Goal: Information Seeking & Learning: Check status

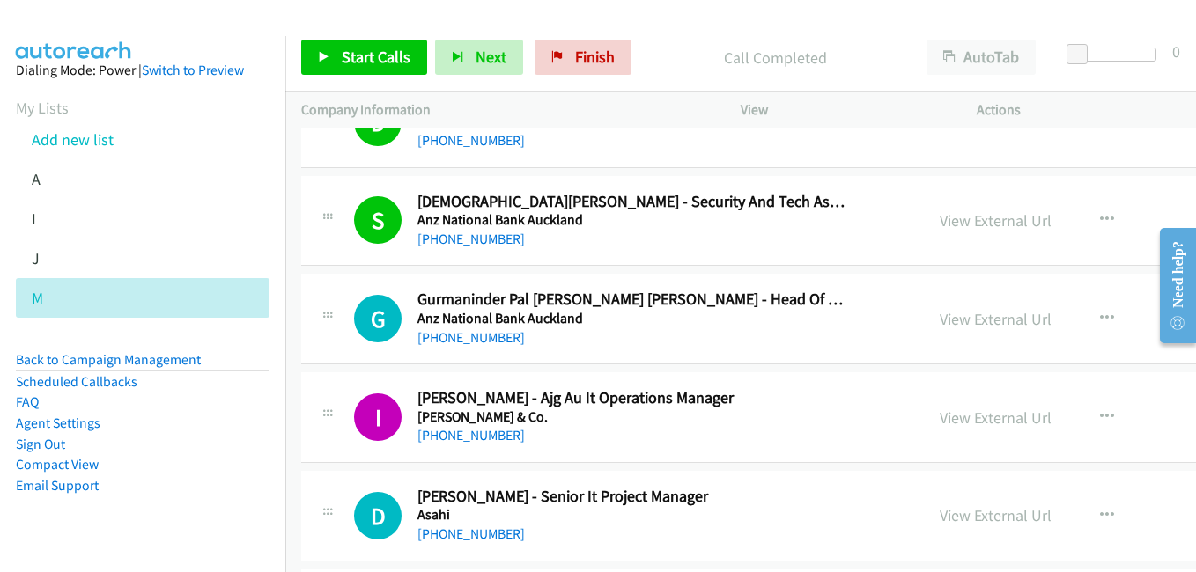
scroll to position [1585, 0]
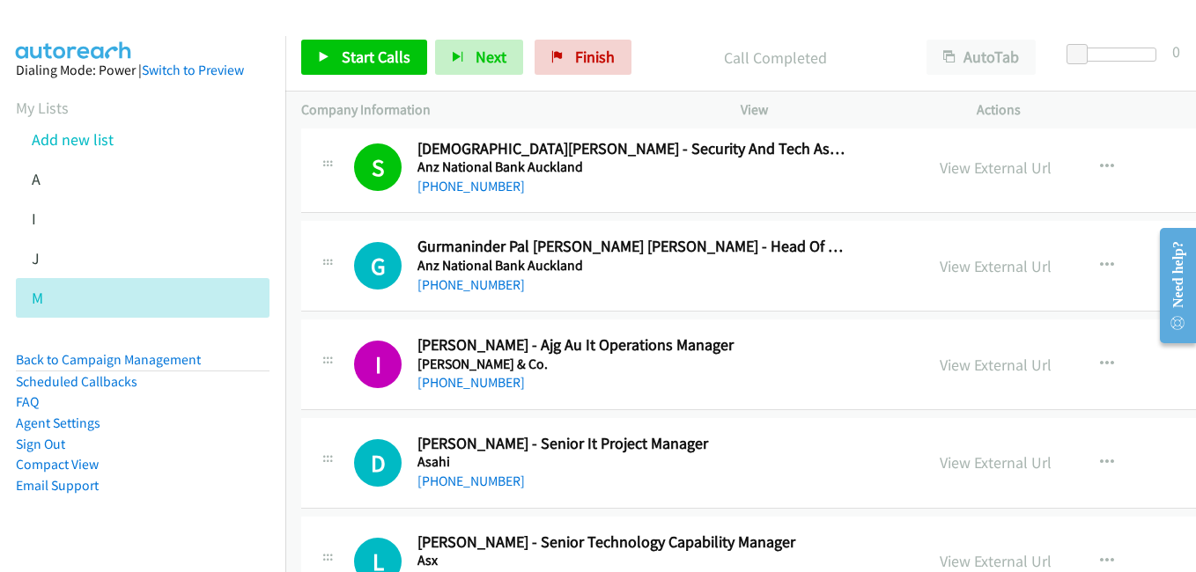
click at [924, 248] on div "View External Url View External Url Schedule/Manage Callback Start Calls Here R…" at bounding box center [1088, 266] width 328 height 58
click at [939, 266] on link "View External Url" at bounding box center [995, 266] width 112 height 20
click at [939, 356] on link "View External Url" at bounding box center [995, 365] width 112 height 20
click at [939, 469] on link "View External Url" at bounding box center [995, 463] width 112 height 20
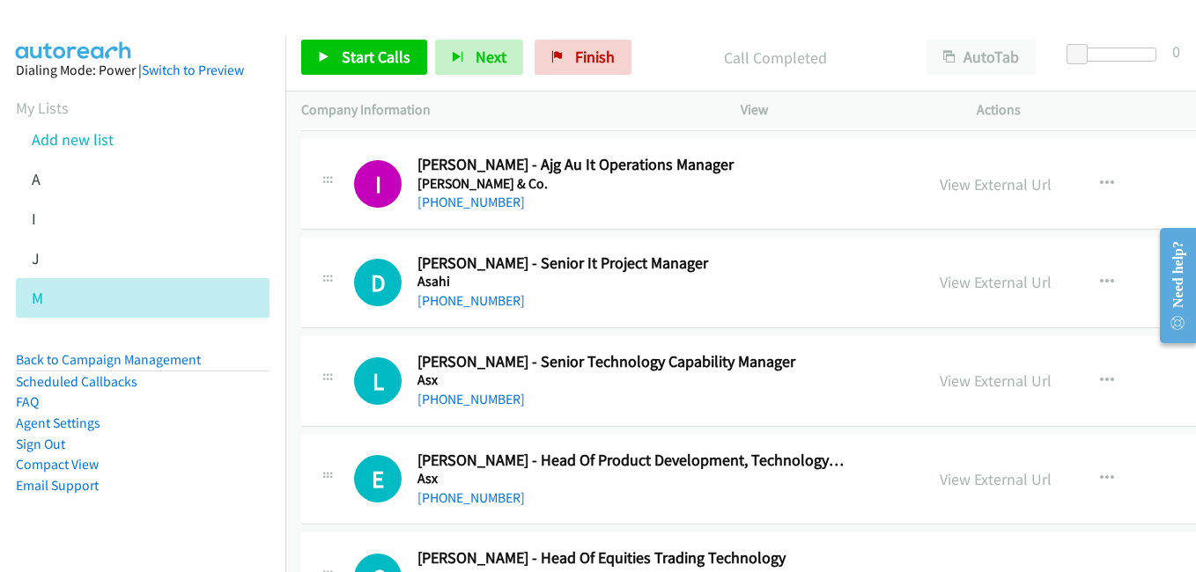
scroll to position [1849, 0]
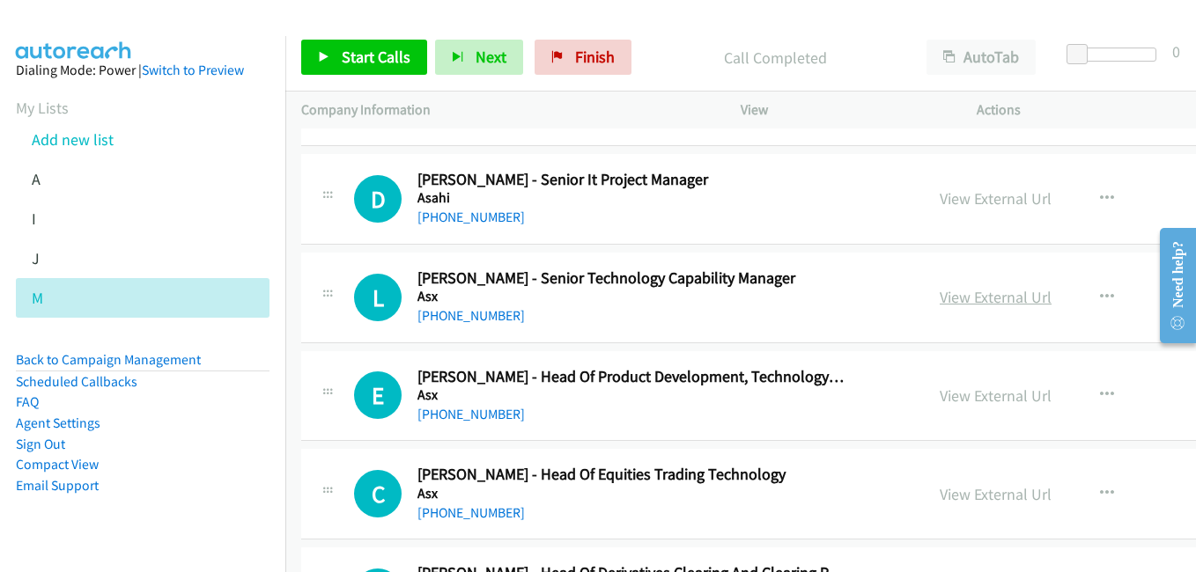
click at [939, 294] on link "View External Url" at bounding box center [995, 297] width 112 height 20
click at [939, 400] on link "View External Url" at bounding box center [995, 396] width 112 height 20
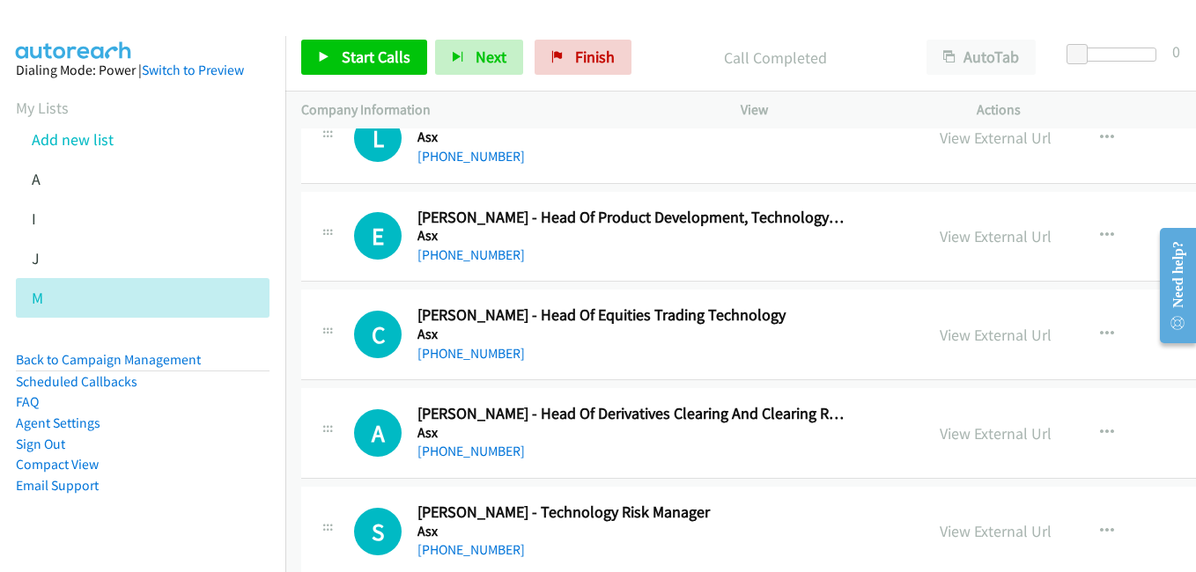
scroll to position [2025, 0]
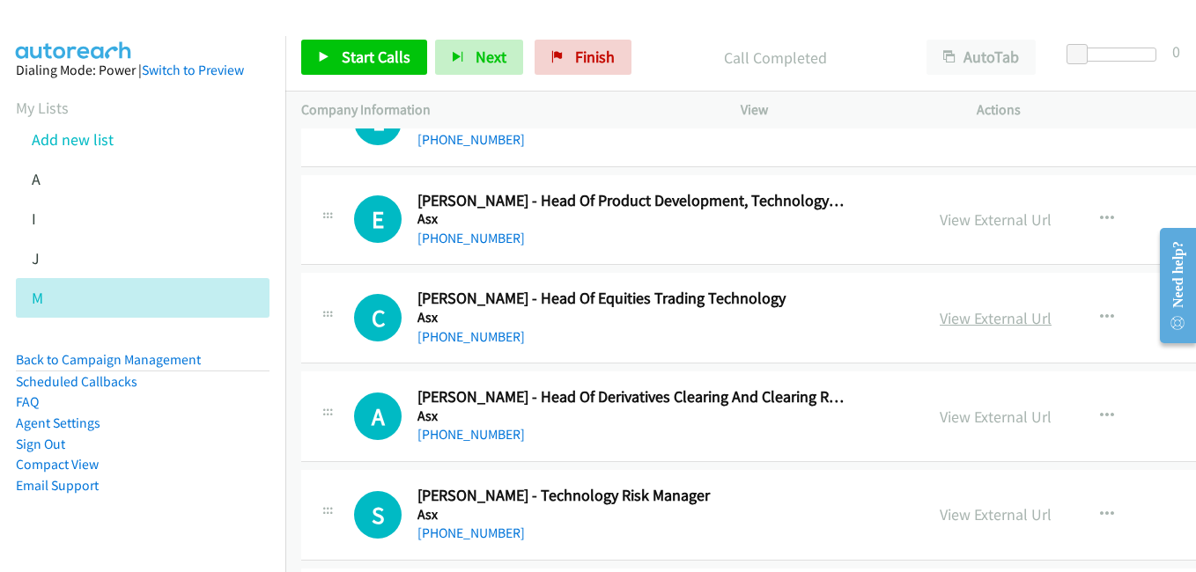
click at [939, 313] on link "View External Url" at bounding box center [995, 318] width 112 height 20
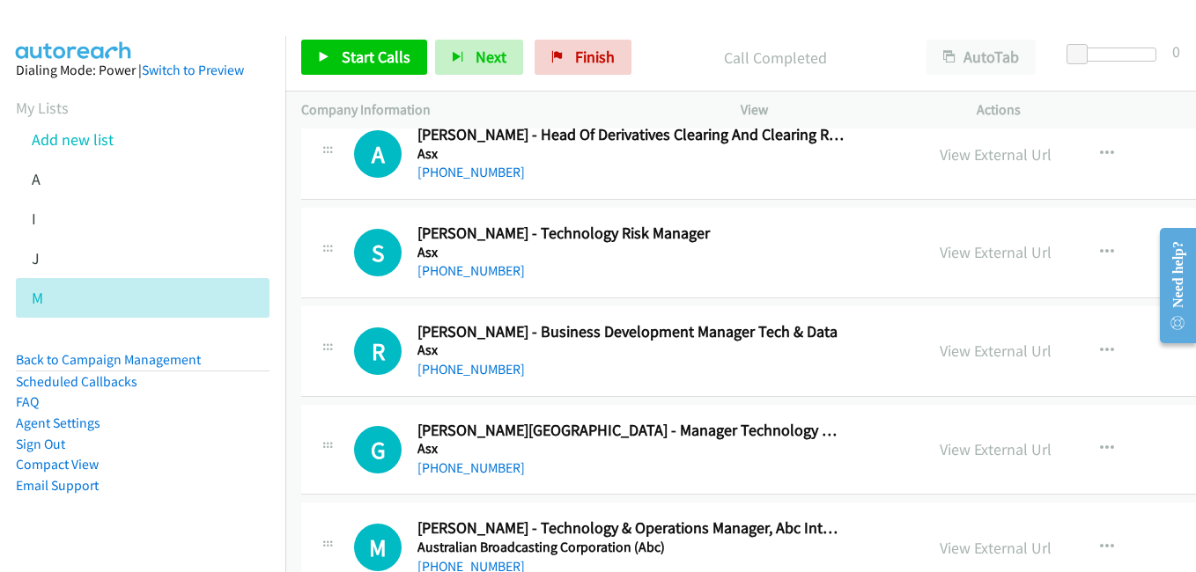
scroll to position [2289, 0]
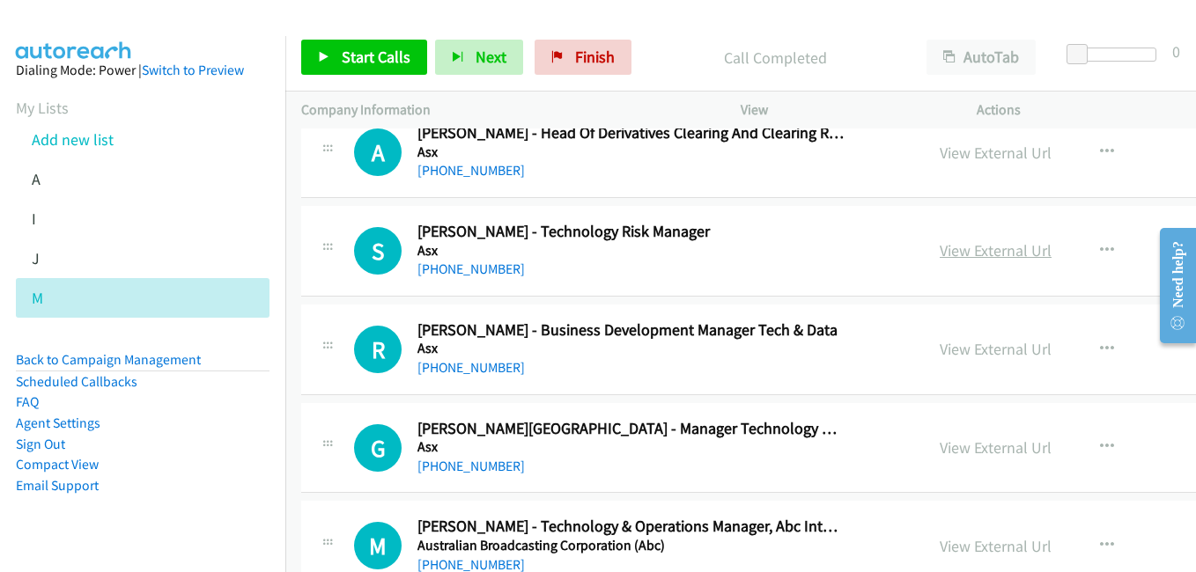
click at [939, 257] on link "View External Url" at bounding box center [995, 250] width 112 height 20
click at [939, 355] on link "View External Url" at bounding box center [995, 349] width 112 height 20
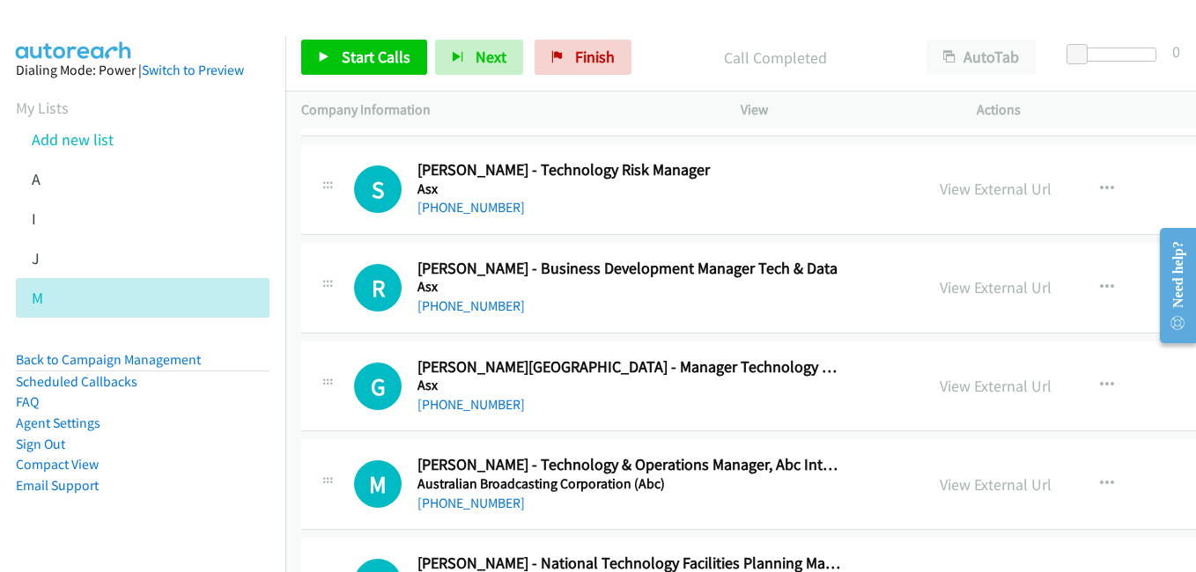
scroll to position [2377, 0]
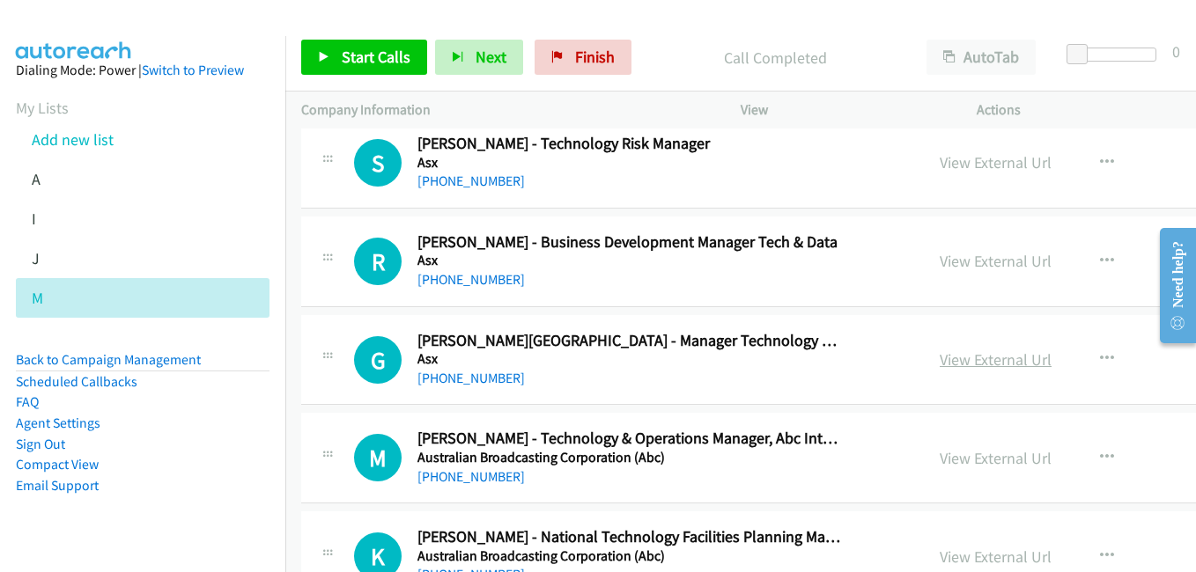
click at [939, 356] on link "View External Url" at bounding box center [995, 360] width 112 height 20
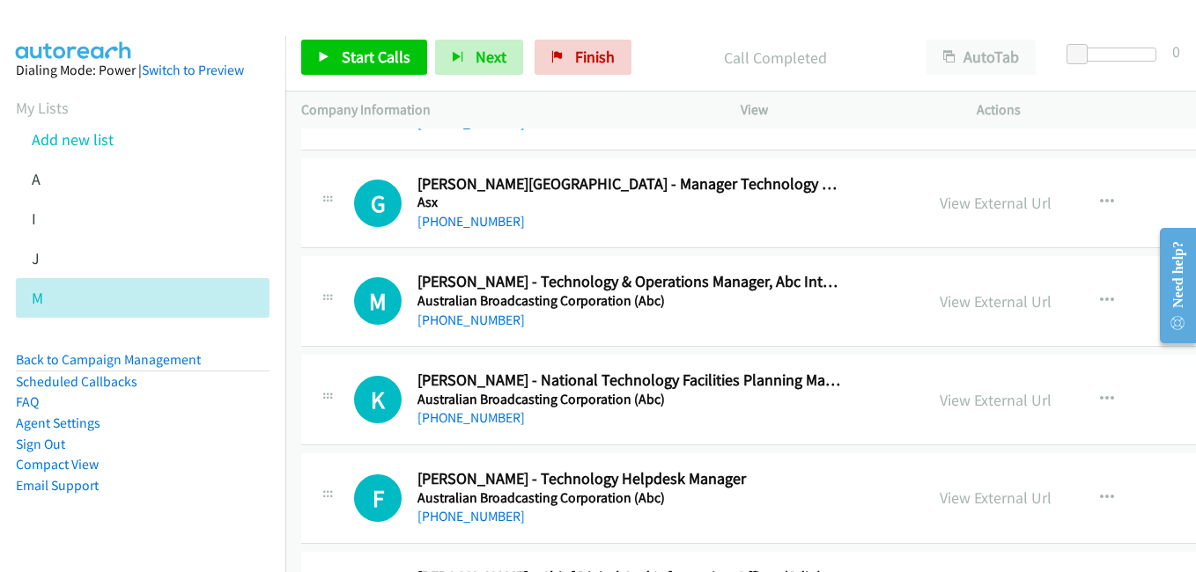
scroll to position [2553, 0]
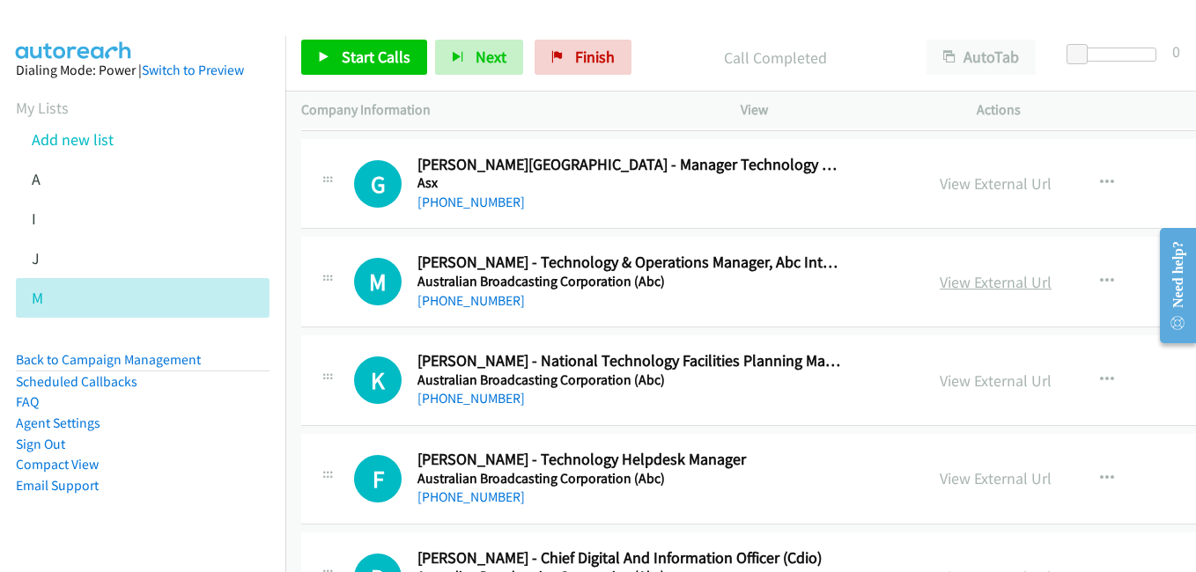
click at [939, 276] on link "View External Url" at bounding box center [995, 282] width 112 height 20
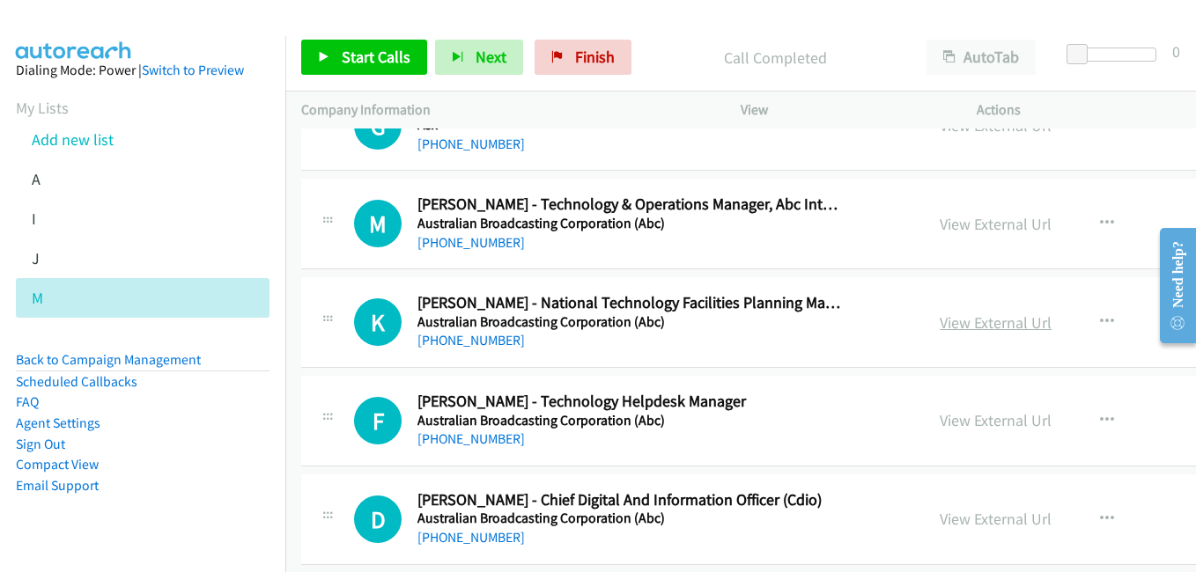
scroll to position [2641, 0]
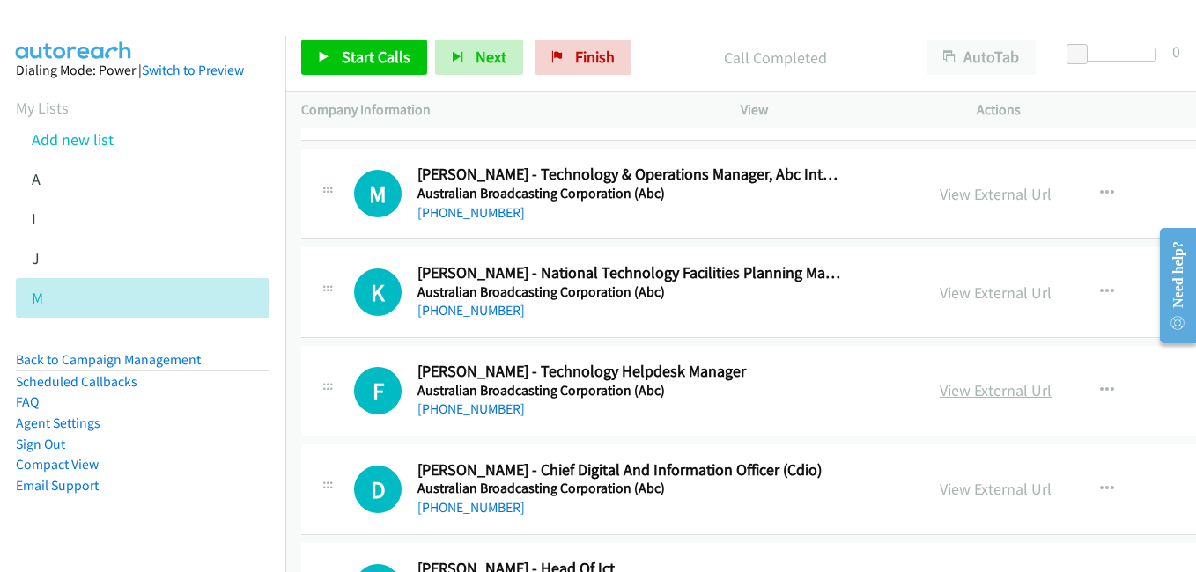
click at [939, 394] on link "View External Url" at bounding box center [995, 390] width 112 height 20
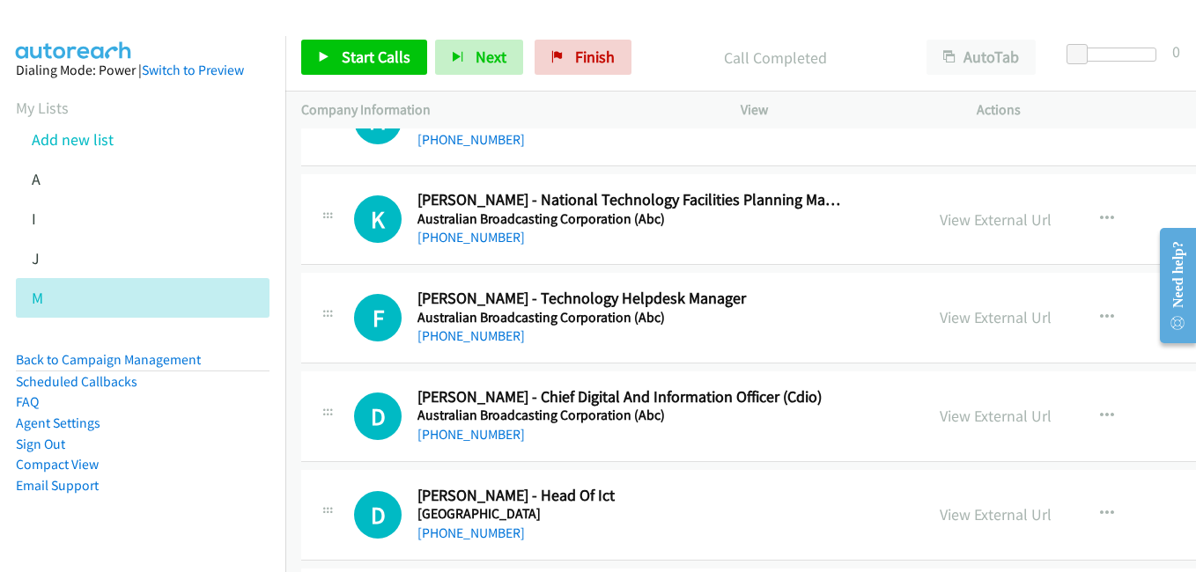
scroll to position [2818, 0]
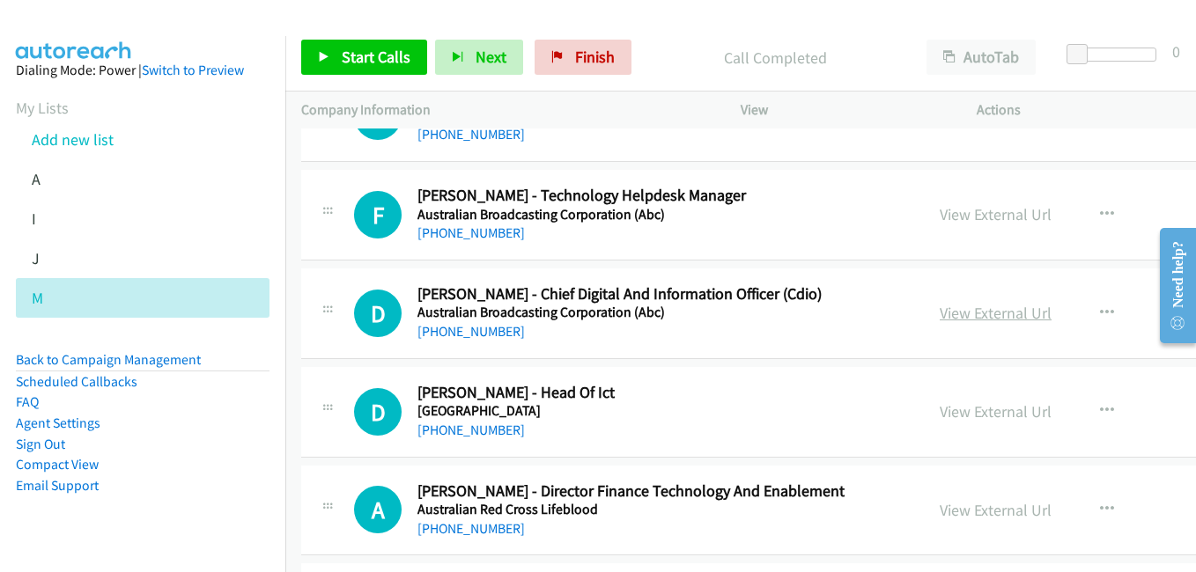
click at [939, 321] on link "View External Url" at bounding box center [995, 313] width 112 height 20
drag, startPoint x: 918, startPoint y: 414, endPoint x: 890, endPoint y: 396, distance: 33.2
click at [939, 414] on link "View External Url" at bounding box center [995, 411] width 112 height 20
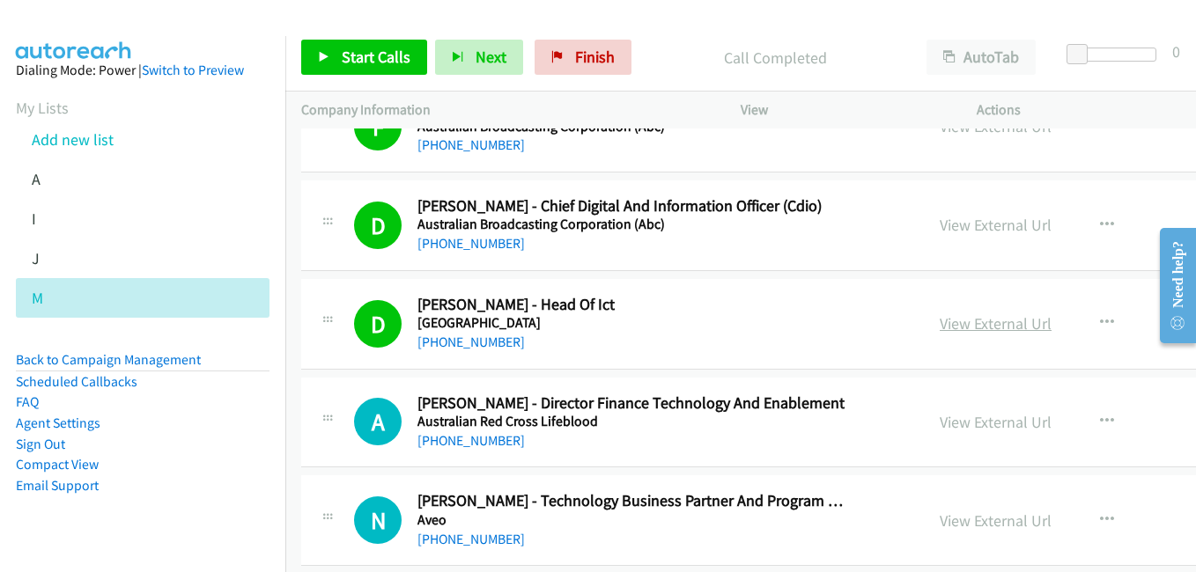
click at [939, 321] on link "View External Url" at bounding box center [995, 323] width 112 height 20
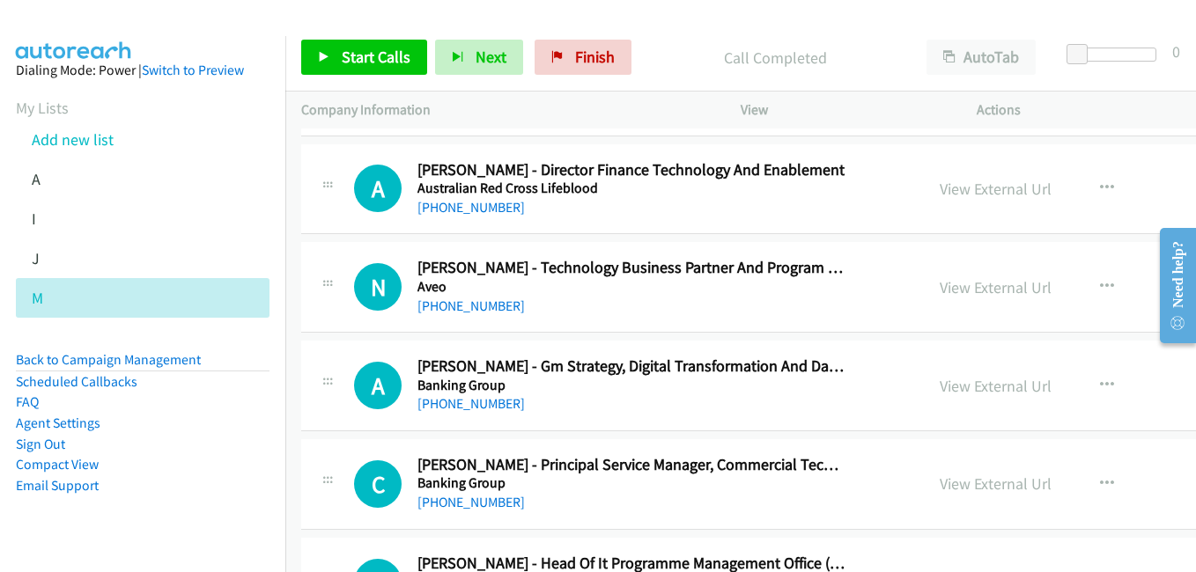
scroll to position [3170, 0]
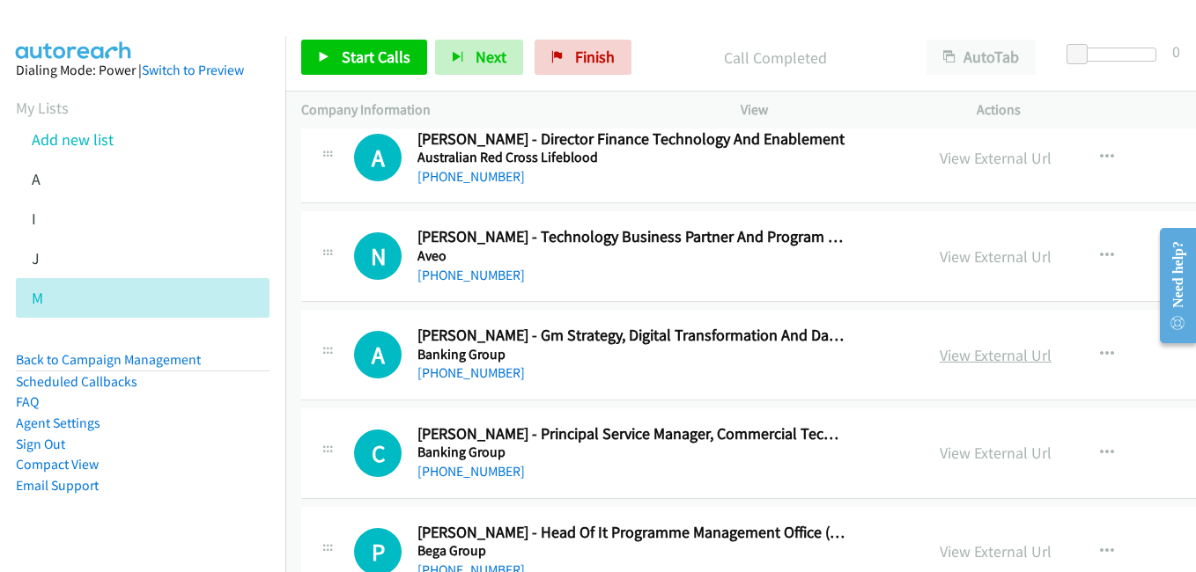
click at [939, 360] on link "View External Url" at bounding box center [995, 355] width 112 height 20
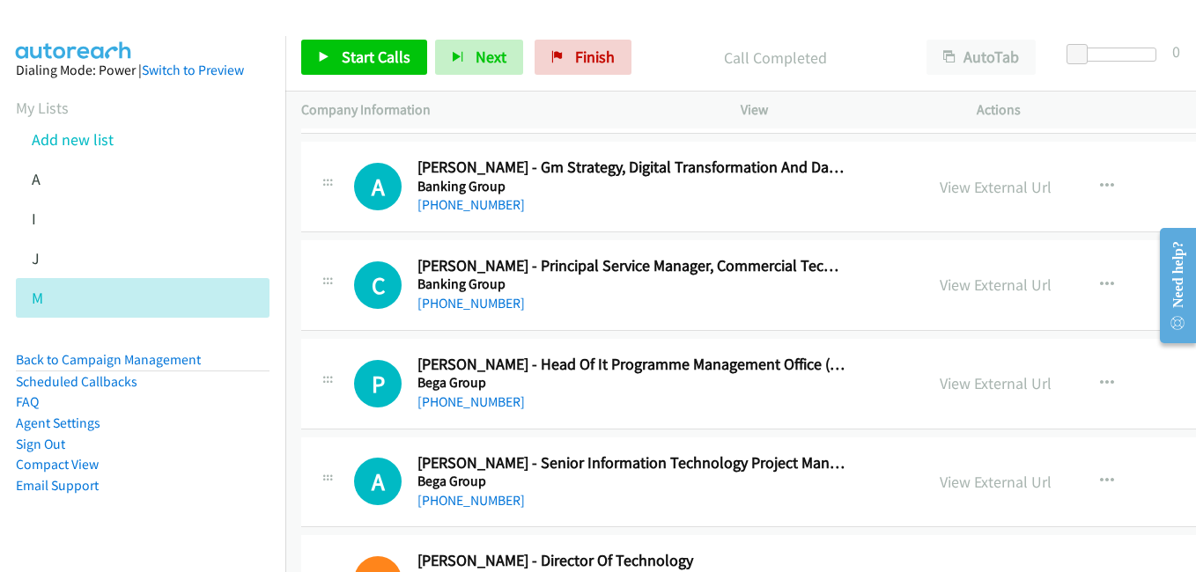
scroll to position [3346, 0]
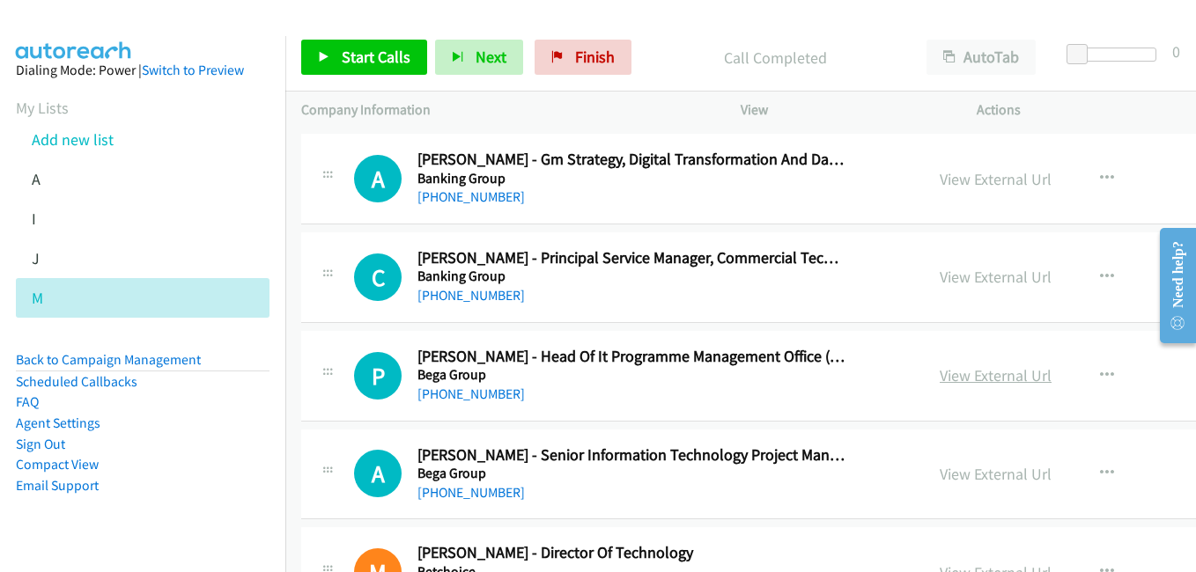
click at [939, 377] on link "View External Url" at bounding box center [995, 375] width 112 height 20
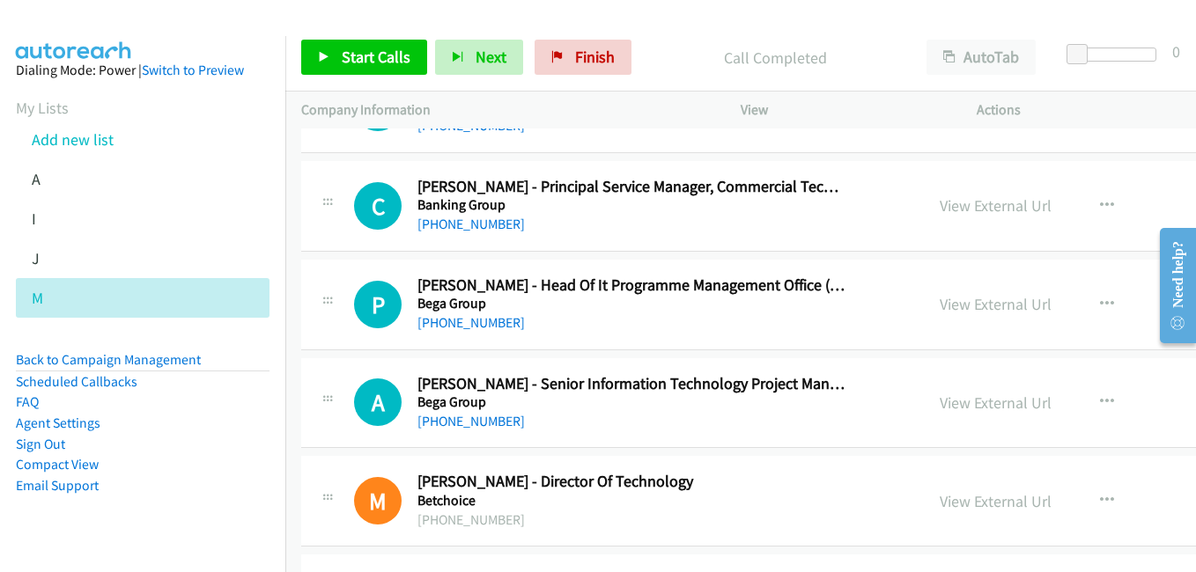
scroll to position [3434, 0]
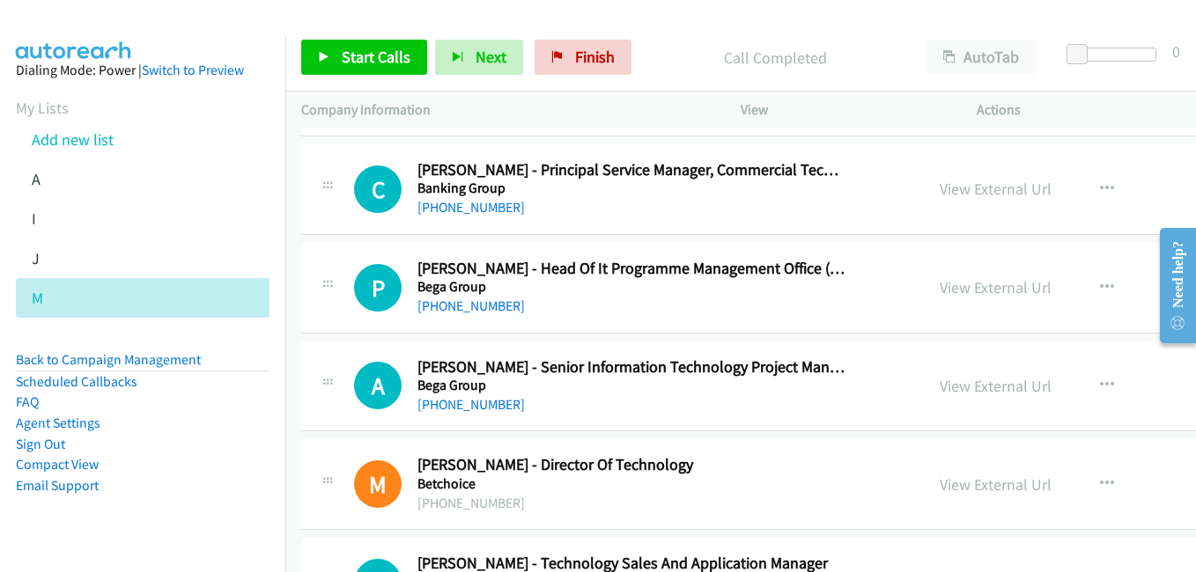
drag, startPoint x: 902, startPoint y: 383, endPoint x: 706, endPoint y: 298, distance: 213.3
click at [939, 392] on link "View External Url" at bounding box center [995, 386] width 112 height 20
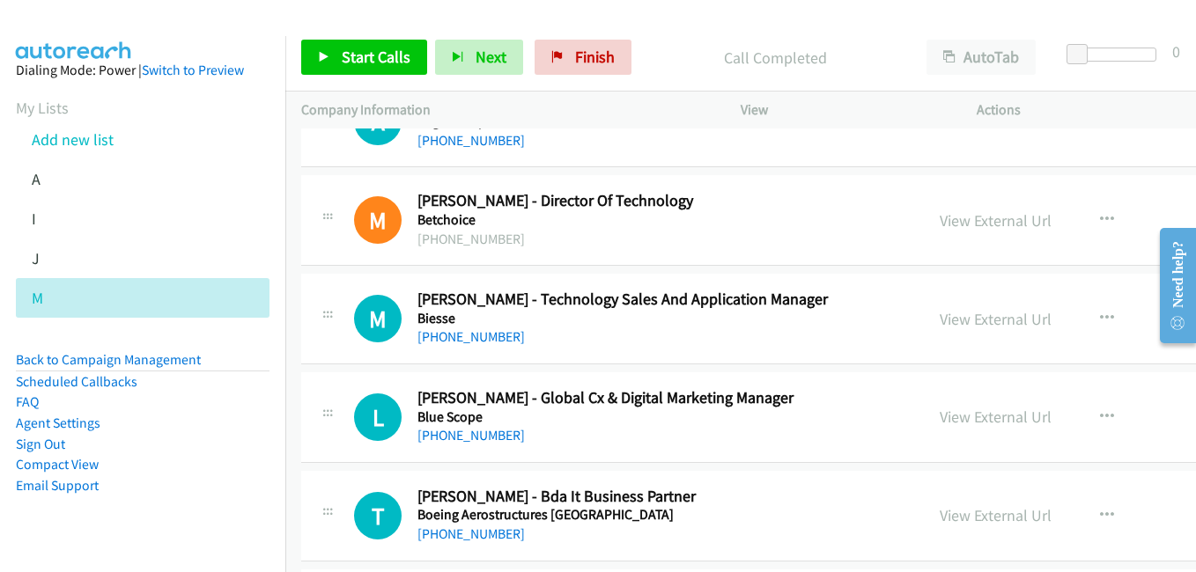
scroll to position [3786, 0]
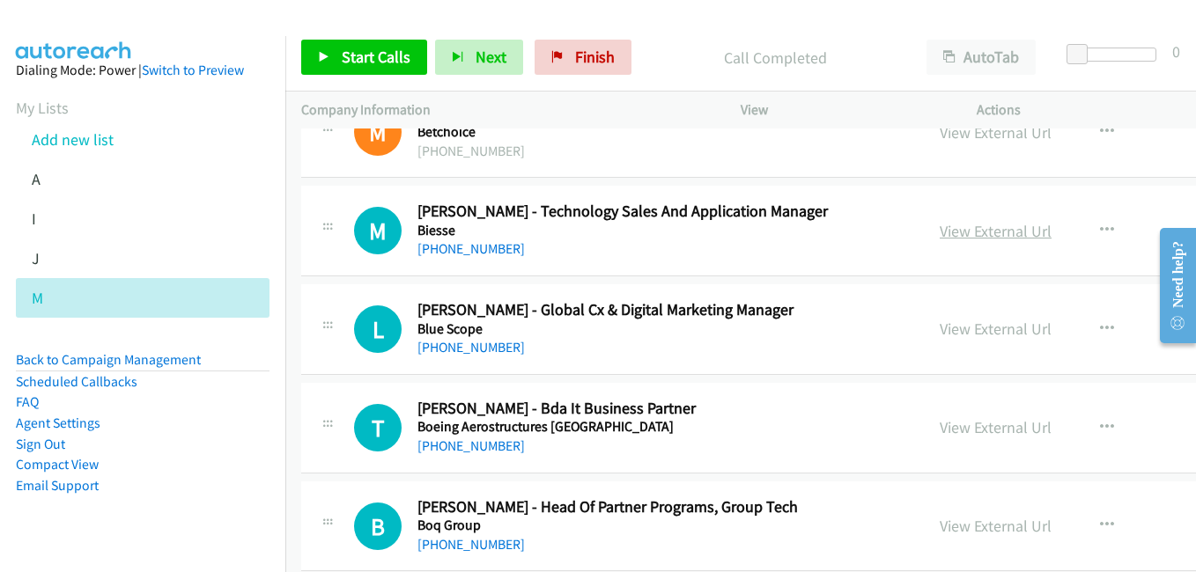
drag, startPoint x: 909, startPoint y: 229, endPoint x: 879, endPoint y: 226, distance: 30.1
click at [939, 229] on link "View External Url" at bounding box center [995, 231] width 112 height 20
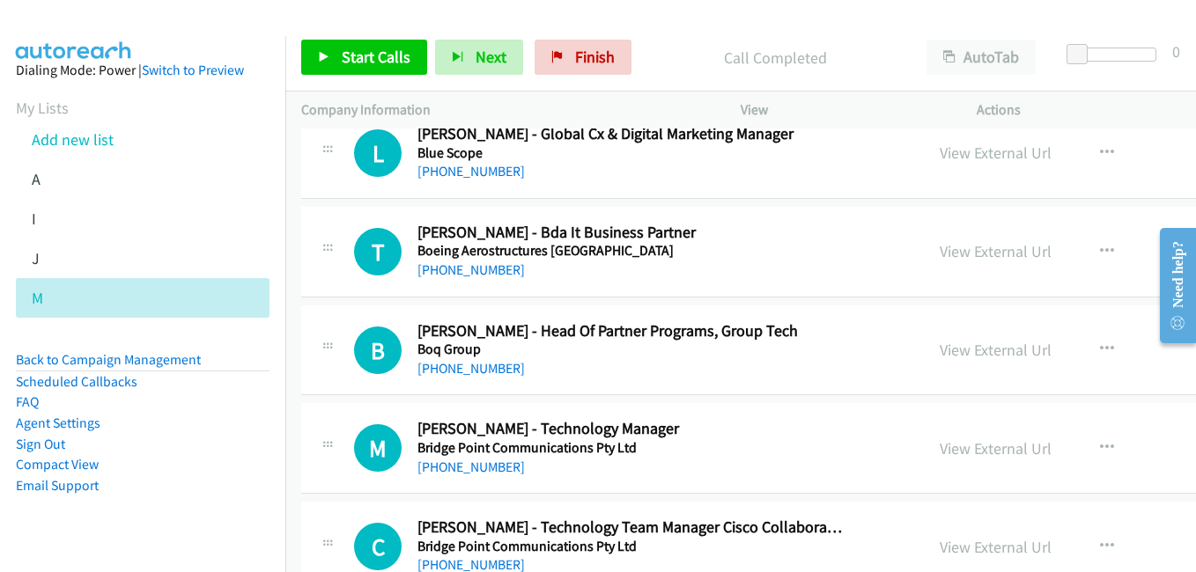
scroll to position [4050, 0]
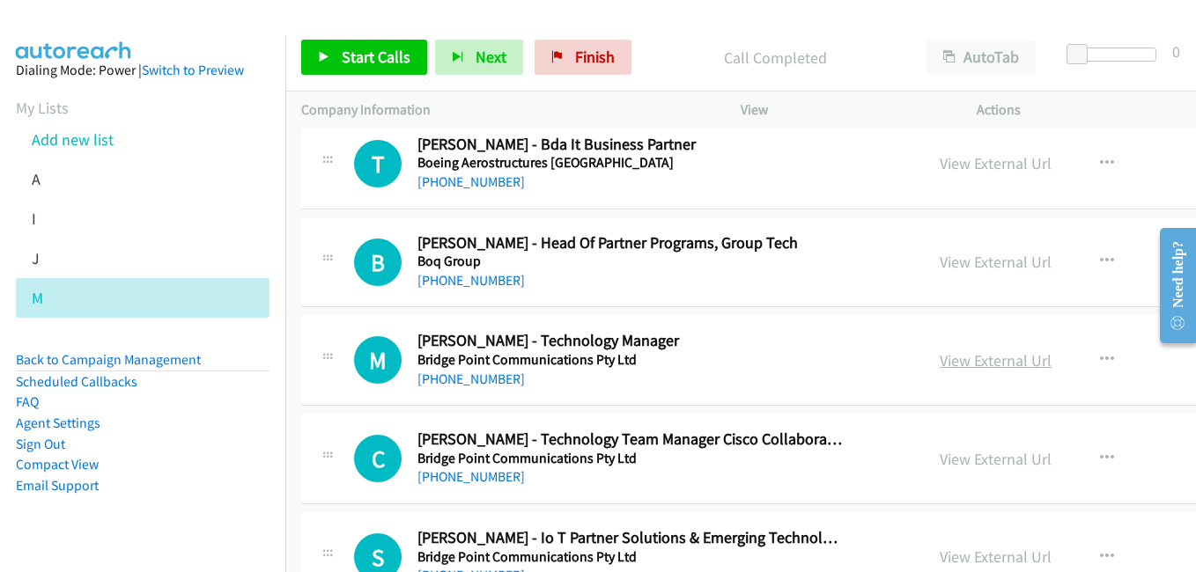
click at [939, 352] on link "View External Url" at bounding box center [995, 360] width 112 height 20
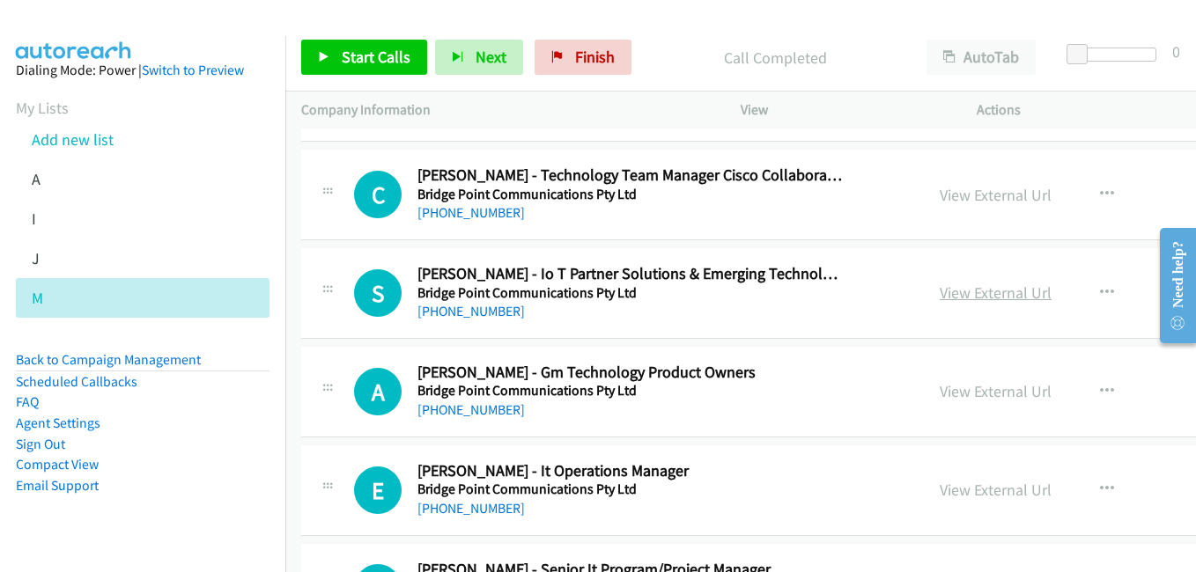
scroll to position [4402, 0]
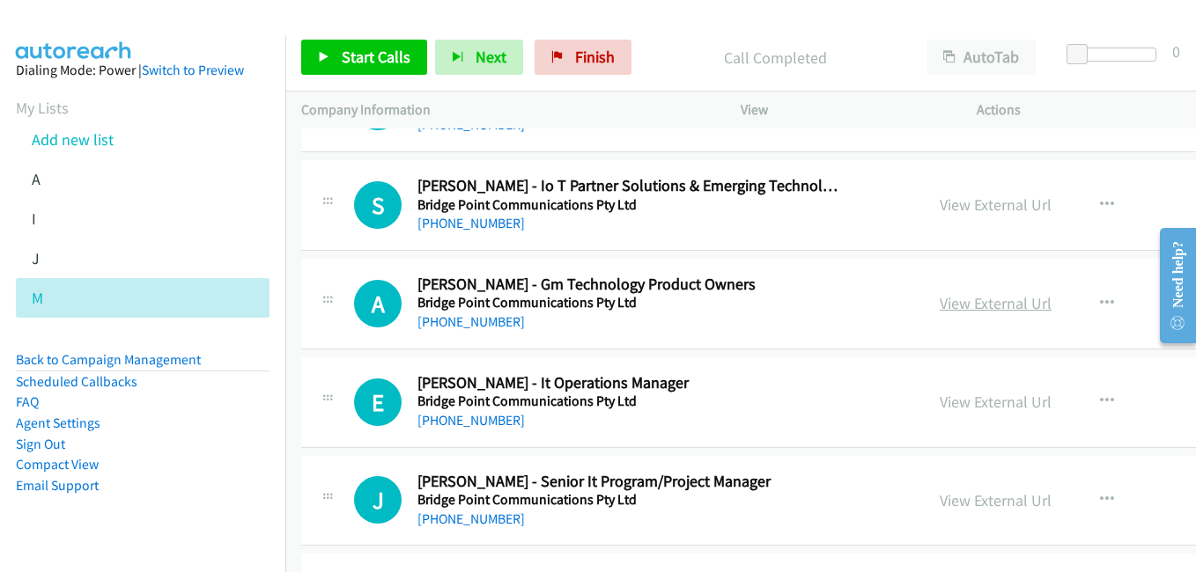
click at [939, 300] on link "View External Url" at bounding box center [995, 303] width 112 height 20
click at [939, 408] on link "View External Url" at bounding box center [995, 402] width 112 height 20
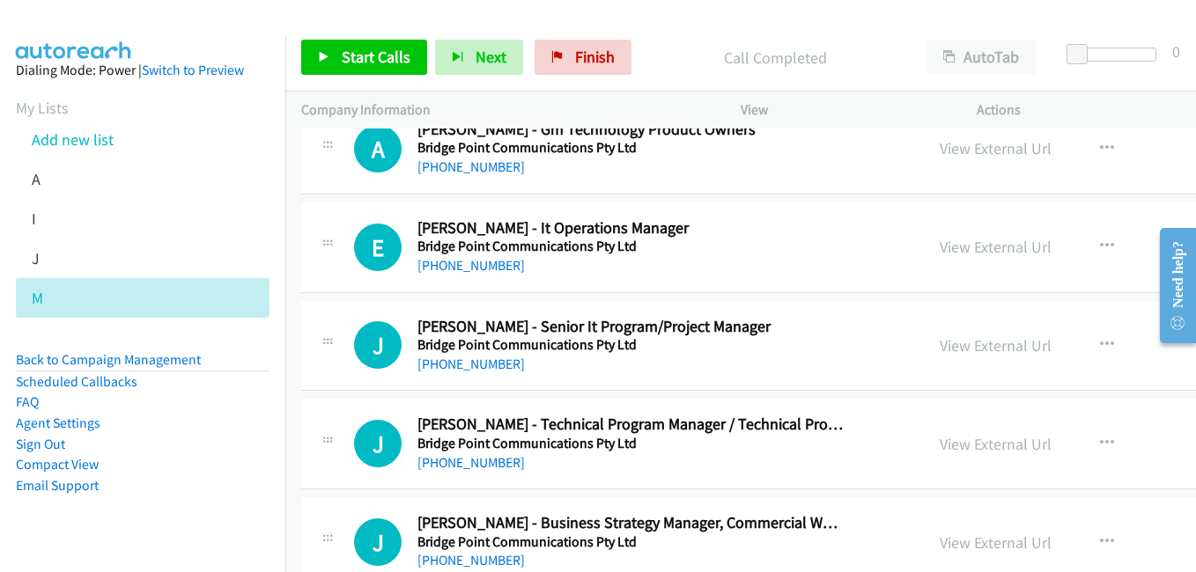
scroll to position [4578, 0]
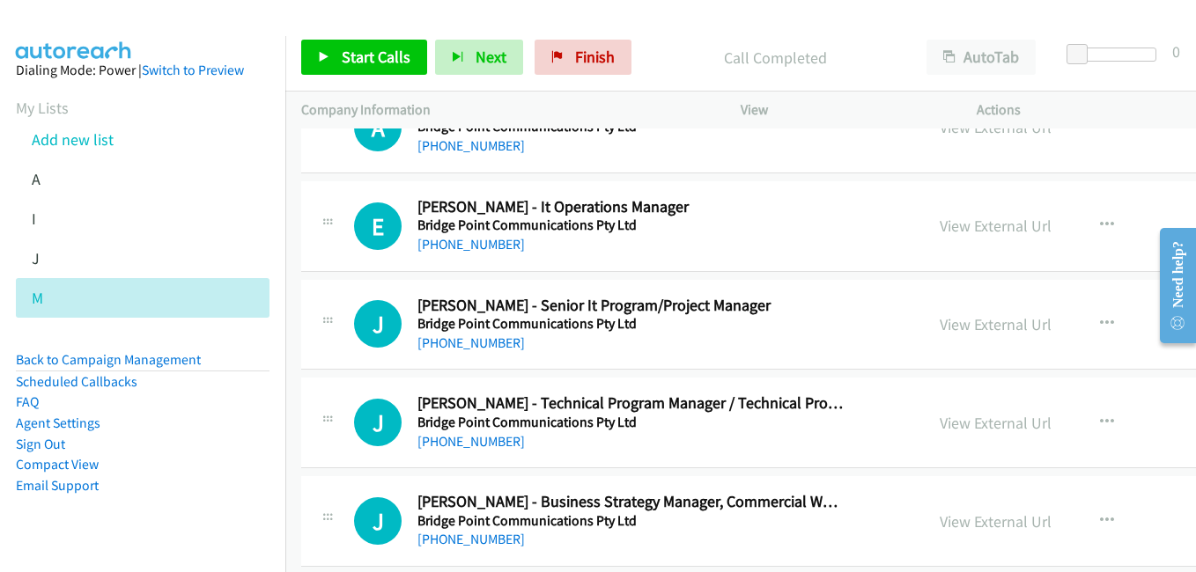
drag, startPoint x: 900, startPoint y: 324, endPoint x: 792, endPoint y: 294, distance: 111.5
click at [939, 324] on link "View External Url" at bounding box center [995, 324] width 112 height 20
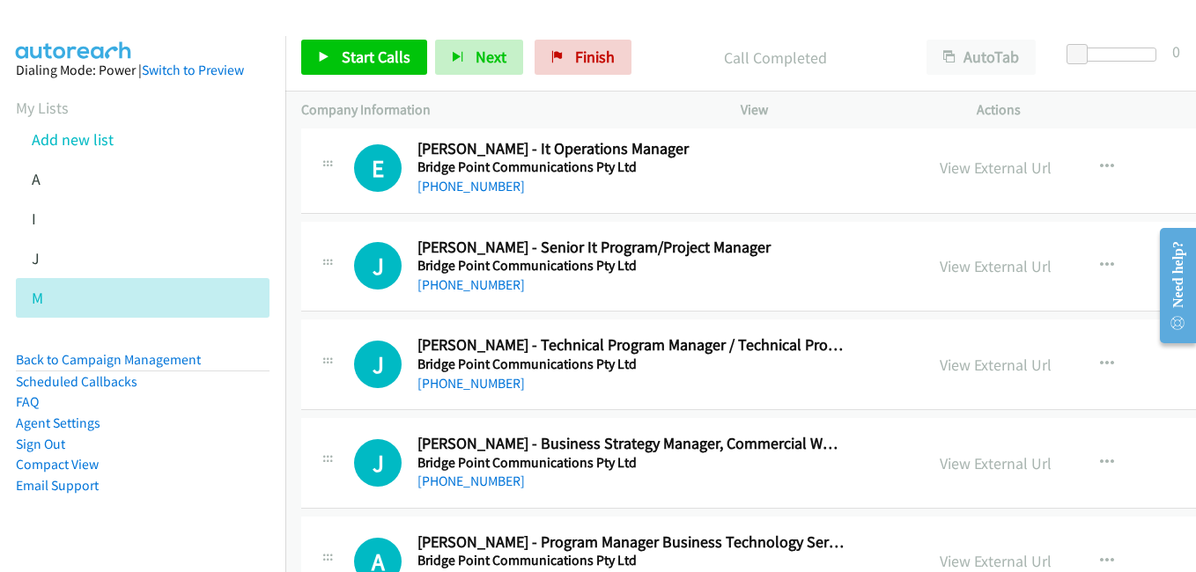
scroll to position [4667, 0]
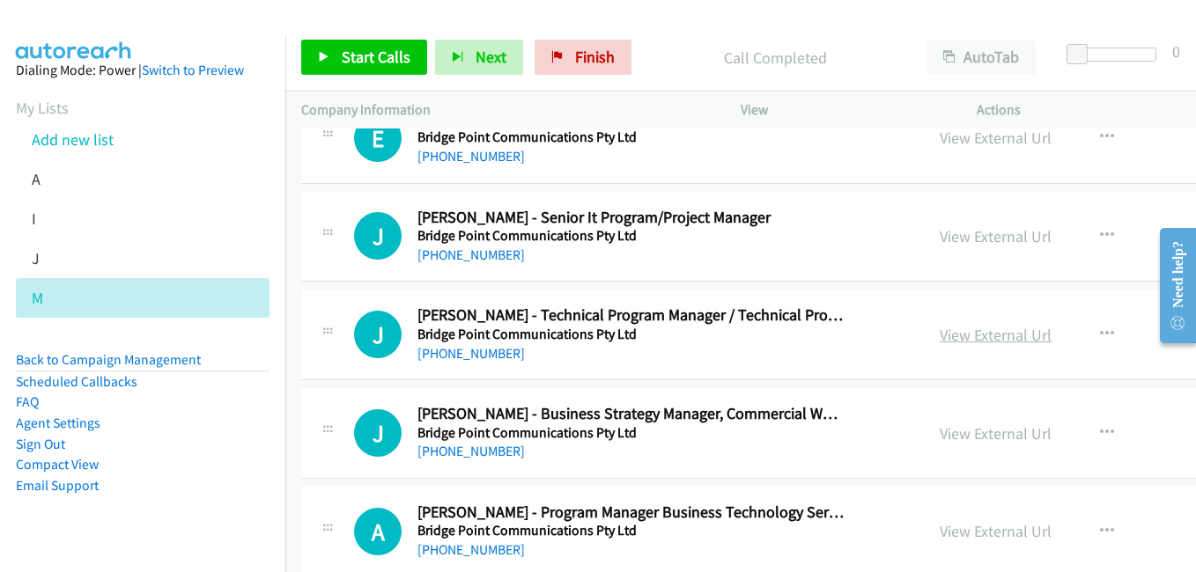
click at [939, 327] on link "View External Url" at bounding box center [995, 335] width 112 height 20
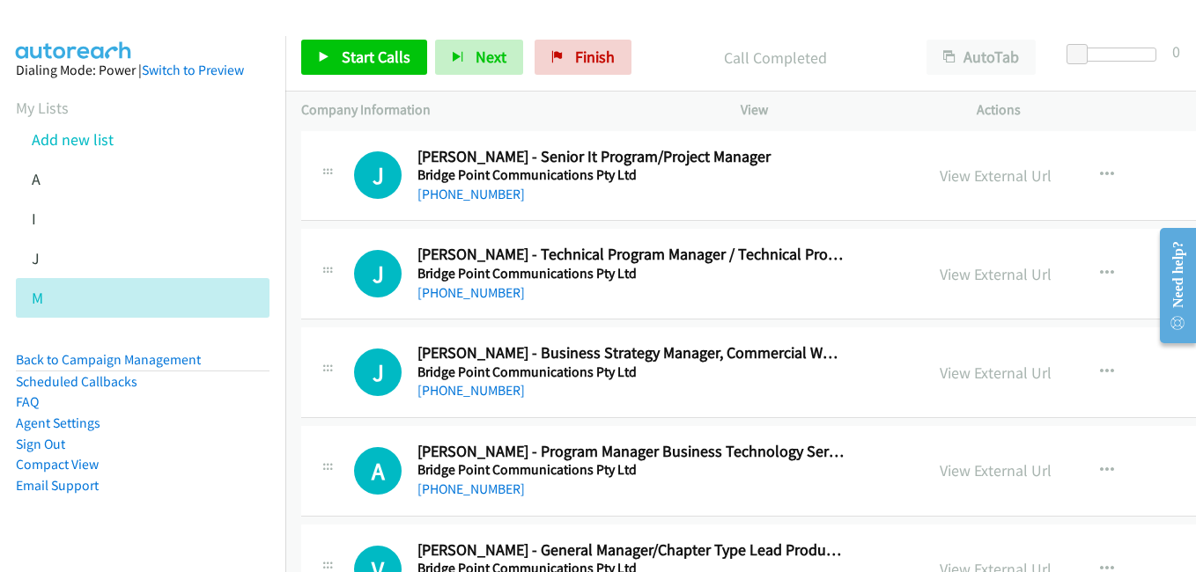
scroll to position [4843, 0]
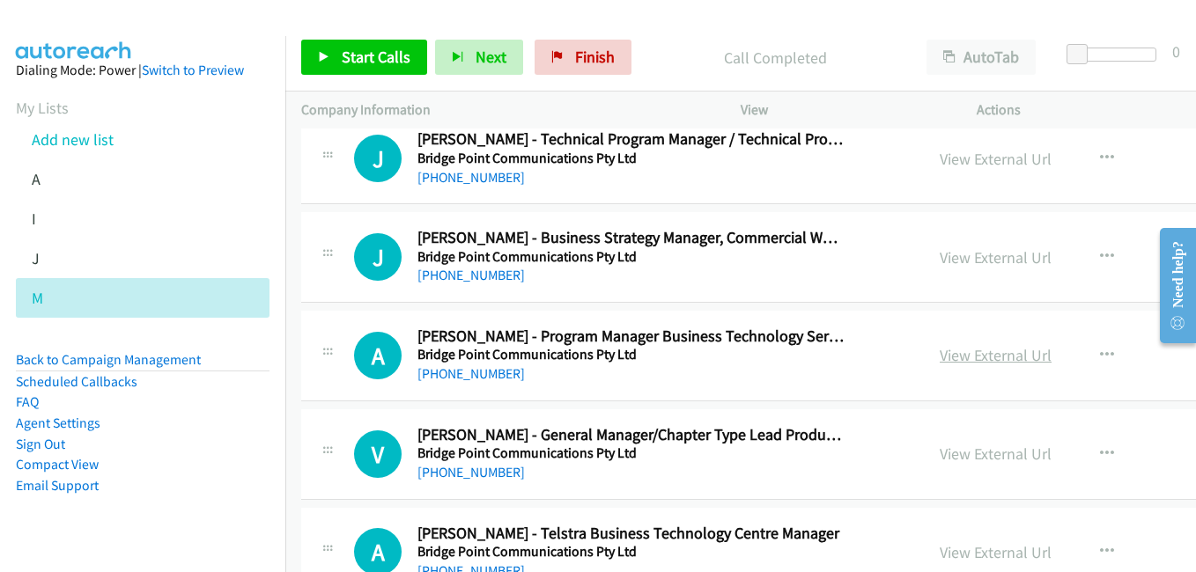
click at [939, 361] on link "View External Url" at bounding box center [995, 355] width 112 height 20
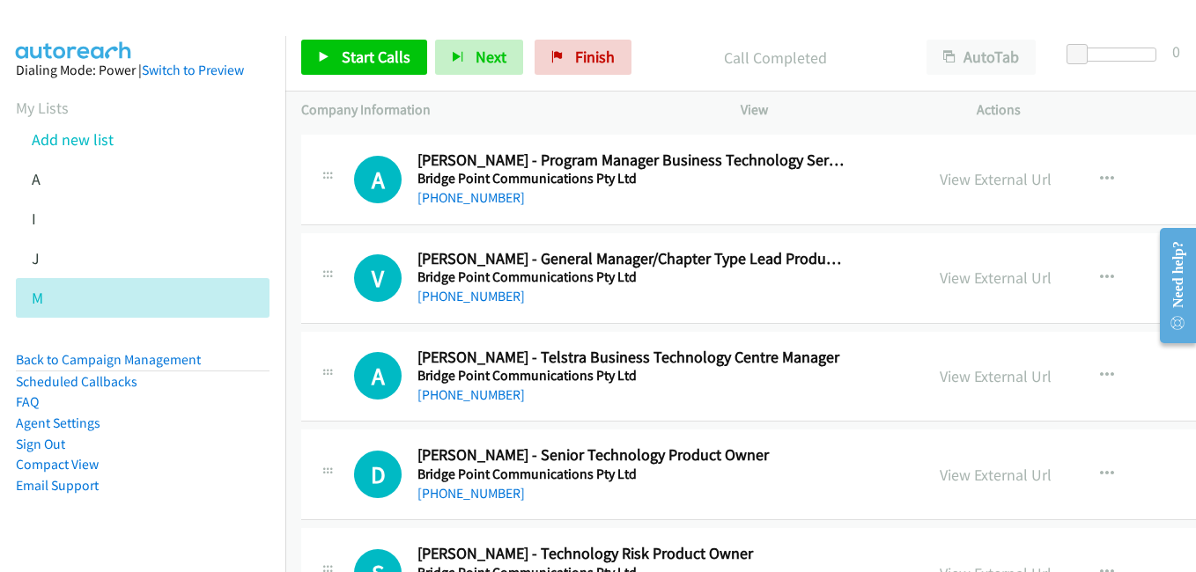
scroll to position [5107, 0]
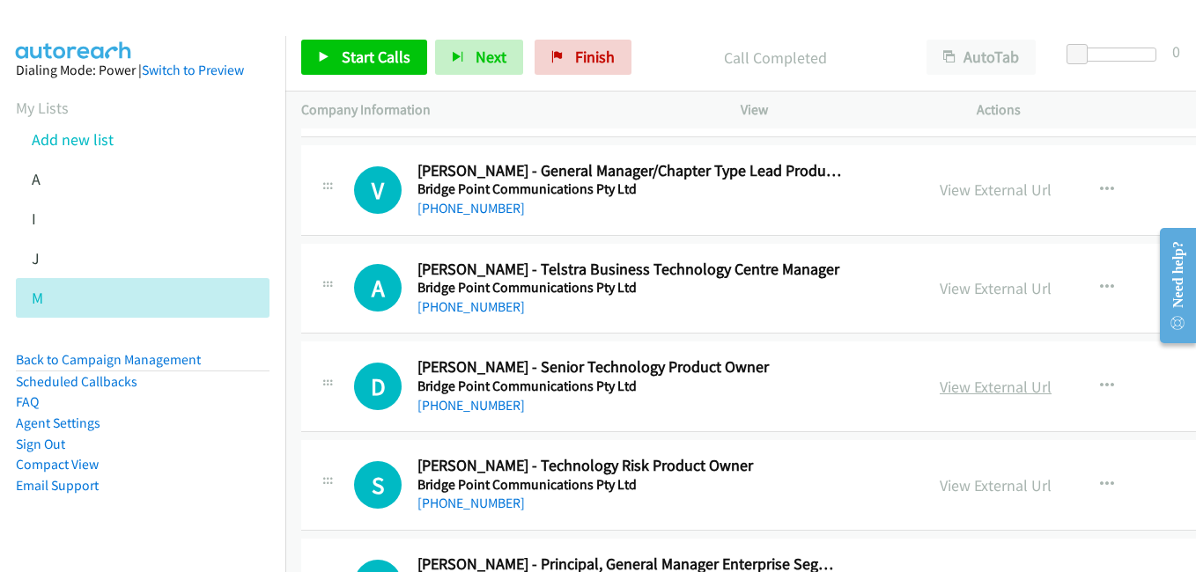
click at [939, 387] on link "View External Url" at bounding box center [995, 387] width 112 height 20
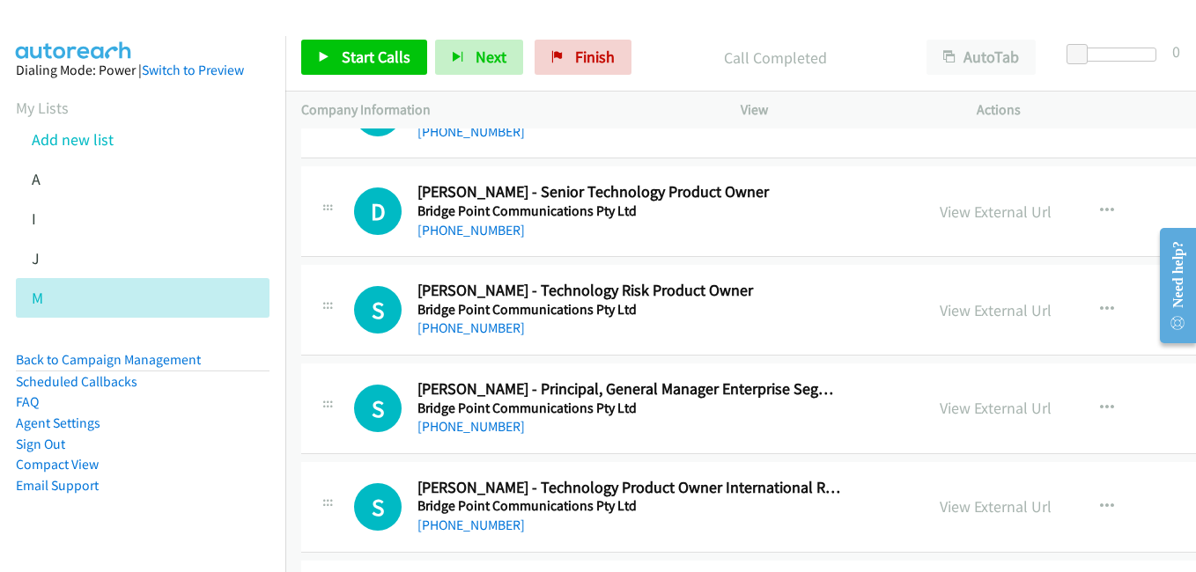
scroll to position [5283, 0]
drag, startPoint x: 893, startPoint y: 318, endPoint x: 1145, endPoint y: 385, distance: 261.4
click at [939, 318] on link "View External Url" at bounding box center [995, 309] width 112 height 20
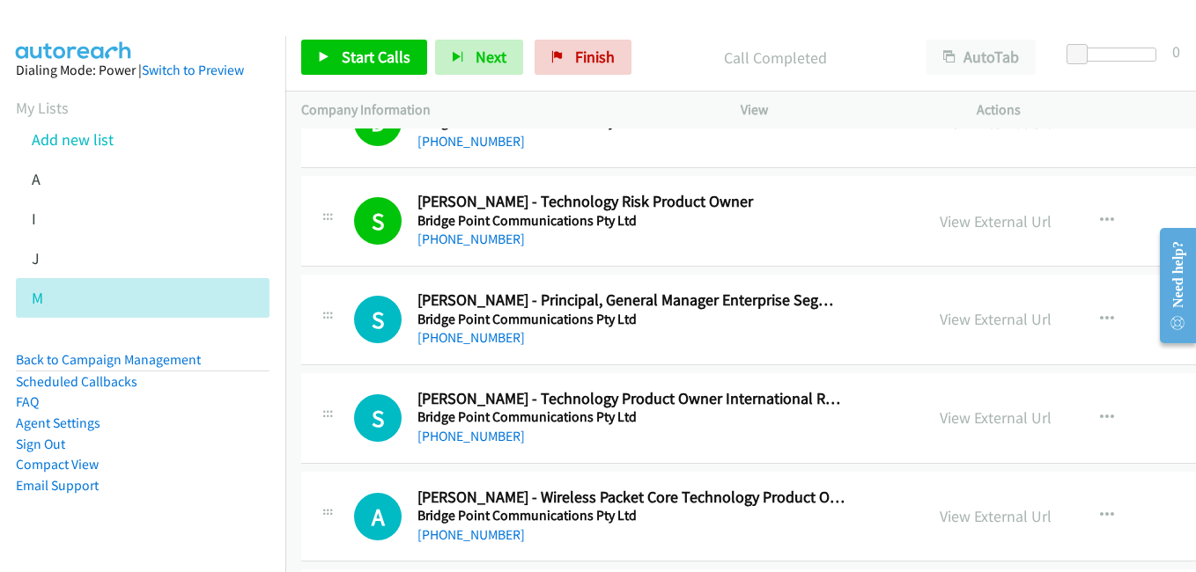
click at [1051, 240] on div "View External Url View External Url Schedule/Manage Callback Start Calls Here R…" at bounding box center [1088, 221] width 328 height 58
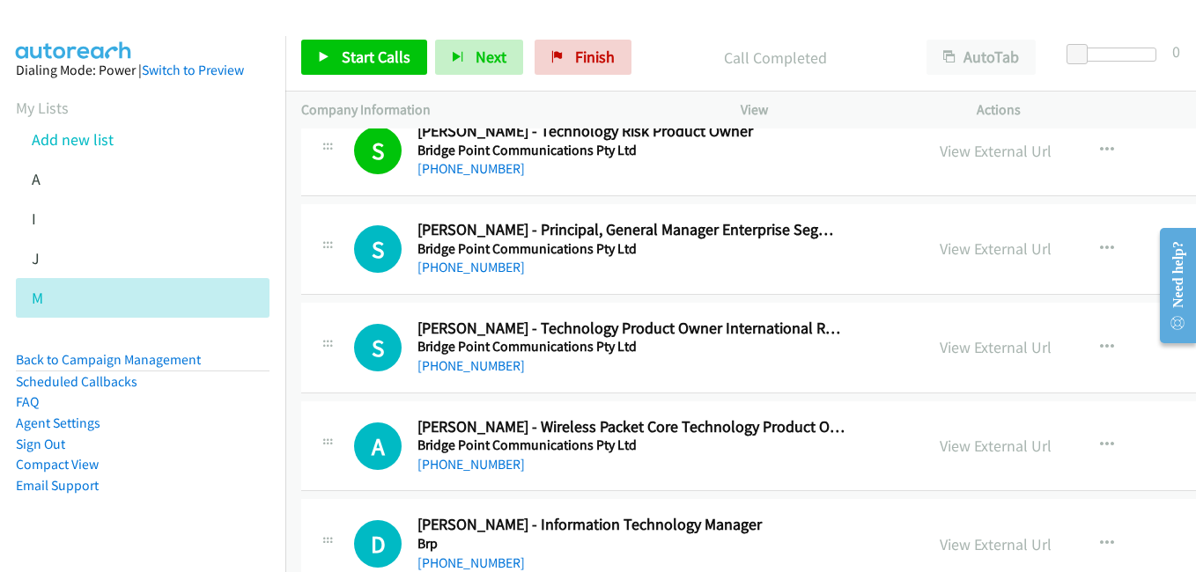
scroll to position [5459, 0]
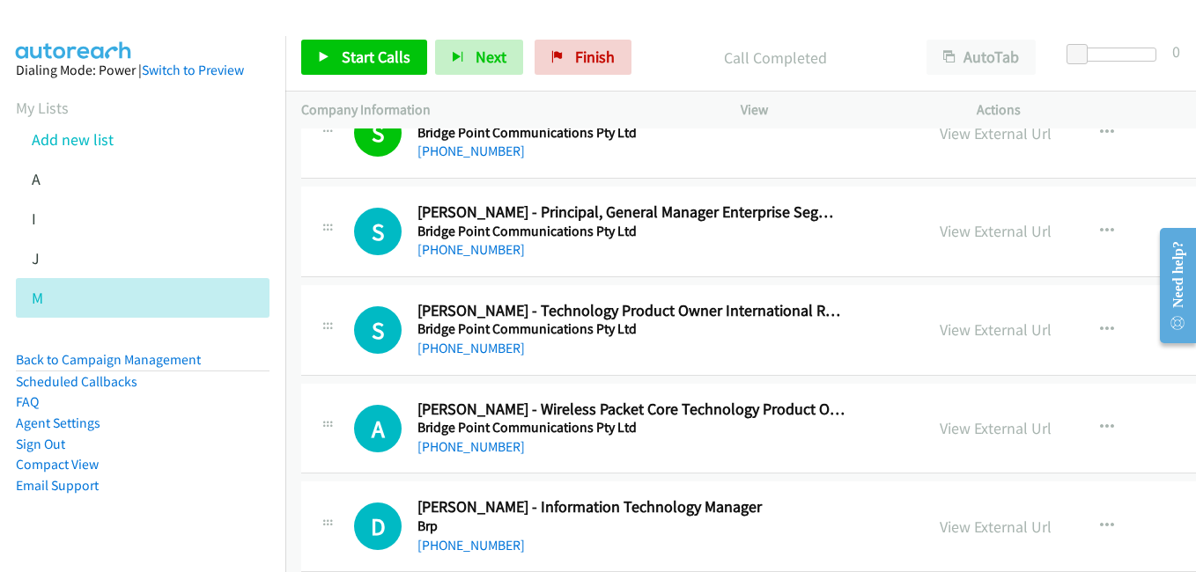
drag, startPoint x: 905, startPoint y: 327, endPoint x: 465, endPoint y: 7, distance: 544.0
click at [939, 329] on link "View External Url" at bounding box center [995, 330] width 112 height 20
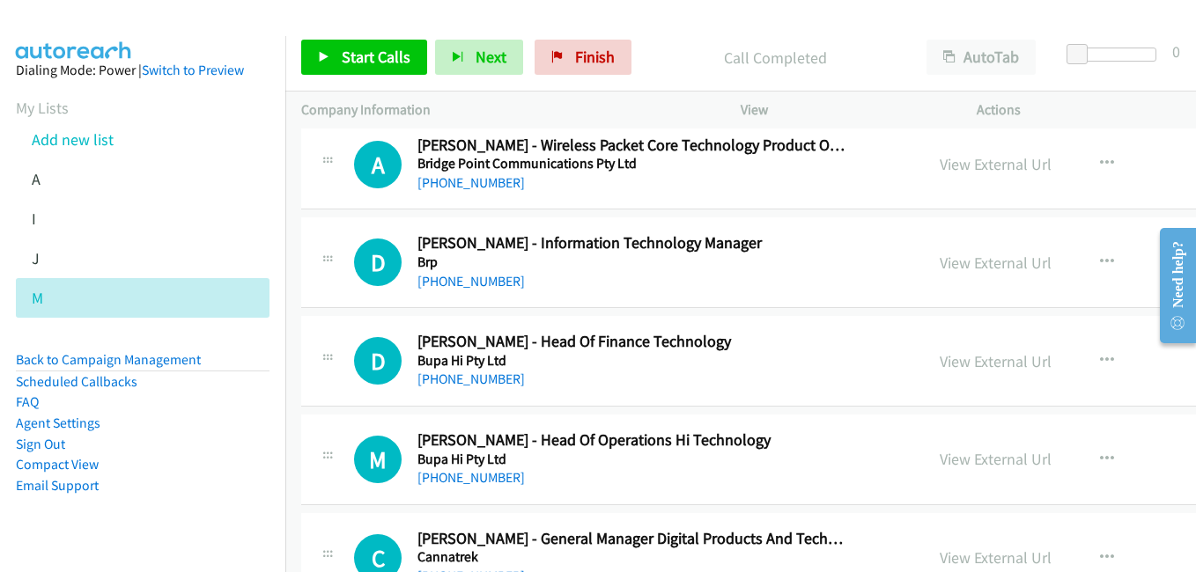
scroll to position [5811, 0]
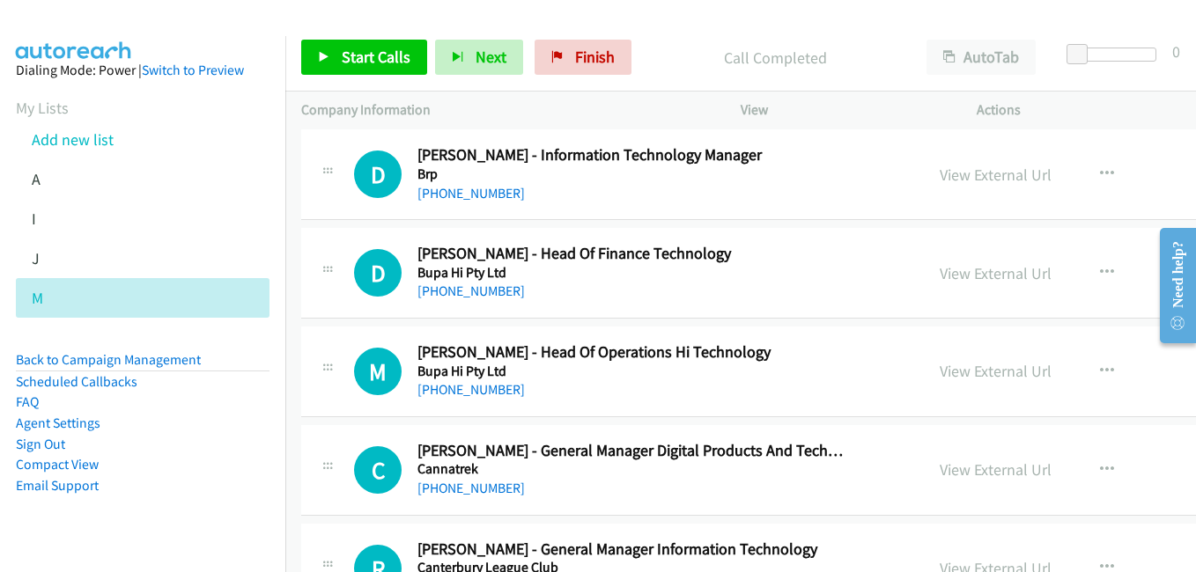
drag, startPoint x: 918, startPoint y: 368, endPoint x: 867, endPoint y: 353, distance: 53.2
click at [939, 368] on link "View External Url" at bounding box center [995, 371] width 112 height 20
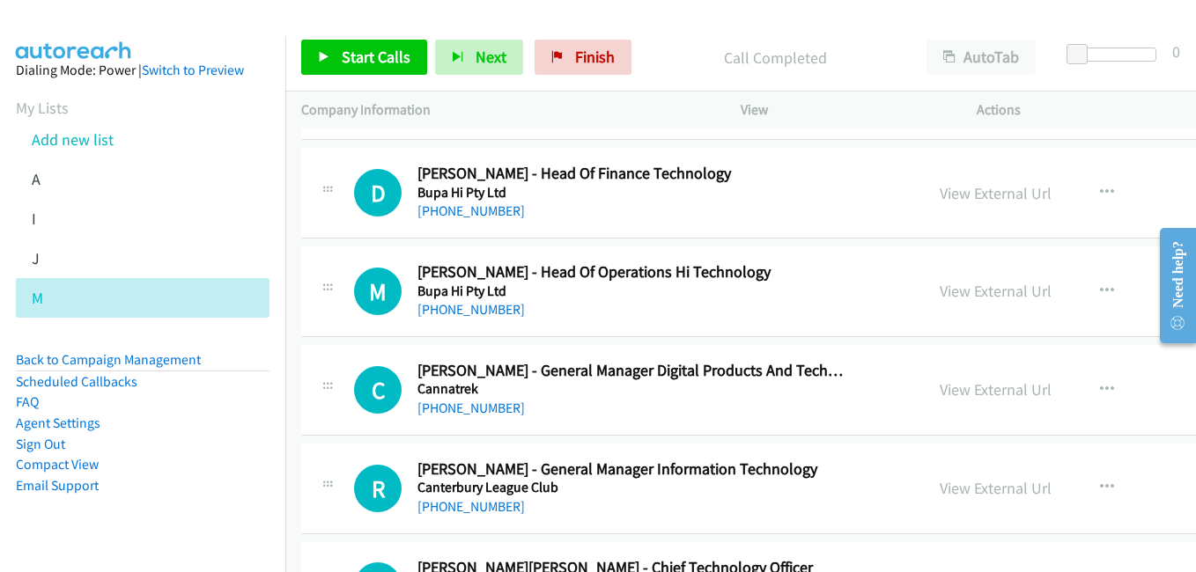
scroll to position [5899, 0]
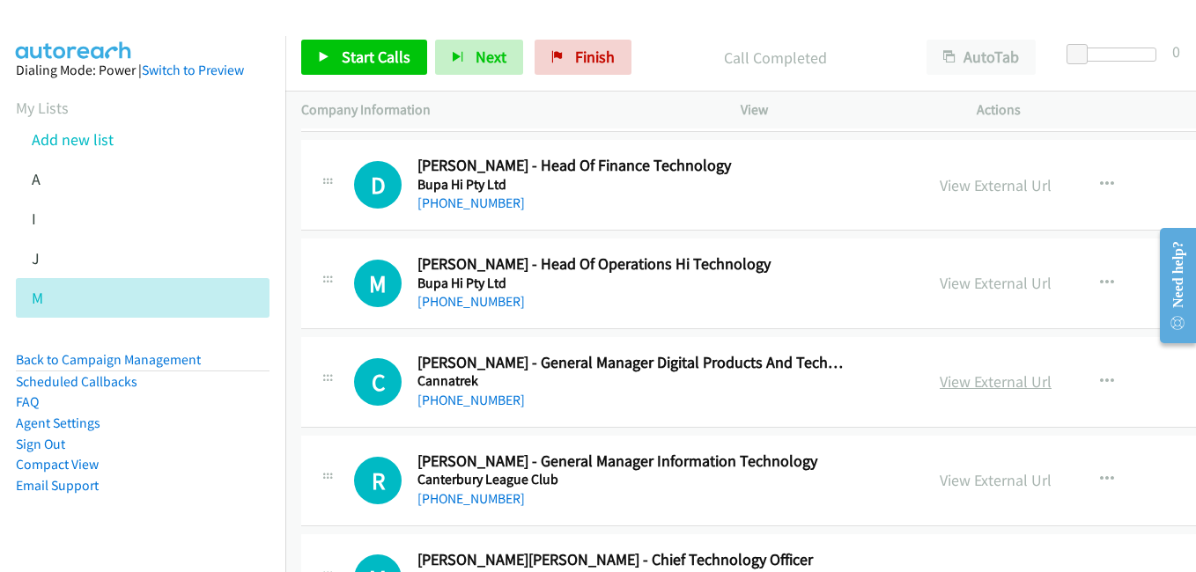
click at [939, 383] on link "View External Url" at bounding box center [995, 382] width 112 height 20
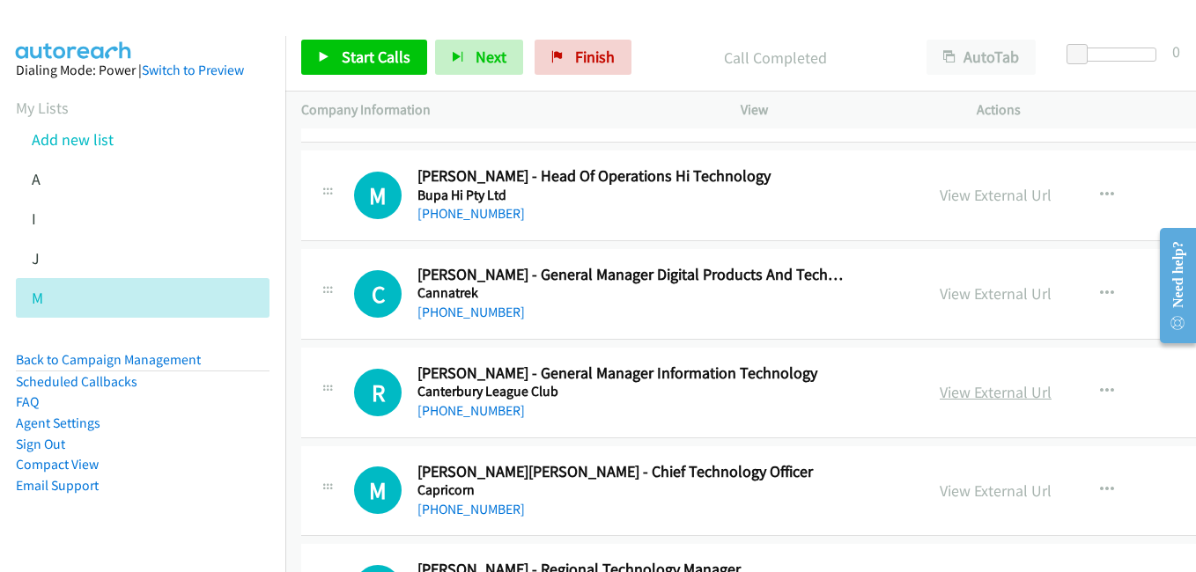
click at [939, 395] on link "View External Url" at bounding box center [995, 392] width 112 height 20
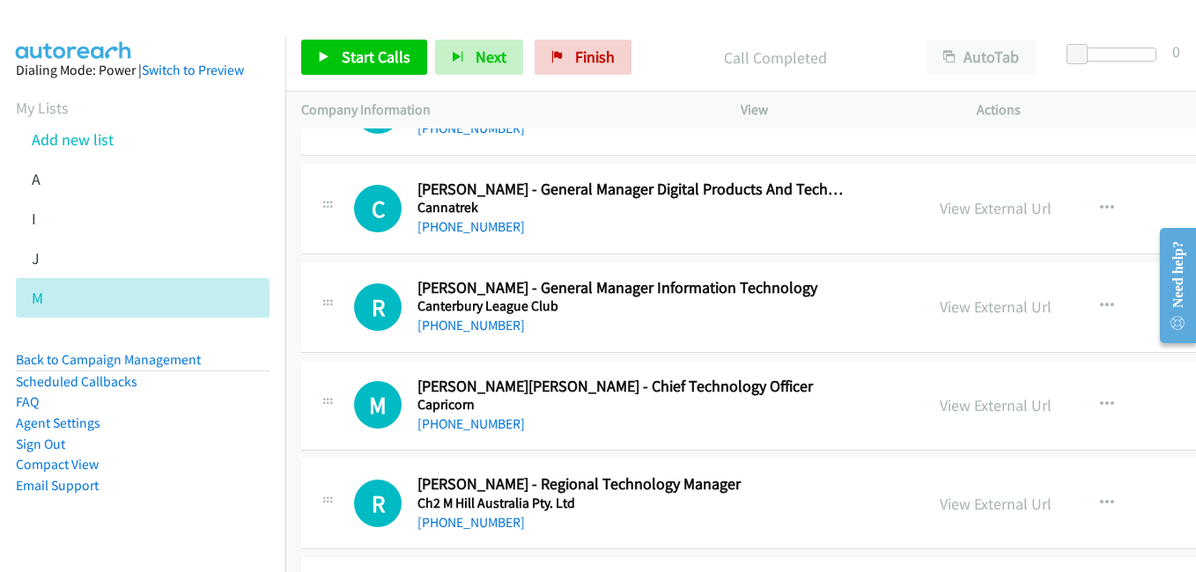
scroll to position [6075, 0]
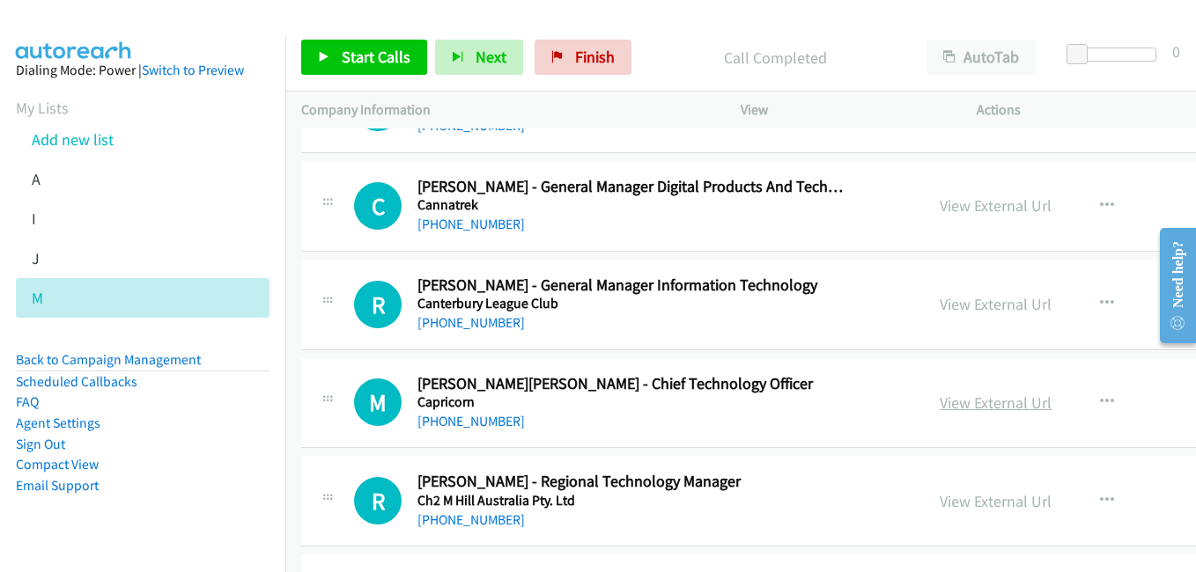
click at [939, 399] on link "View External Url" at bounding box center [995, 403] width 112 height 20
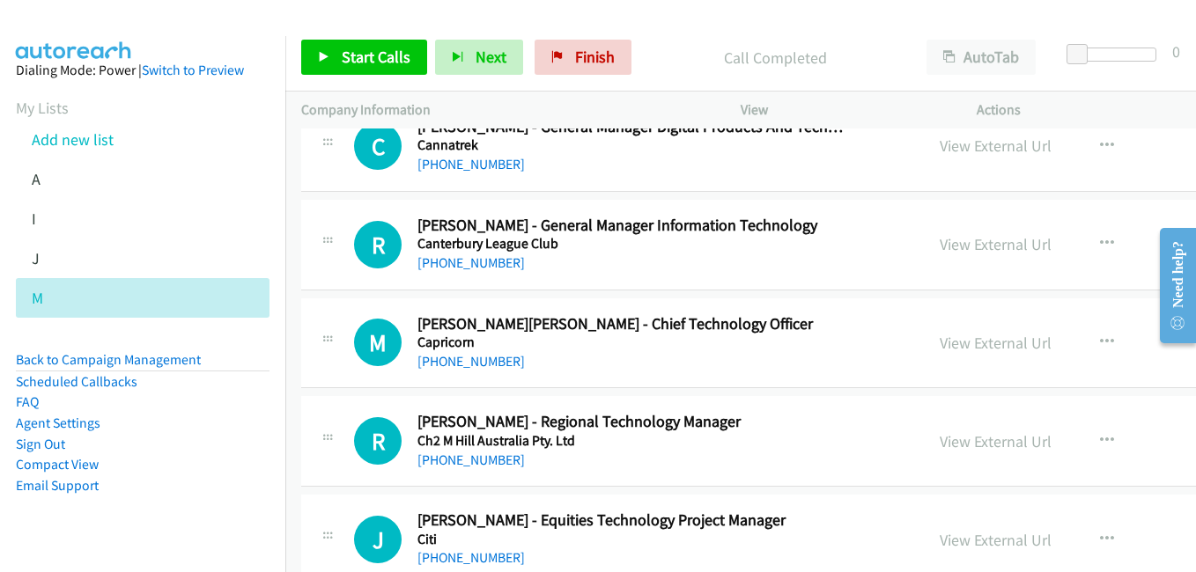
scroll to position [6163, 0]
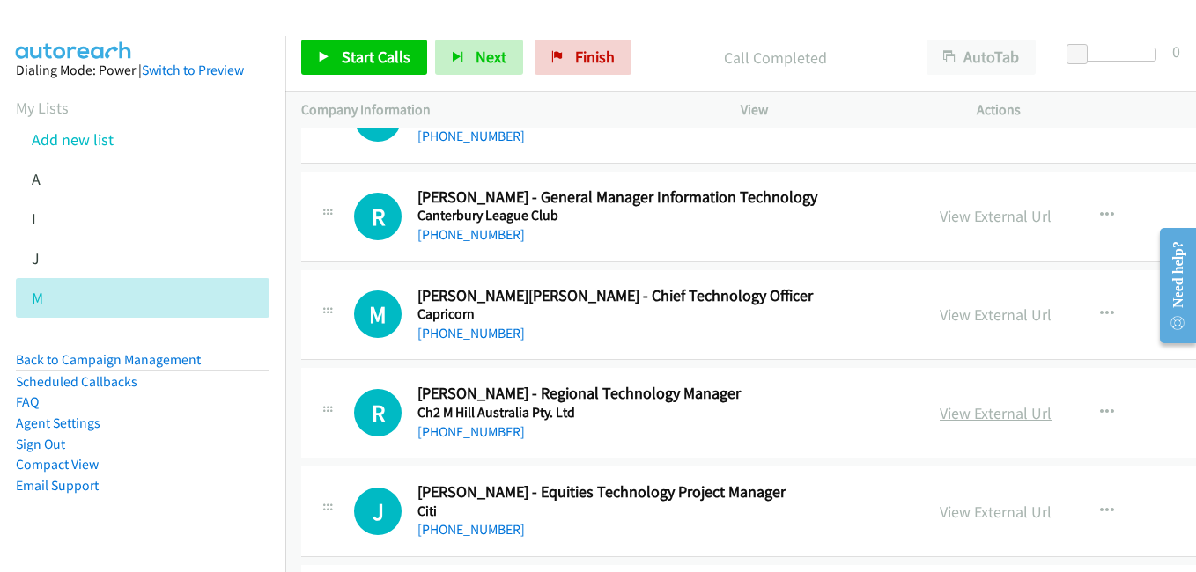
click at [939, 412] on link "View External Url" at bounding box center [995, 413] width 112 height 20
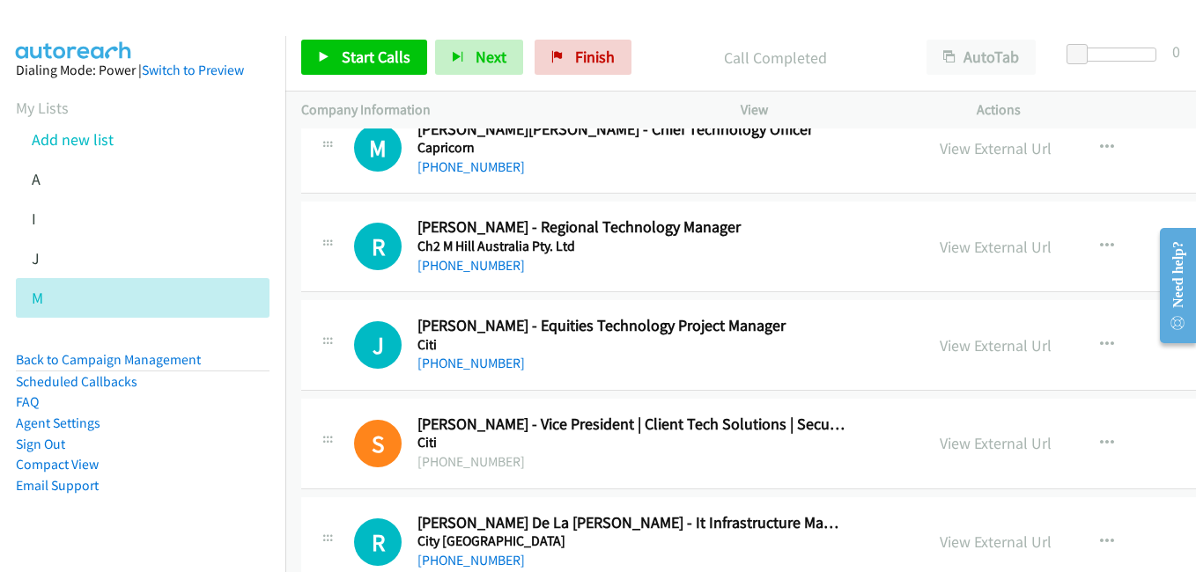
scroll to position [6339, 0]
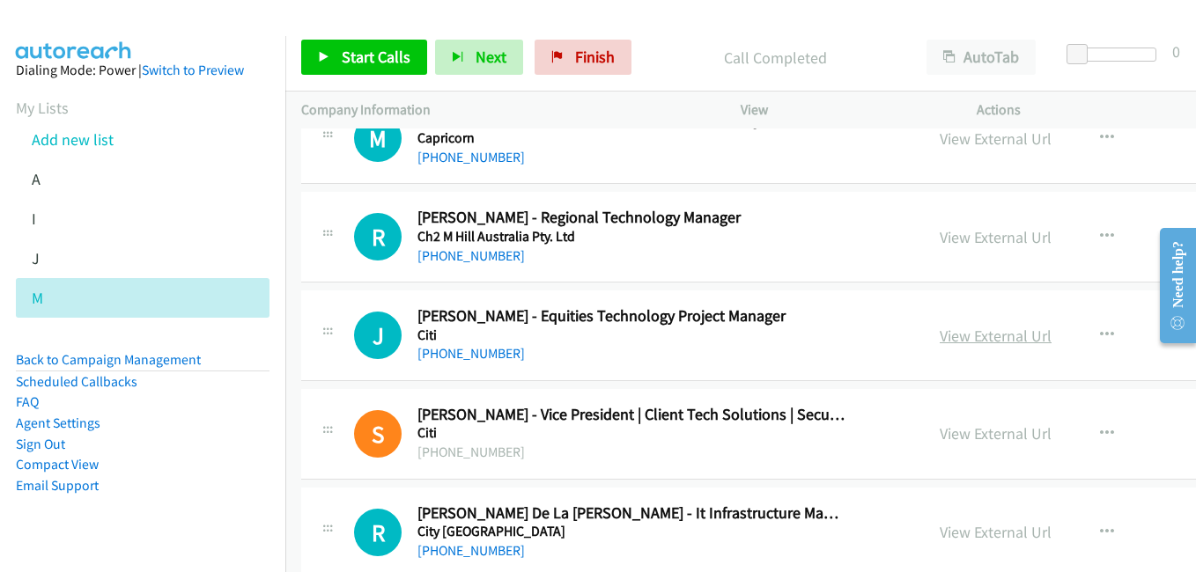
click at [939, 337] on link "View External Url" at bounding box center [995, 336] width 112 height 20
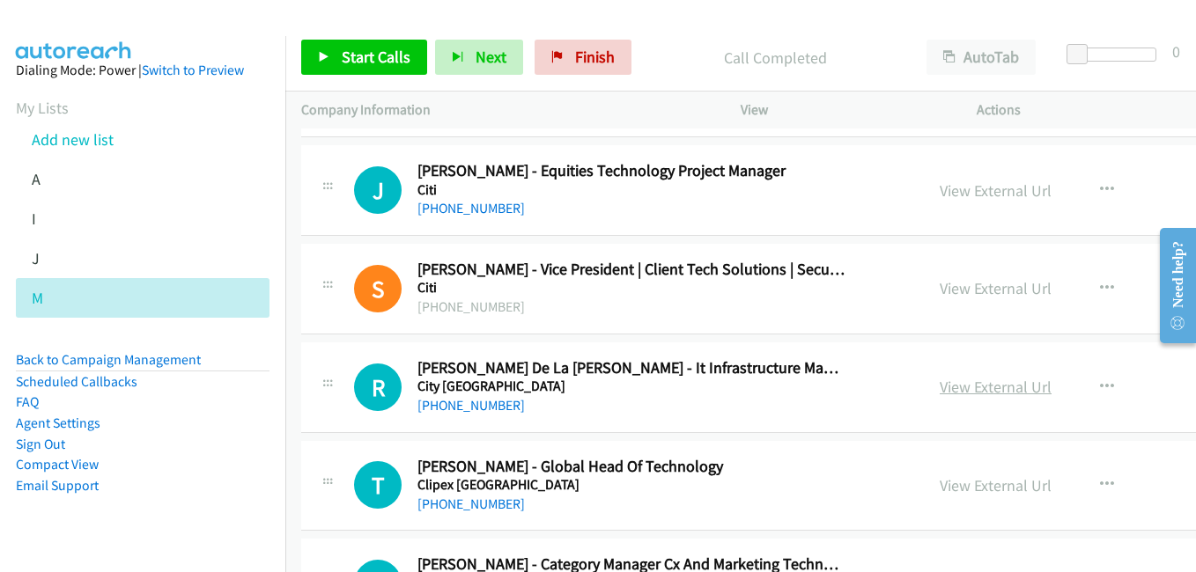
scroll to position [6516, 0]
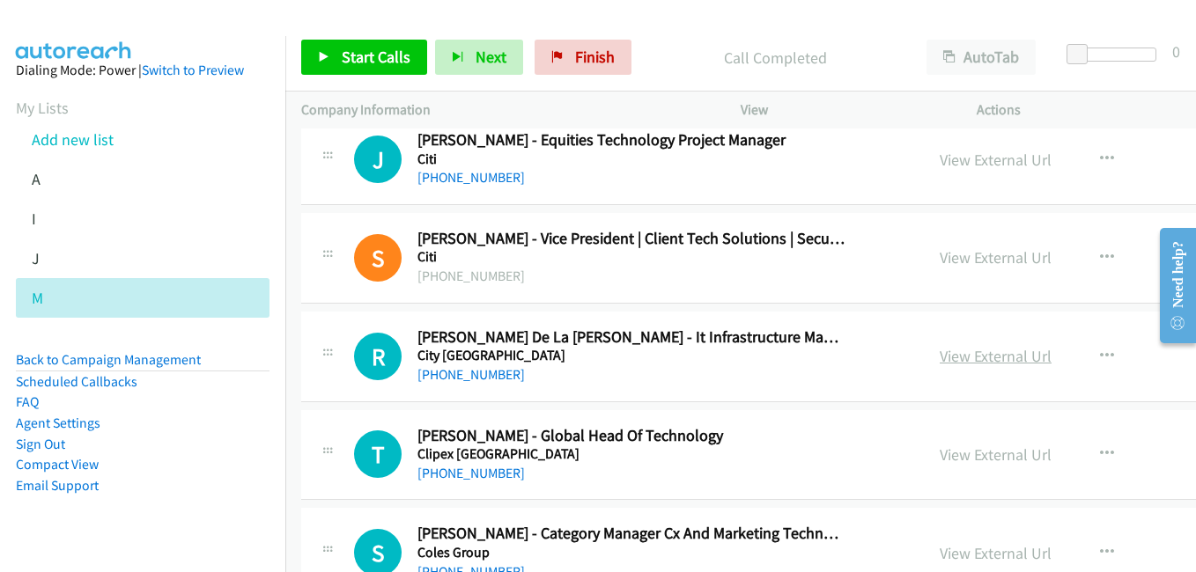
click at [939, 356] on link "View External Url" at bounding box center [995, 356] width 112 height 20
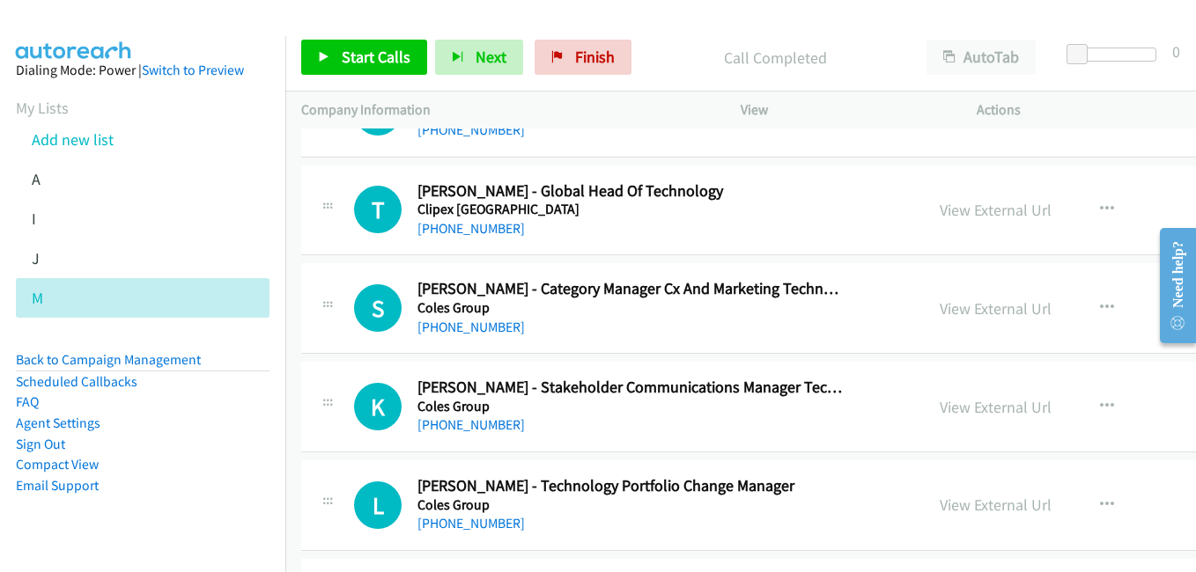
scroll to position [6780, 0]
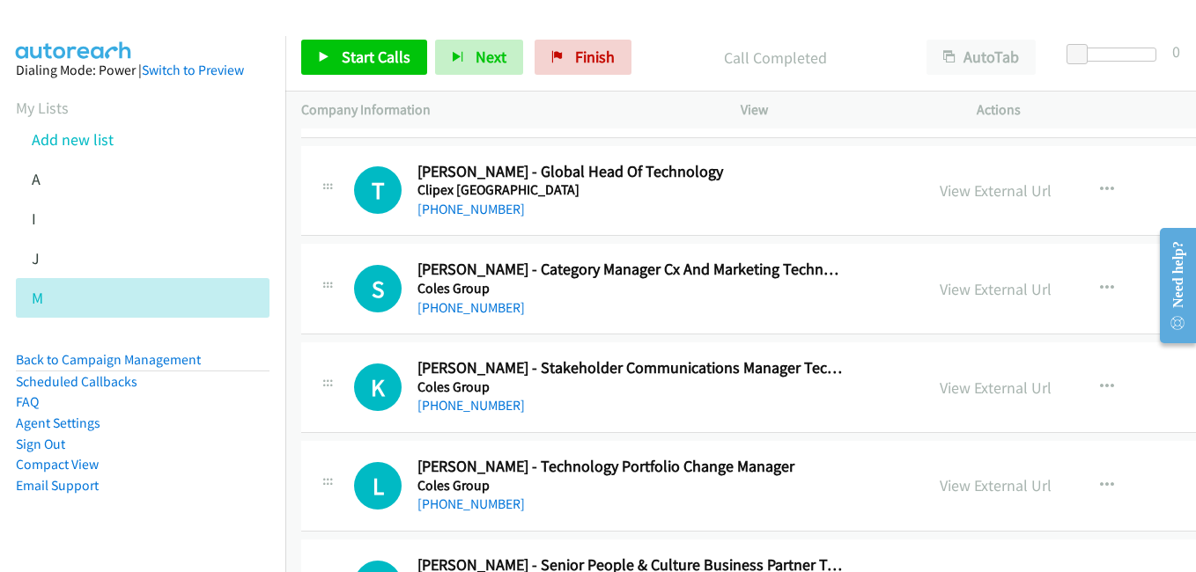
drag, startPoint x: 909, startPoint y: 392, endPoint x: 213, endPoint y: 2, distance: 797.5
click at [939, 389] on link "View External Url" at bounding box center [995, 388] width 112 height 20
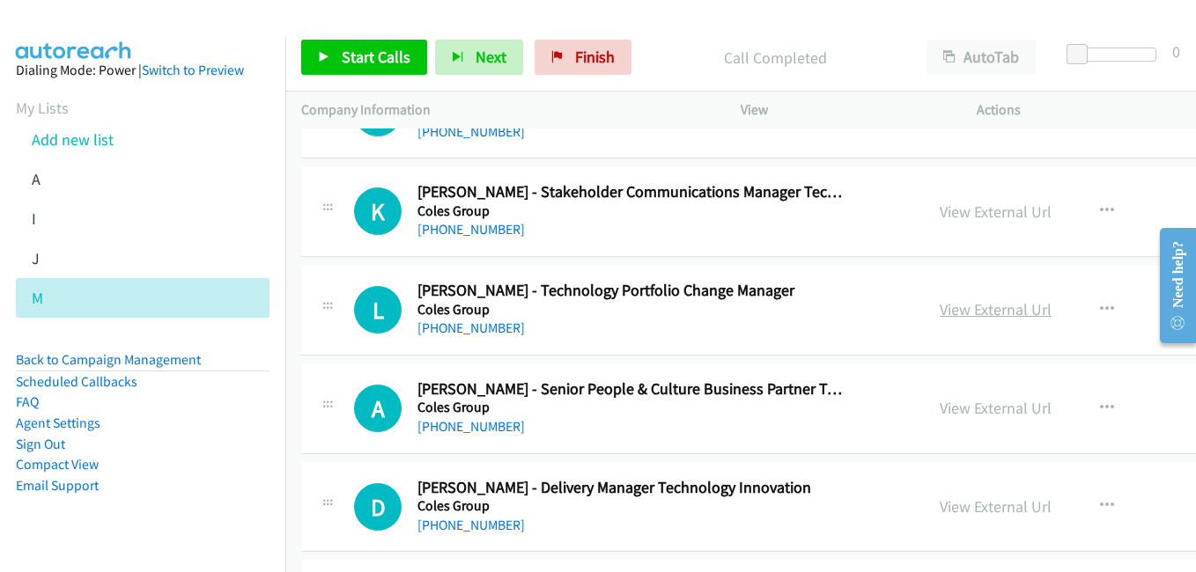
click at [939, 307] on link "View External Url" at bounding box center [995, 309] width 112 height 20
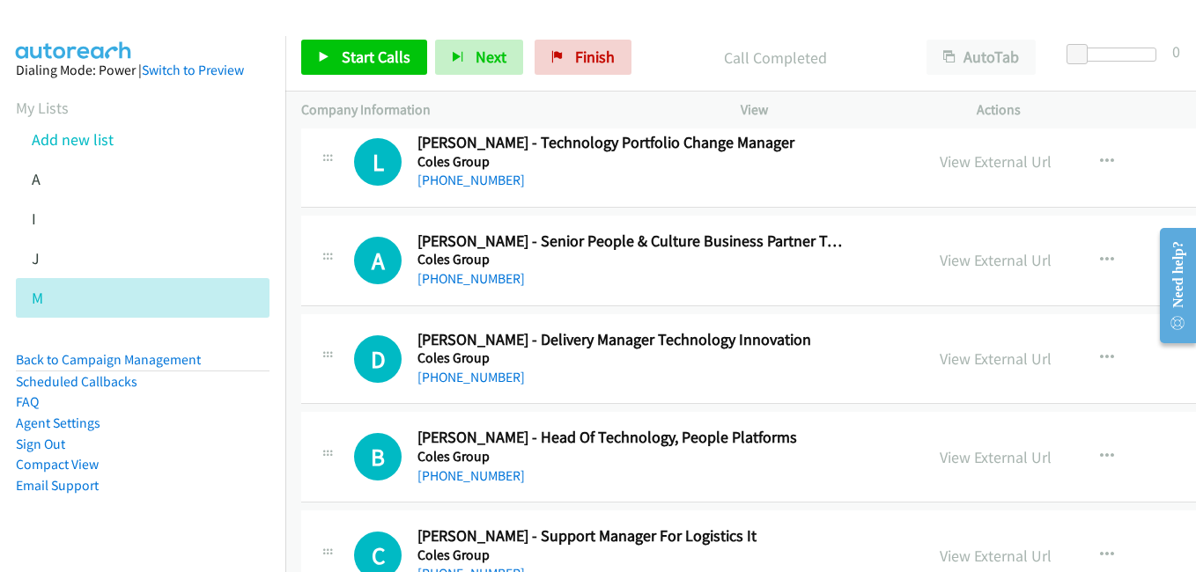
scroll to position [7132, 0]
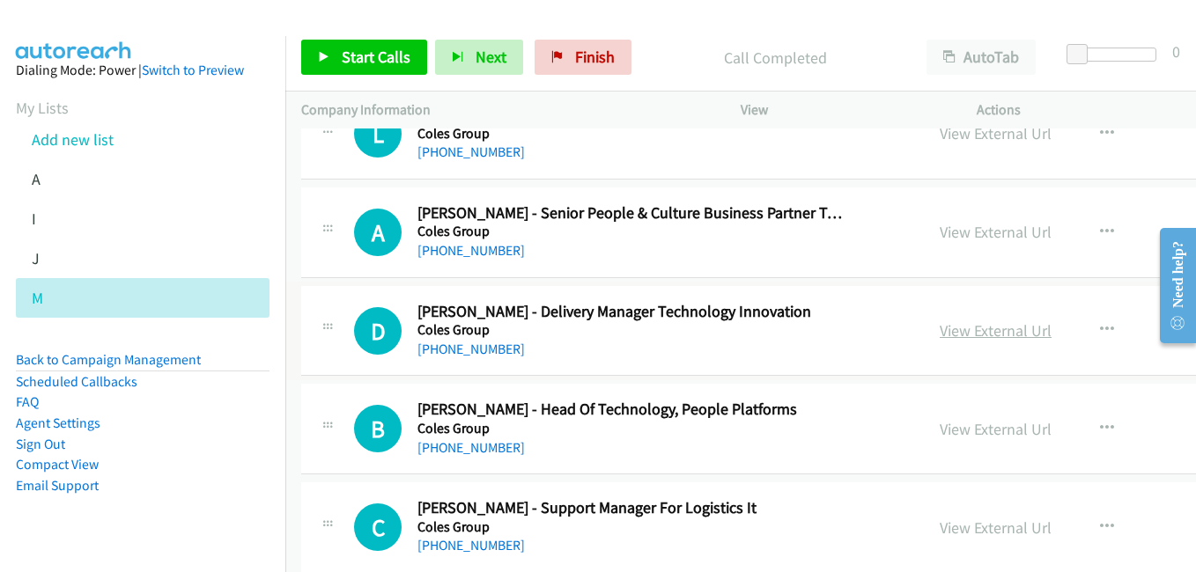
click at [939, 337] on link "View External Url" at bounding box center [995, 330] width 112 height 20
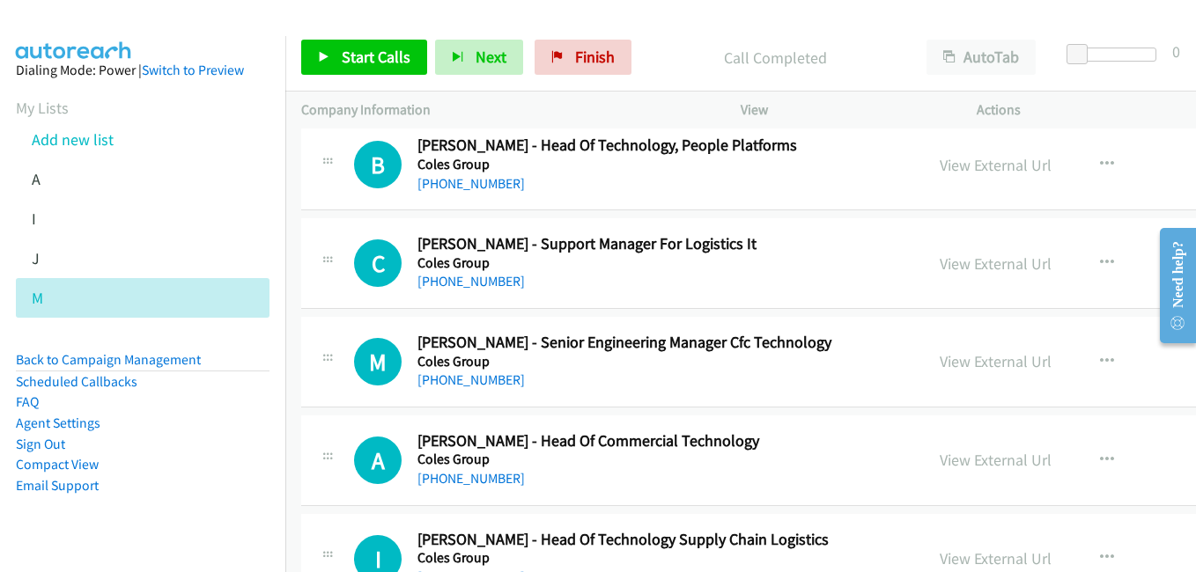
scroll to position [7484, 0]
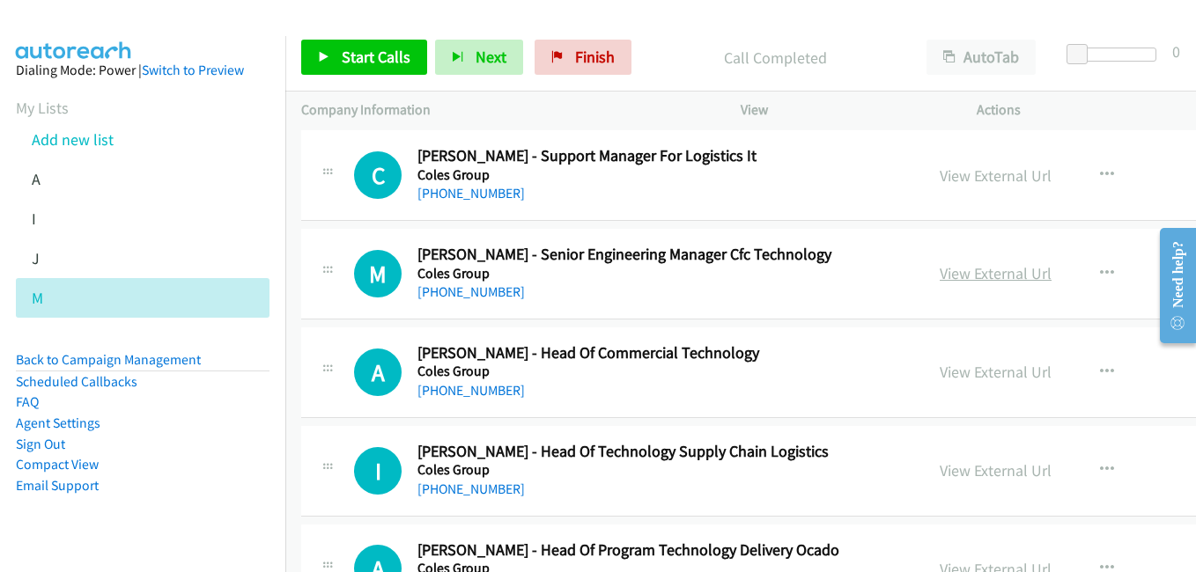
click at [939, 272] on link "View External Url" at bounding box center [995, 273] width 112 height 20
click at [1063, 316] on div "M Callback Scheduled [PERSON_NAME] - Senior Engineering Manager Cfc Technology …" at bounding box center [892, 274] width 1182 height 91
click at [939, 372] on link "View External Url" at bounding box center [995, 372] width 112 height 20
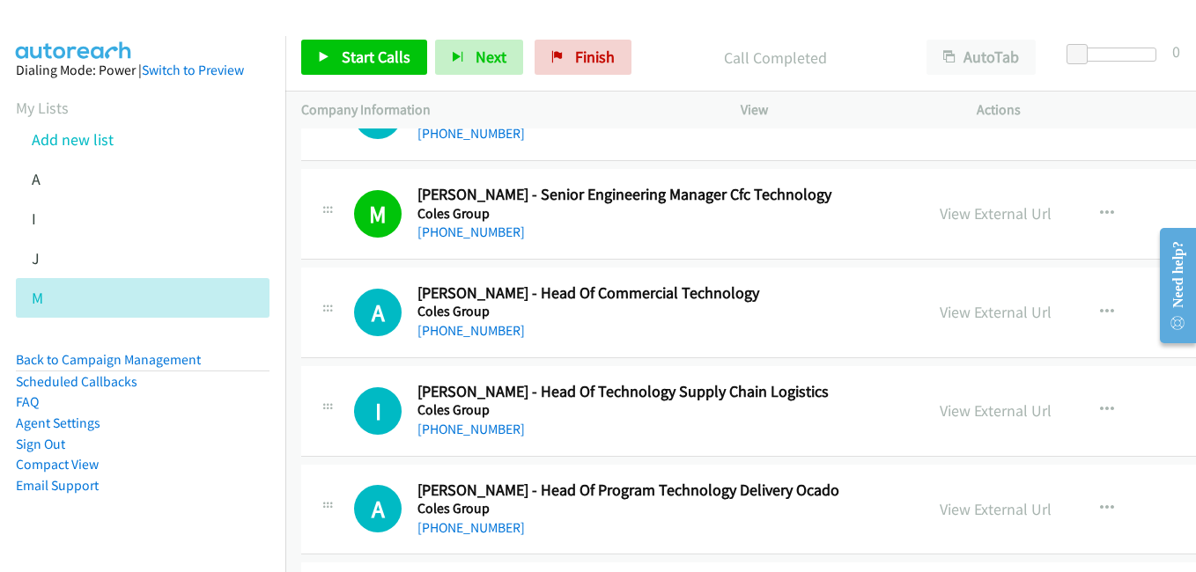
scroll to position [7572, 0]
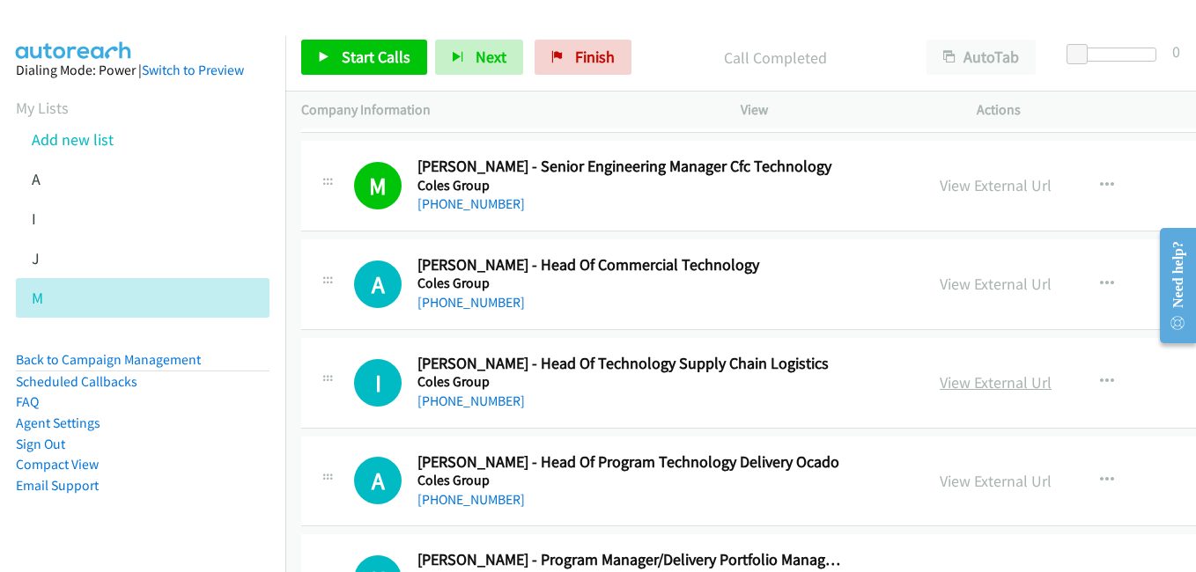
drag, startPoint x: 920, startPoint y: 388, endPoint x: 907, endPoint y: 387, distance: 13.2
click at [939, 388] on link "View External Url" at bounding box center [995, 382] width 112 height 20
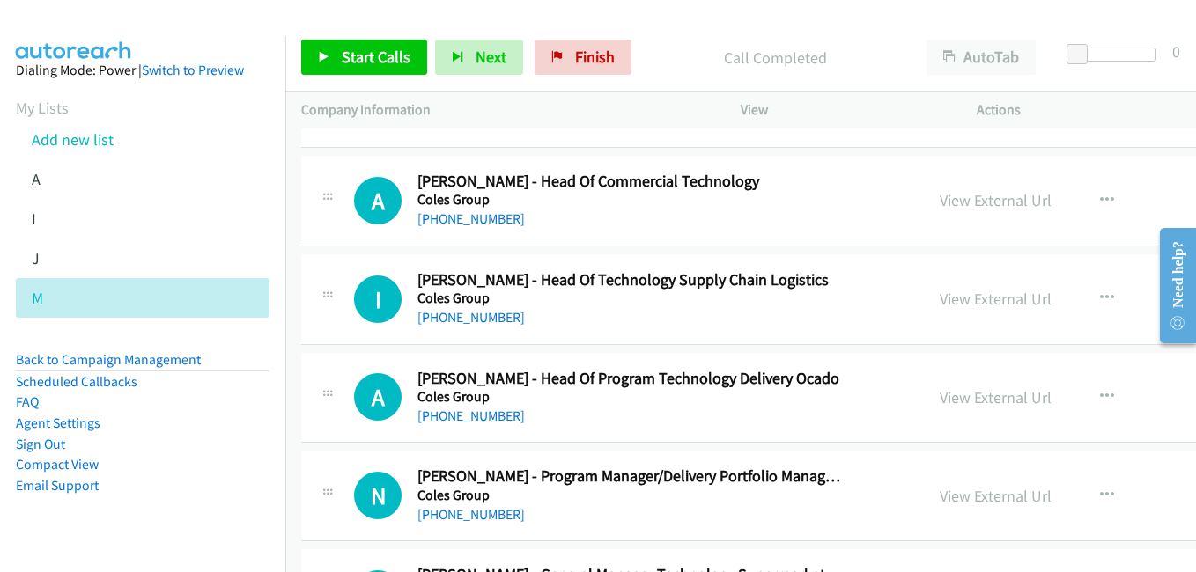
scroll to position [7660, 0]
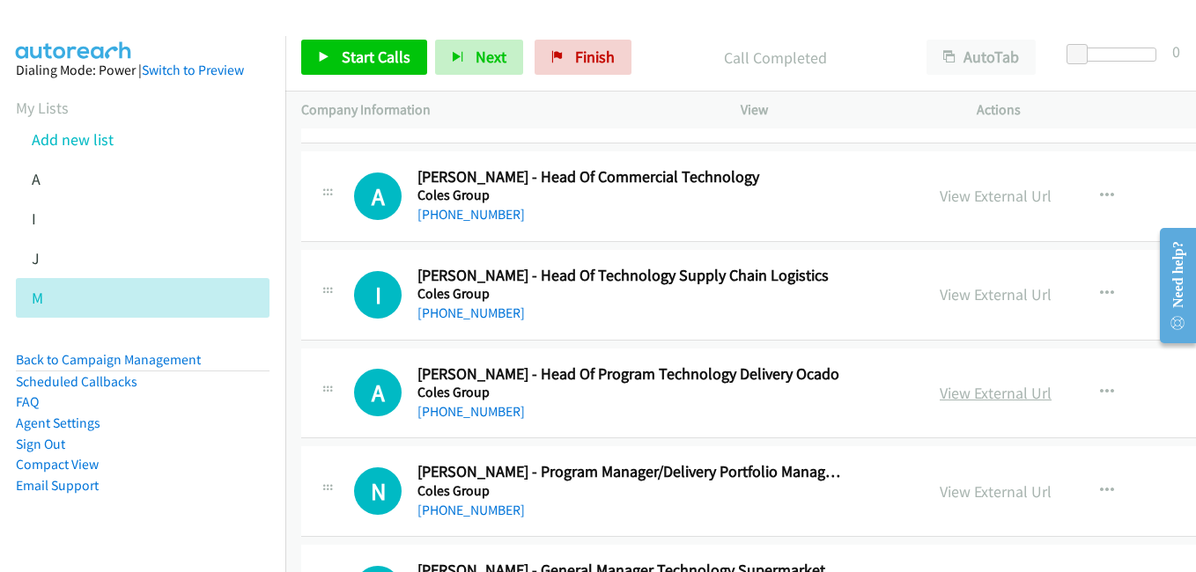
click at [939, 395] on link "View External Url" at bounding box center [995, 393] width 112 height 20
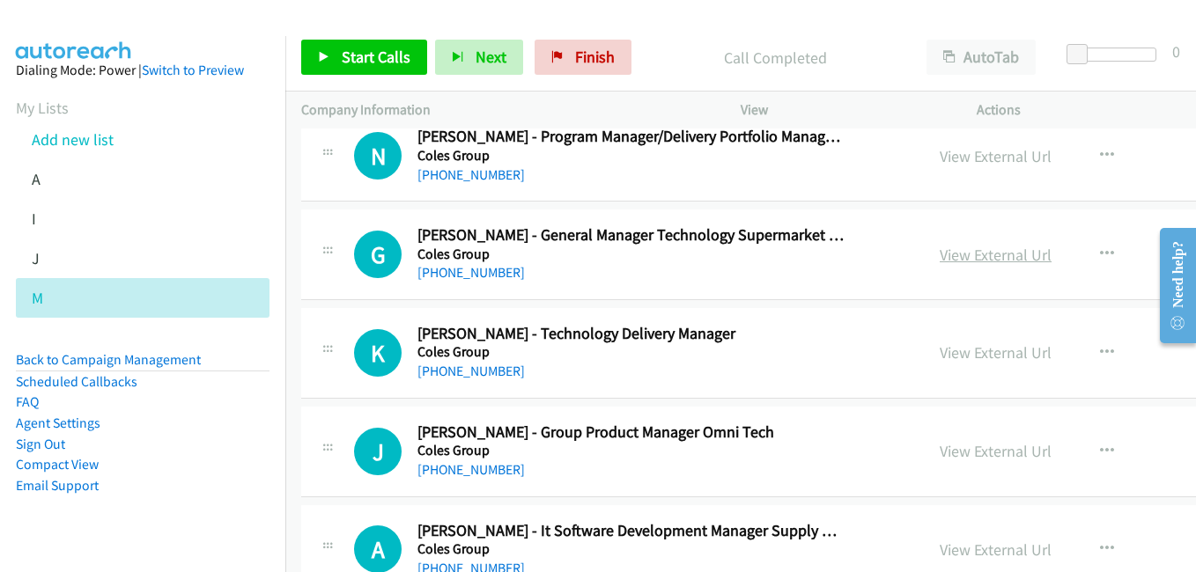
scroll to position [8012, 0]
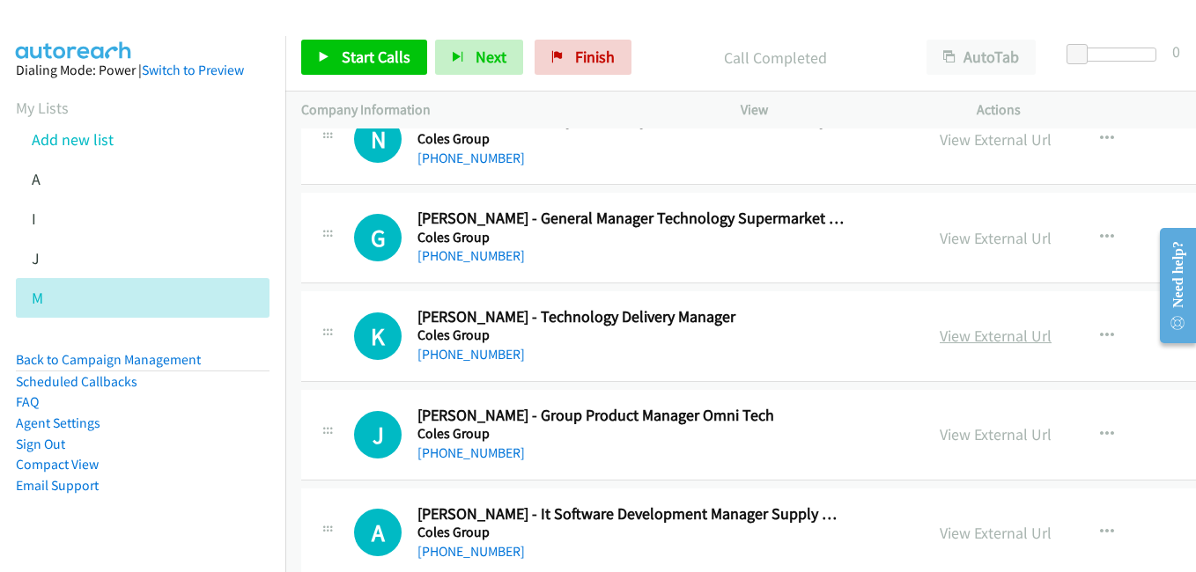
click at [939, 343] on link "View External Url" at bounding box center [995, 336] width 112 height 20
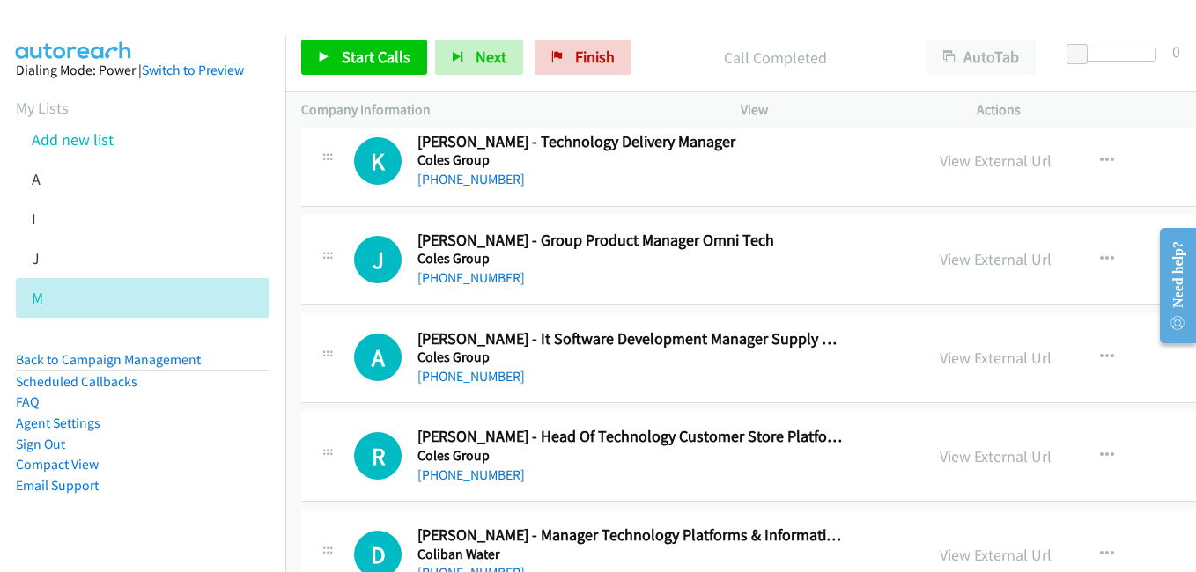
scroll to position [8188, 0]
click at [939, 356] on link "View External Url" at bounding box center [995, 357] width 112 height 20
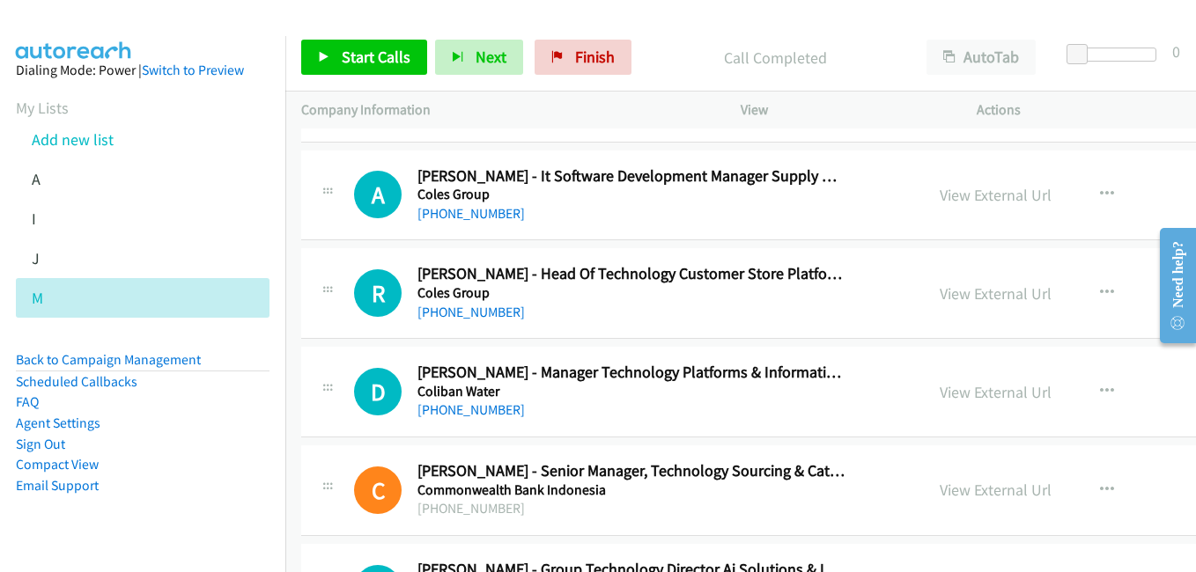
scroll to position [8365, 0]
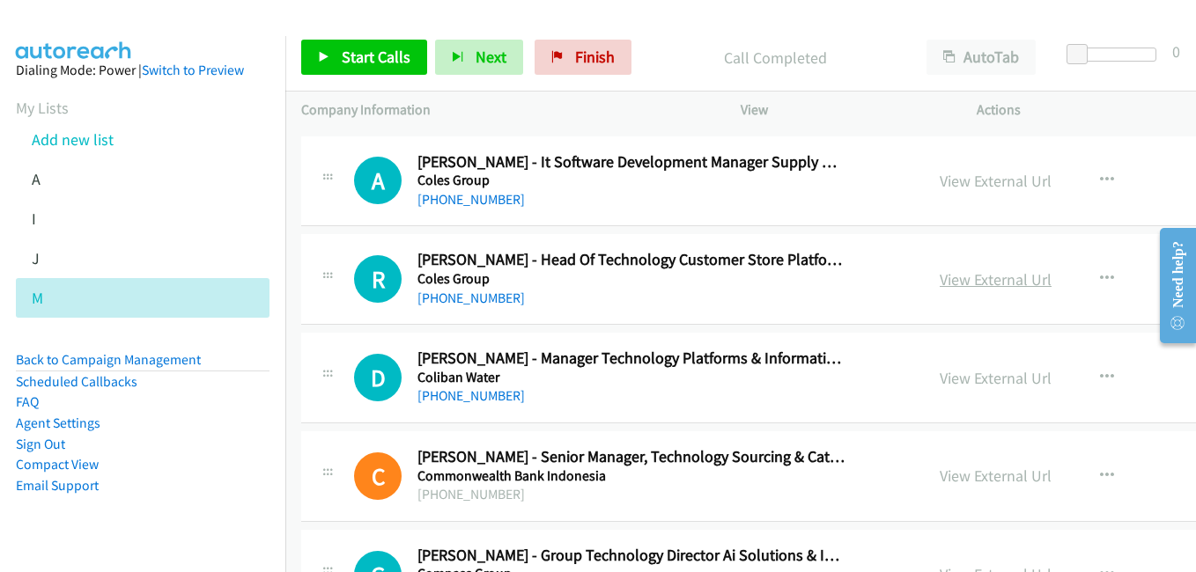
click at [939, 276] on link "View External Url" at bounding box center [995, 279] width 112 height 20
click at [939, 374] on link "View External Url" at bounding box center [995, 378] width 112 height 20
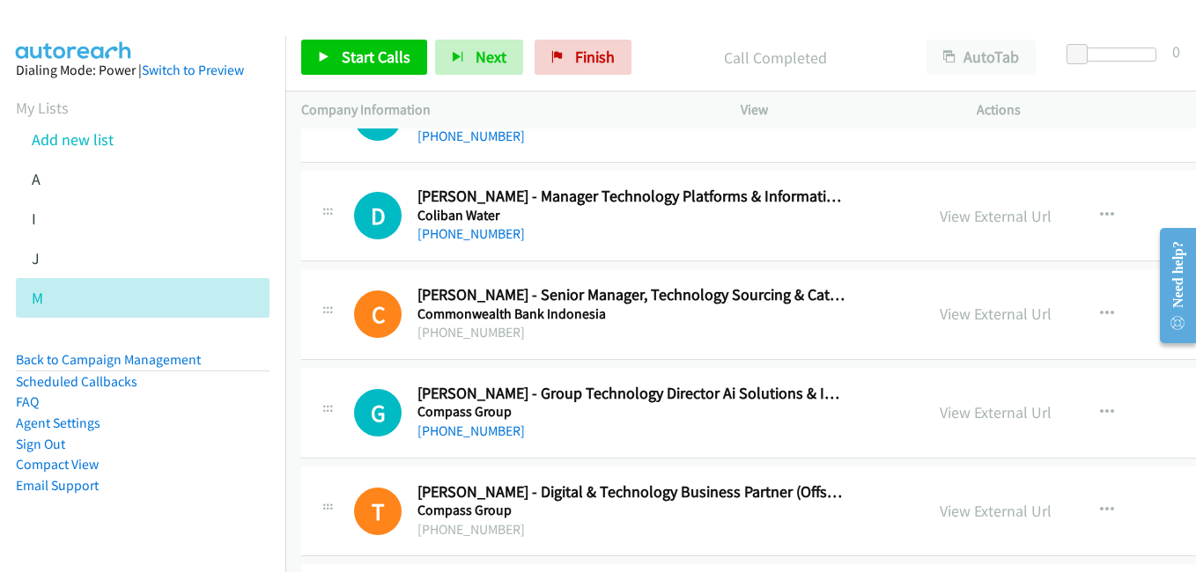
scroll to position [8541, 0]
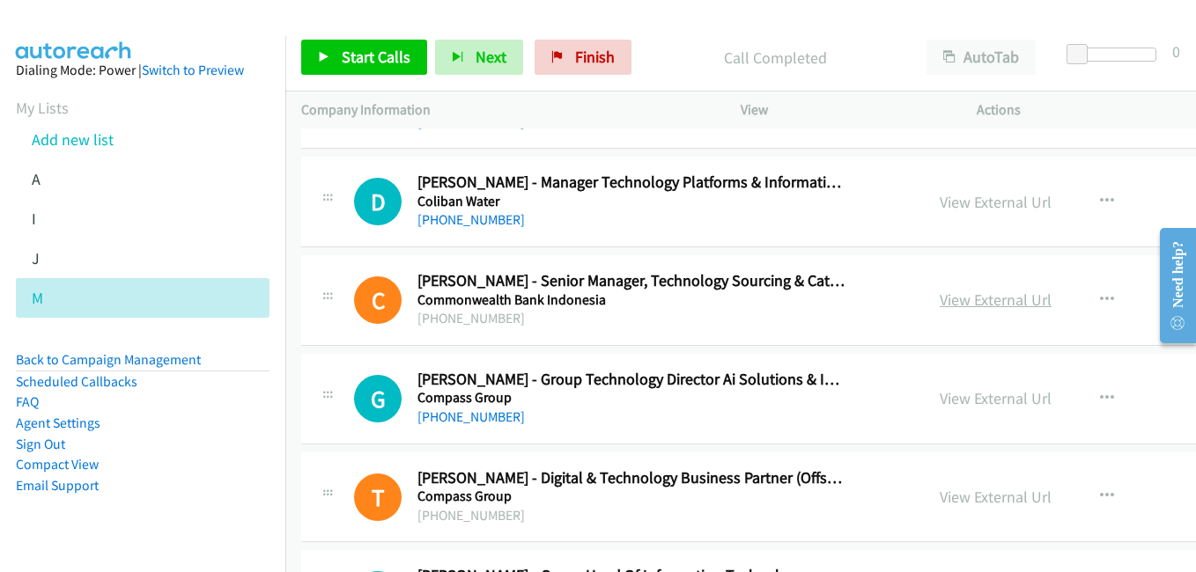
click at [939, 295] on link "View External Url" at bounding box center [995, 300] width 112 height 20
drag, startPoint x: 918, startPoint y: 397, endPoint x: 902, endPoint y: 384, distance: 20.6
click at [939, 397] on link "View External Url" at bounding box center [995, 398] width 112 height 20
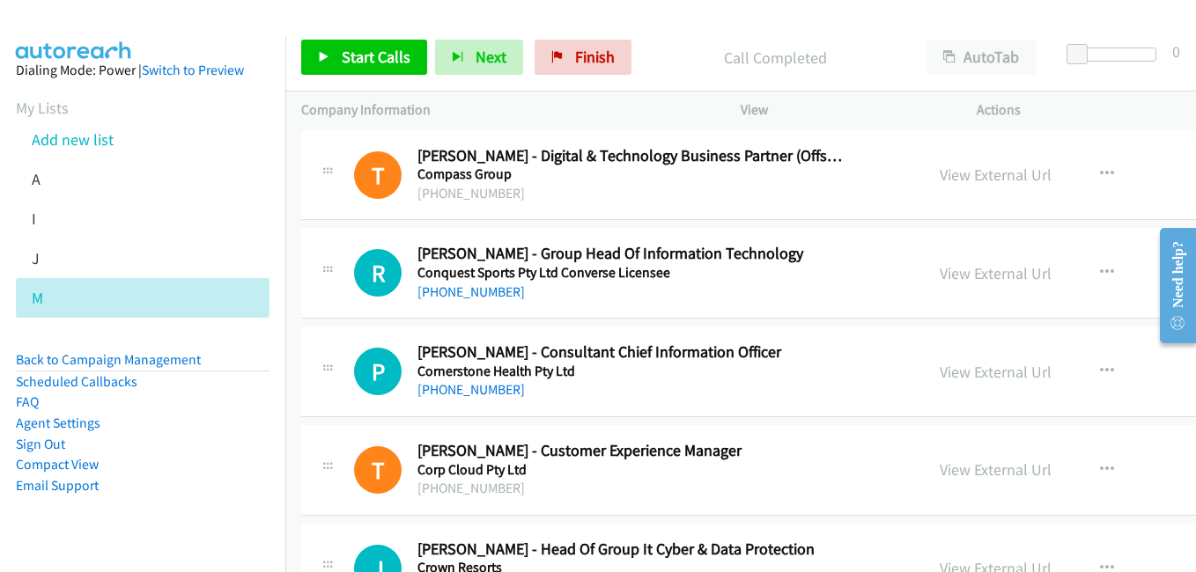
scroll to position [8893, 0]
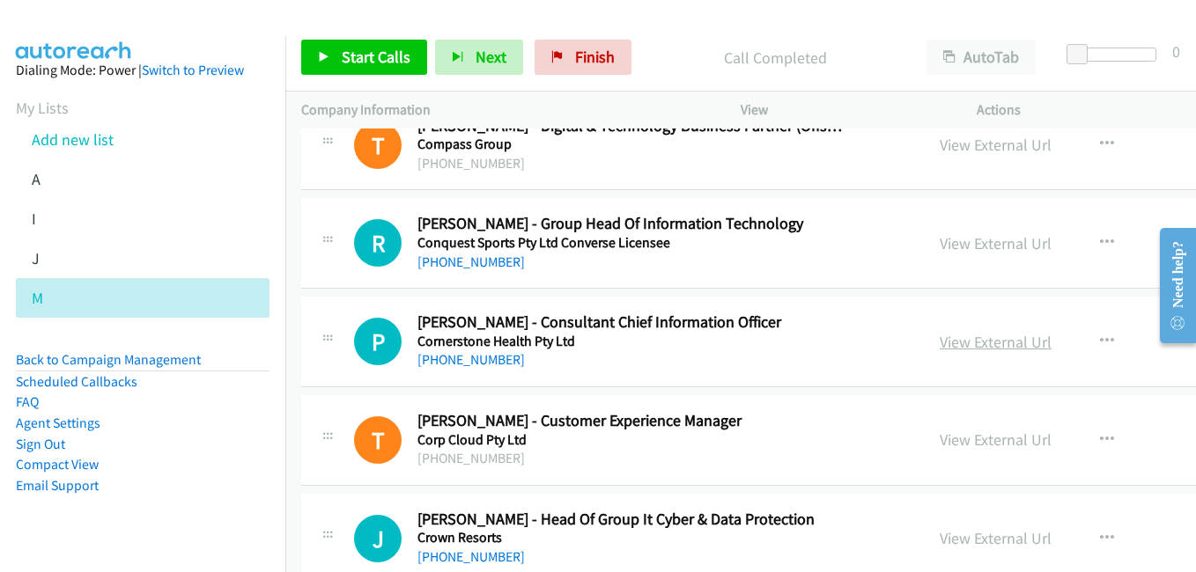
click at [939, 341] on link "View External Url" at bounding box center [995, 342] width 112 height 20
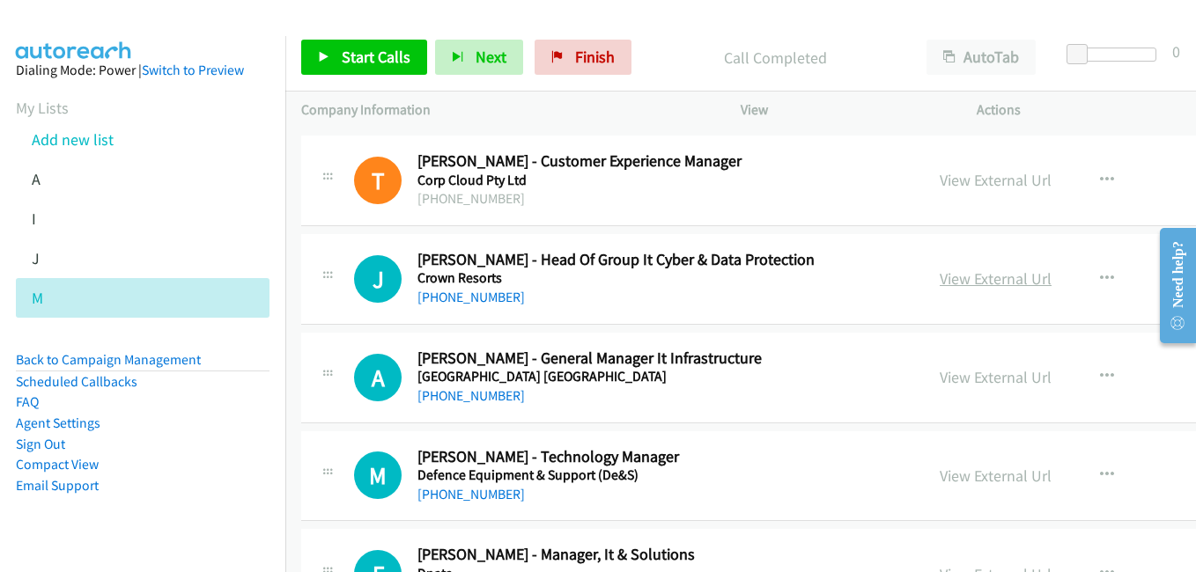
scroll to position [9157, 0]
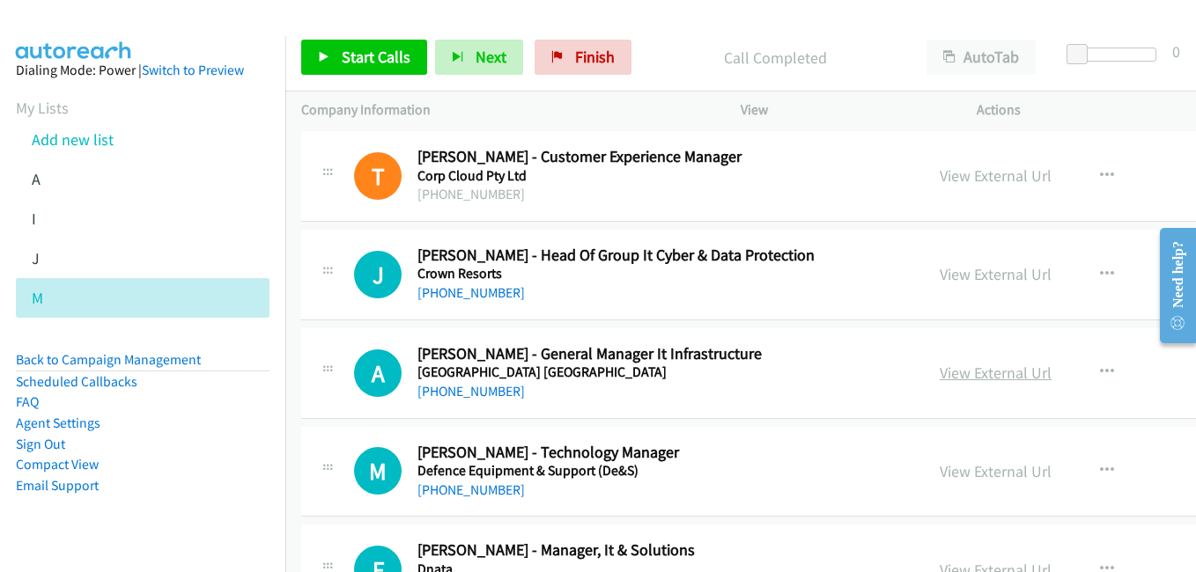
click at [939, 378] on link "View External Url" at bounding box center [995, 373] width 112 height 20
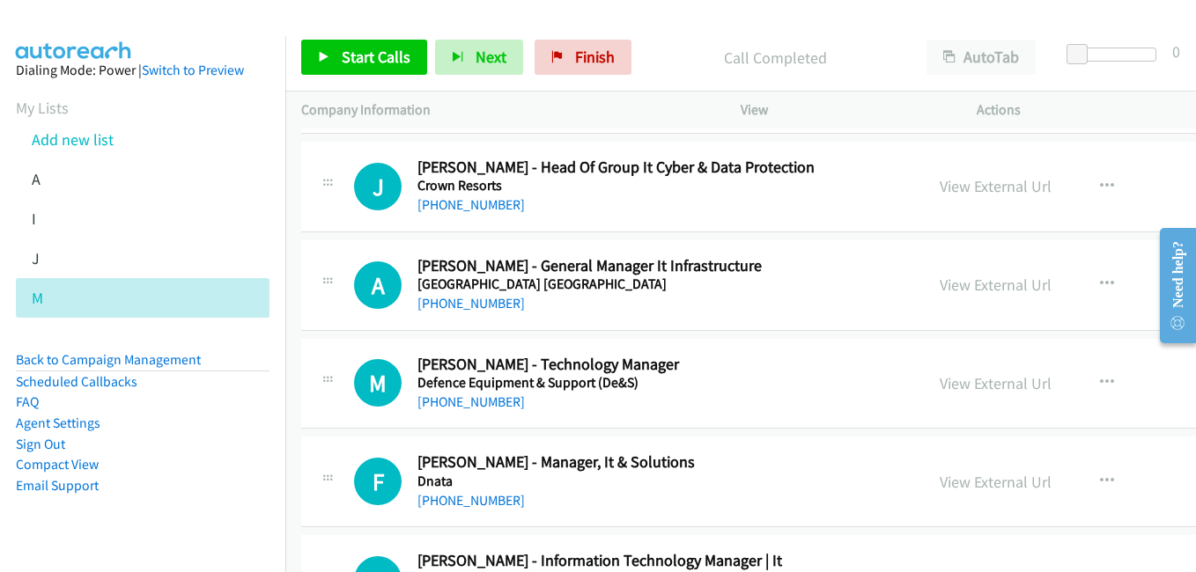
scroll to position [9333, 0]
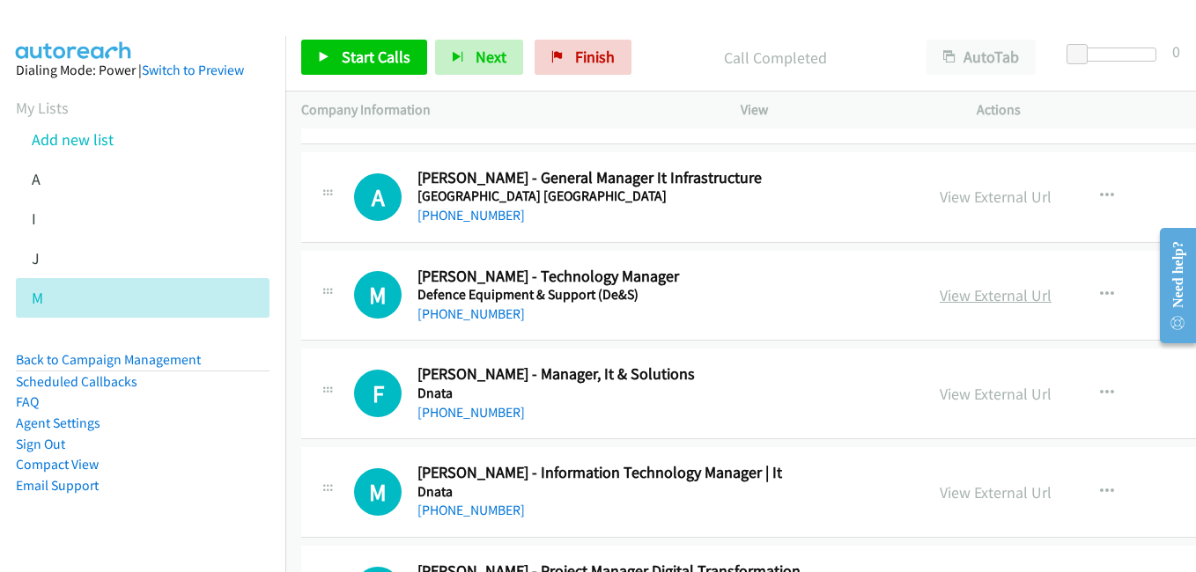
drag, startPoint x: 903, startPoint y: 302, endPoint x: 890, endPoint y: 295, distance: 15.0
click at [939, 302] on link "View External Url" at bounding box center [995, 295] width 112 height 20
click at [939, 396] on link "View External Url" at bounding box center [995, 394] width 112 height 20
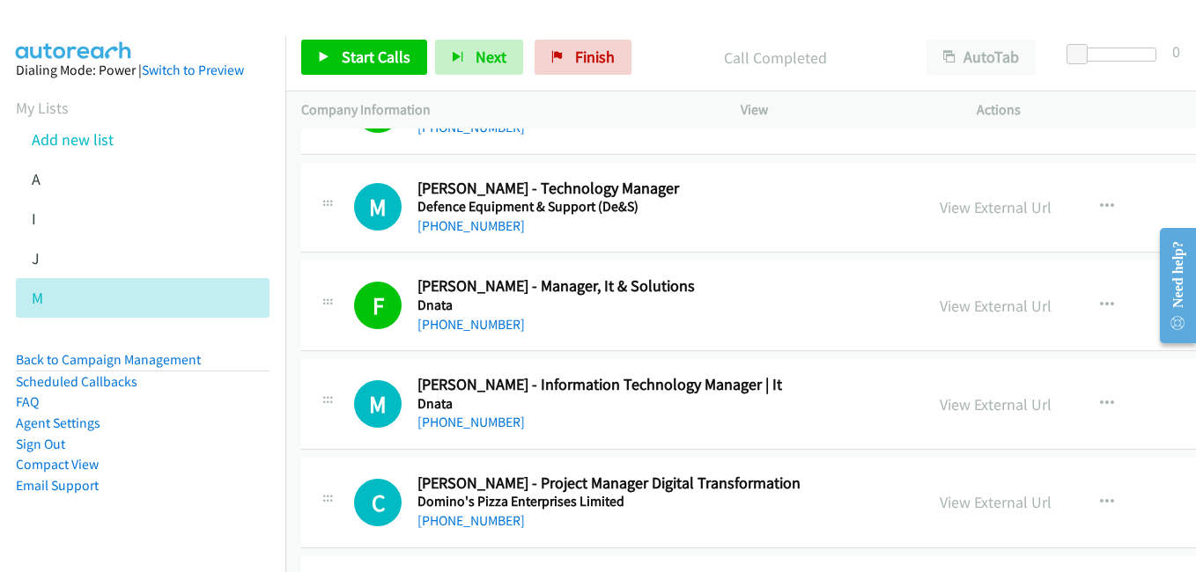
scroll to position [9509, 0]
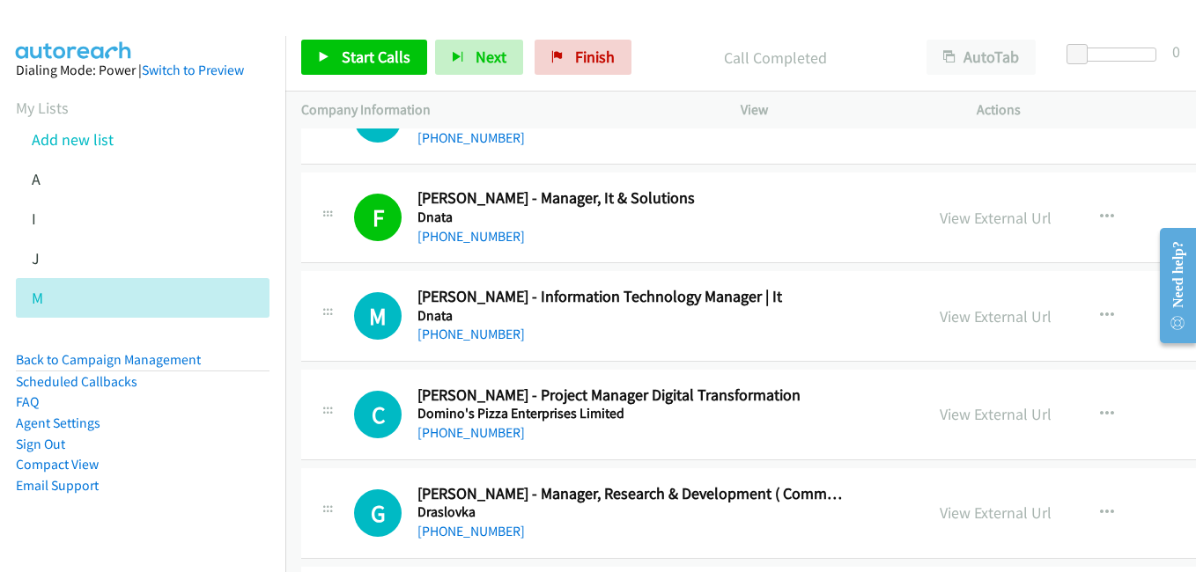
drag, startPoint x: 895, startPoint y: 316, endPoint x: 393, endPoint y: 140, distance: 532.7
click at [939, 316] on link "View External Url" at bounding box center [995, 316] width 112 height 20
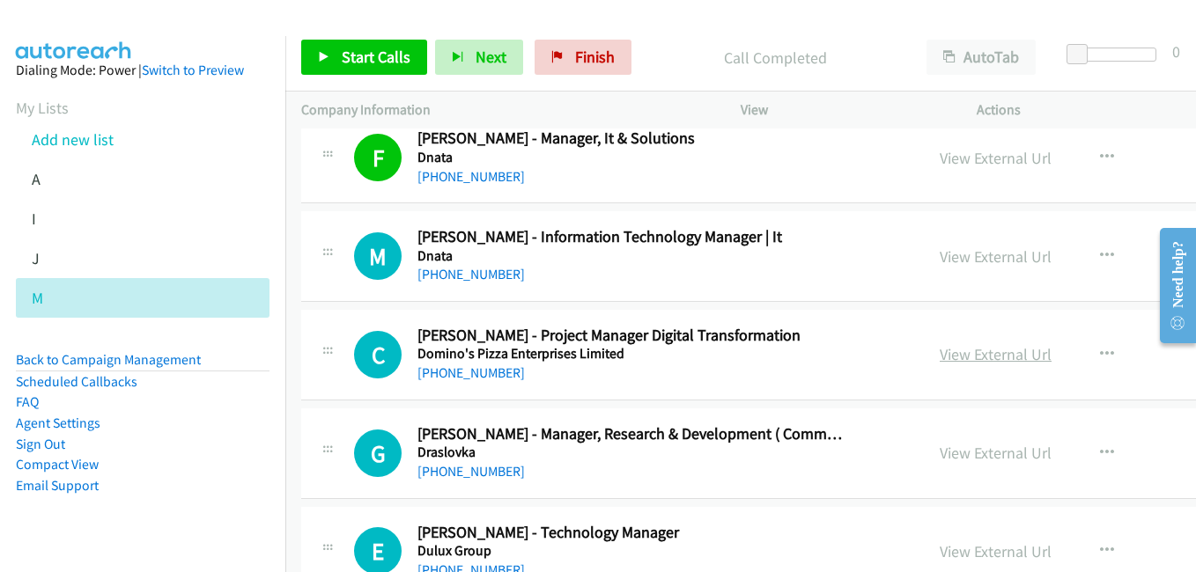
scroll to position [9597, 0]
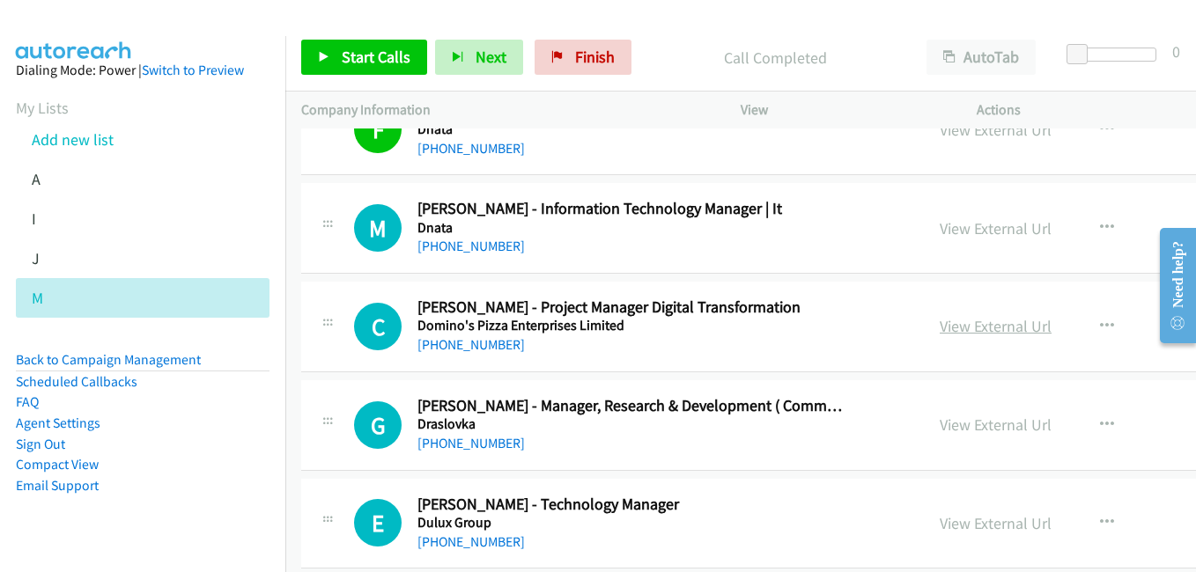
click at [939, 319] on link "View External Url" at bounding box center [995, 326] width 112 height 20
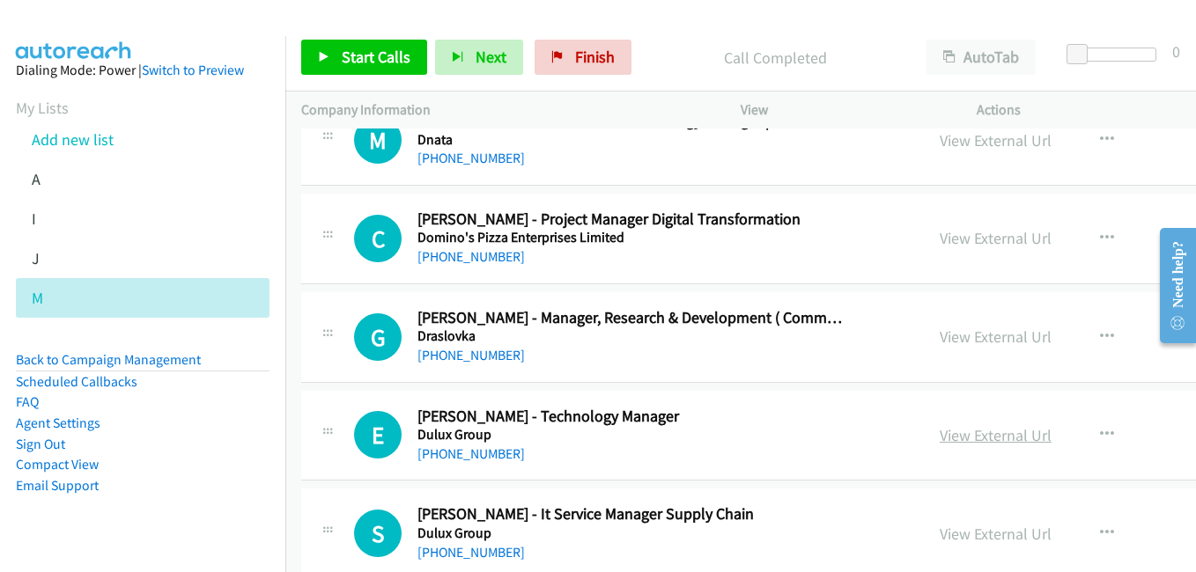
click at [939, 438] on link "View External Url" at bounding box center [995, 435] width 112 height 20
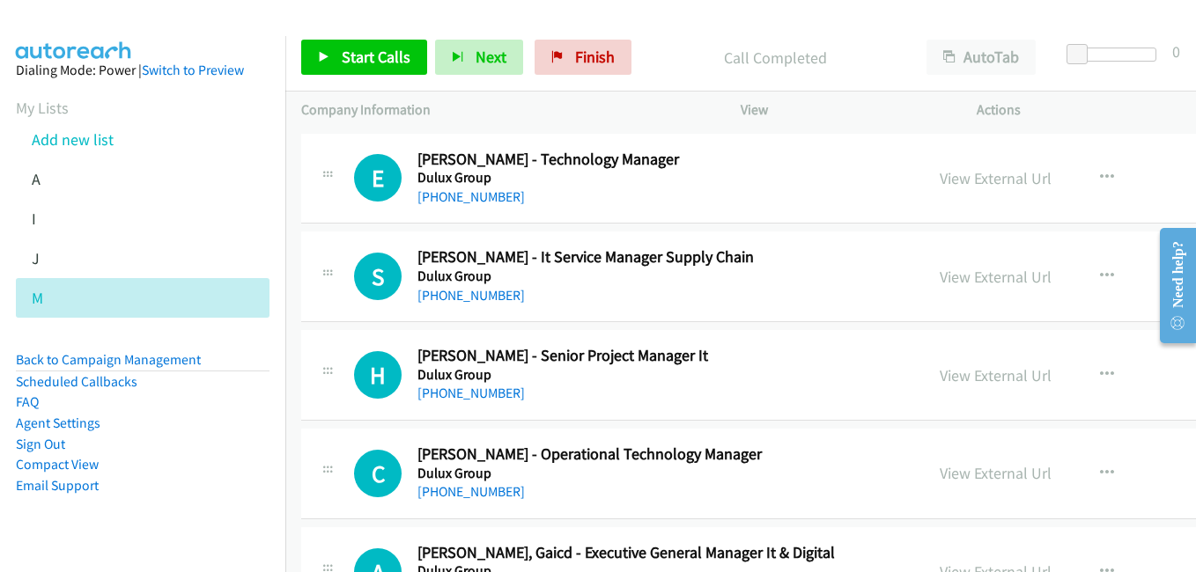
scroll to position [9949, 0]
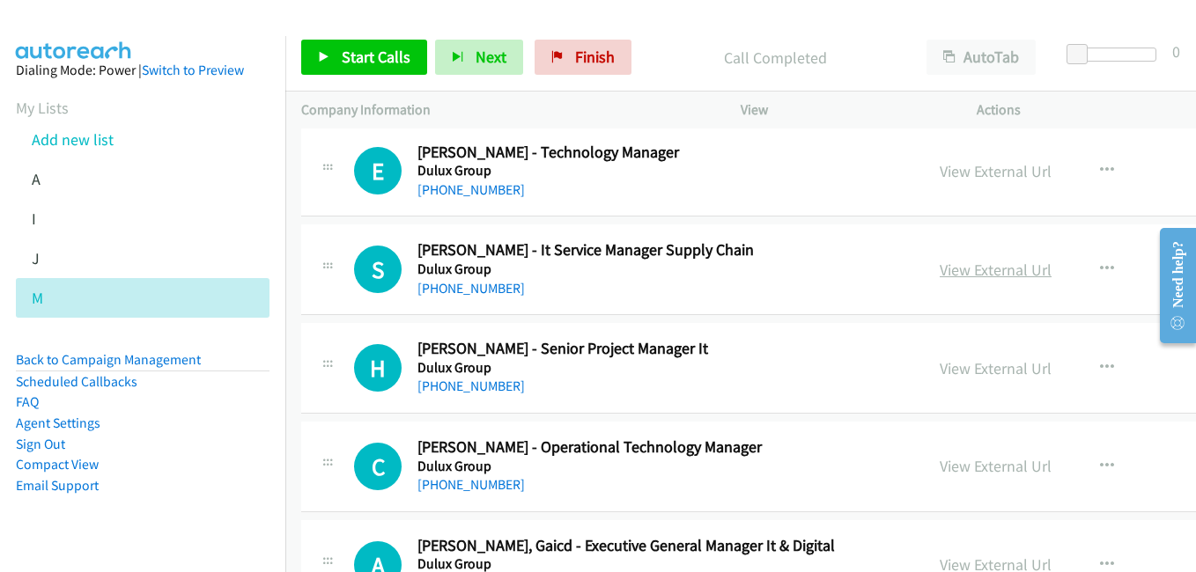
click at [939, 263] on link "View External Url" at bounding box center [995, 270] width 112 height 20
click at [939, 374] on link "View External Url" at bounding box center [995, 368] width 112 height 20
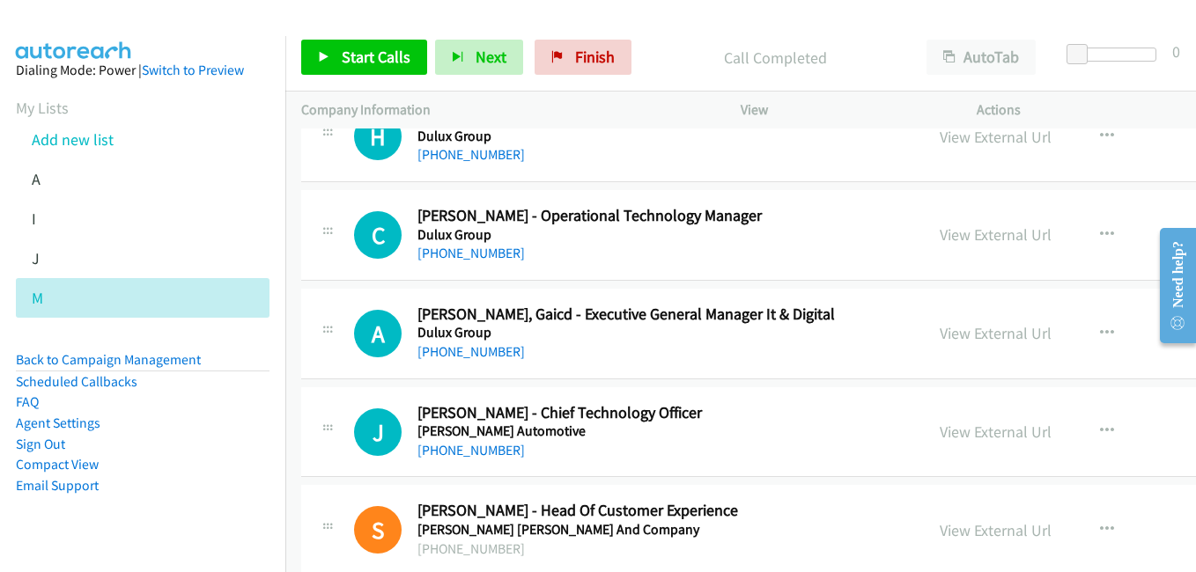
scroll to position [10214, 0]
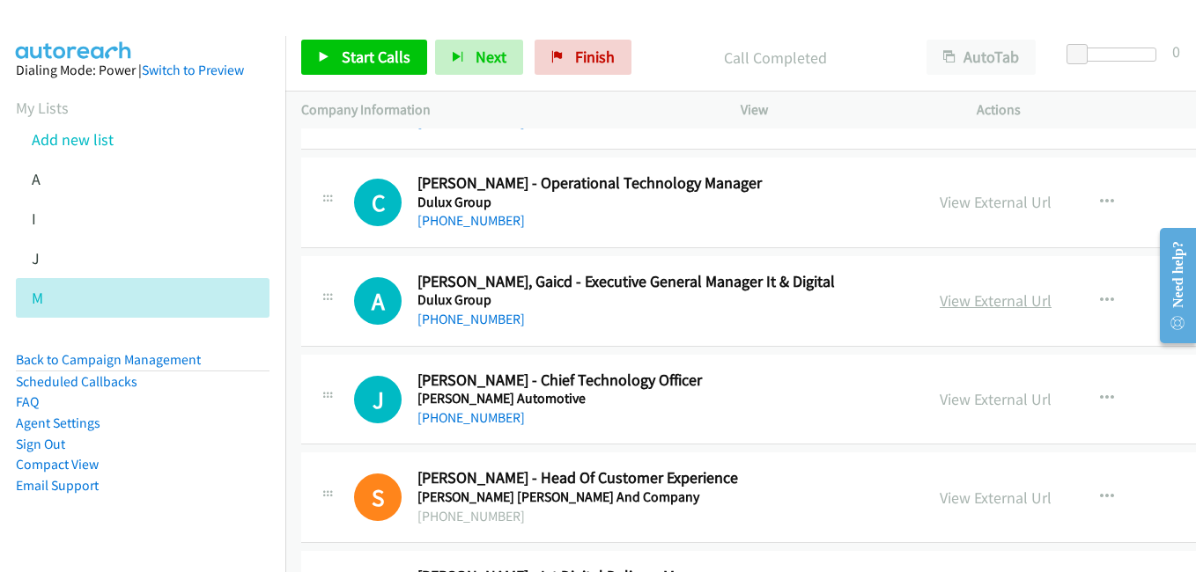
click at [939, 304] on link "View External Url" at bounding box center [995, 301] width 112 height 20
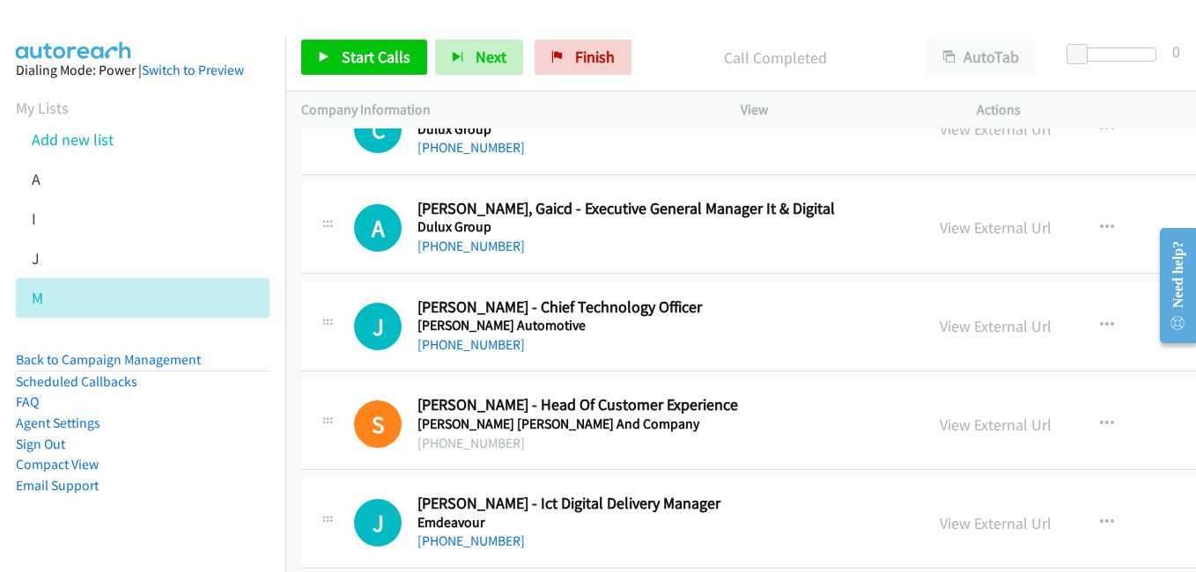
scroll to position [10302, 0]
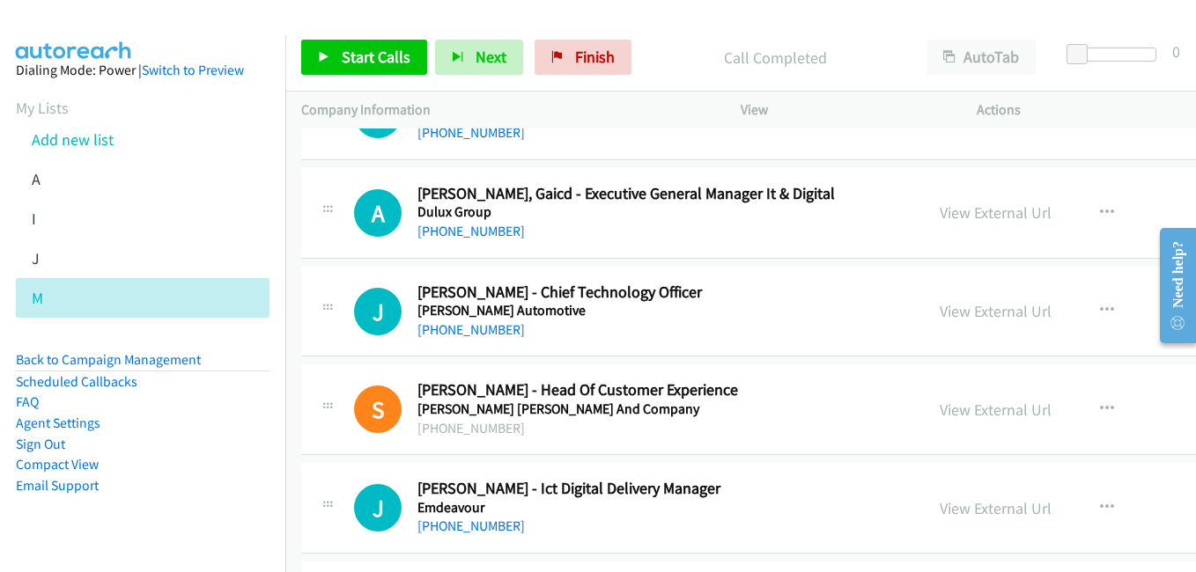
drag, startPoint x: 875, startPoint y: 313, endPoint x: 652, endPoint y: 223, distance: 241.0
click at [939, 313] on link "View External Url" at bounding box center [995, 311] width 112 height 20
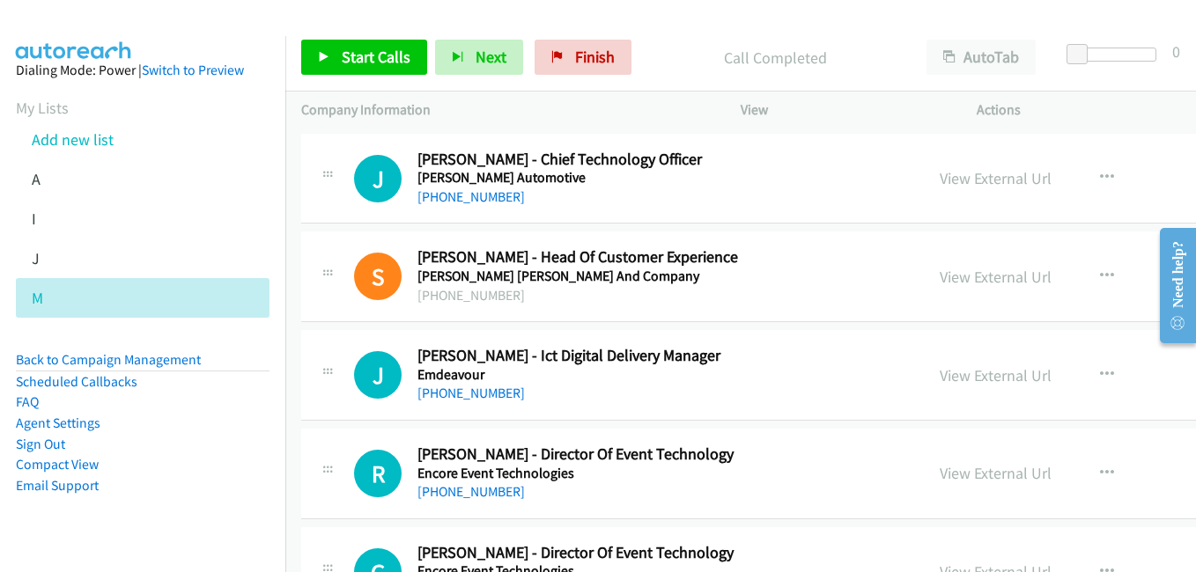
scroll to position [10478, 0]
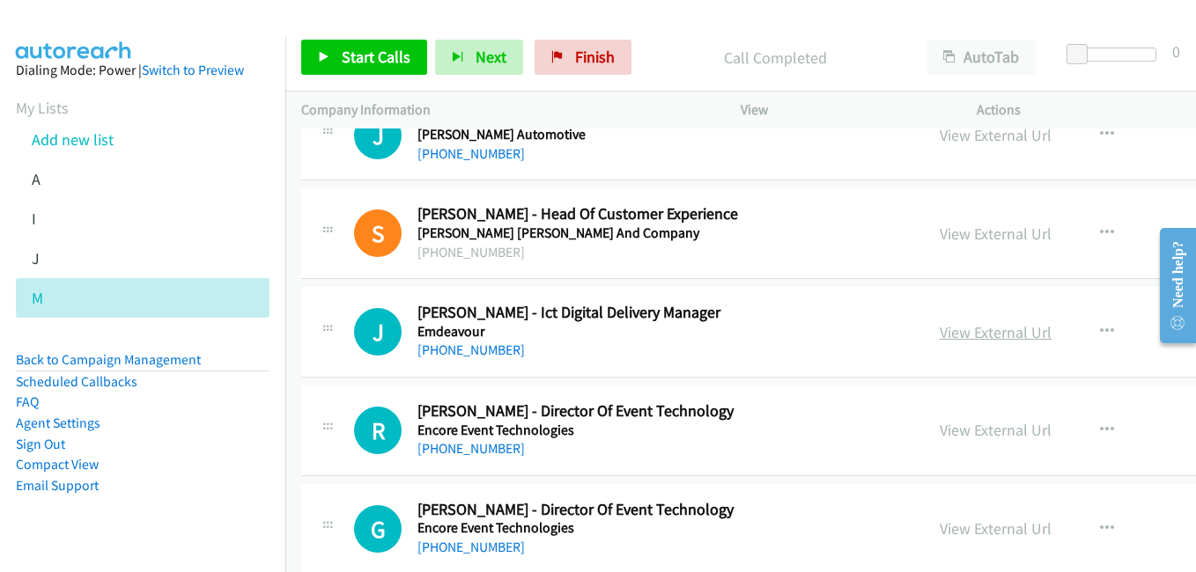
click at [939, 334] on link "View External Url" at bounding box center [995, 332] width 112 height 20
click at [939, 428] on link "View External Url" at bounding box center [995, 430] width 112 height 20
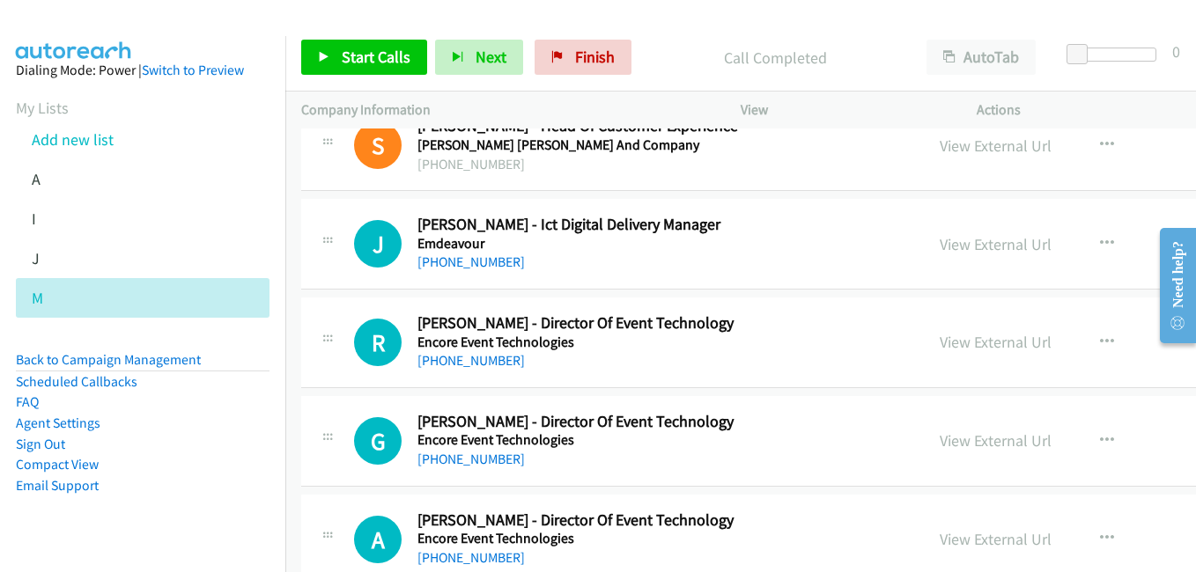
scroll to position [10654, 0]
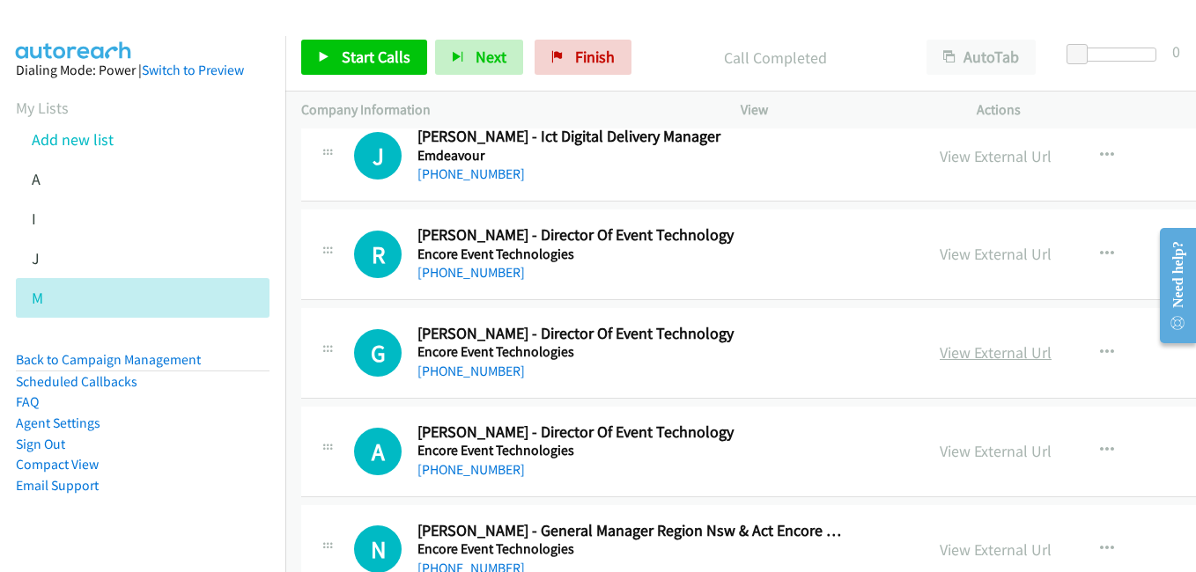
click at [939, 357] on link "View External Url" at bounding box center [995, 353] width 112 height 20
click at [939, 453] on link "View External Url" at bounding box center [995, 451] width 112 height 20
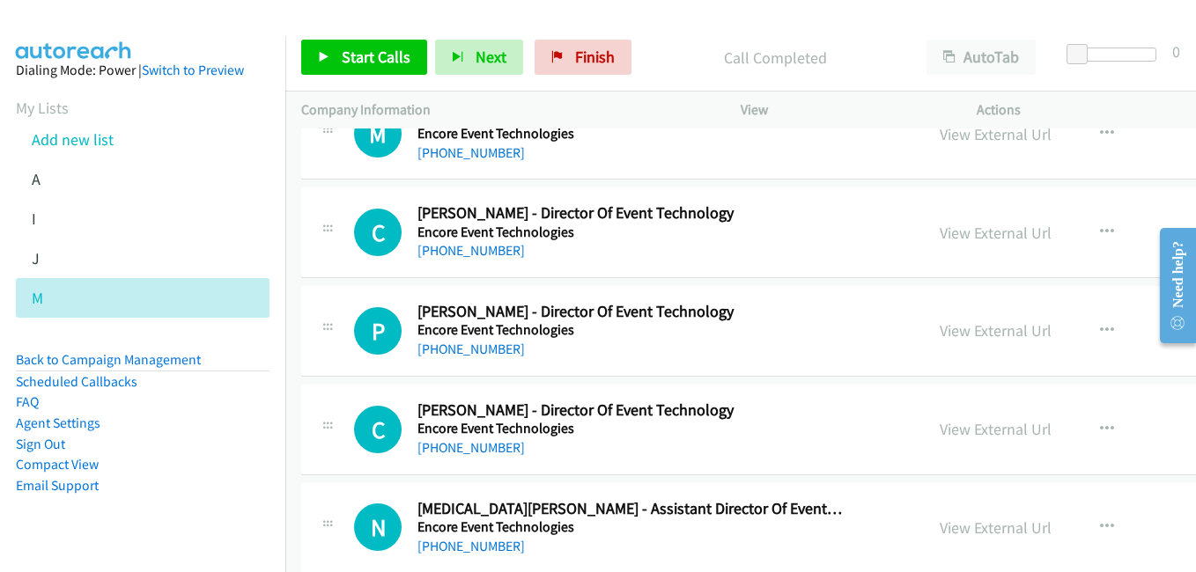
scroll to position [11182, 0]
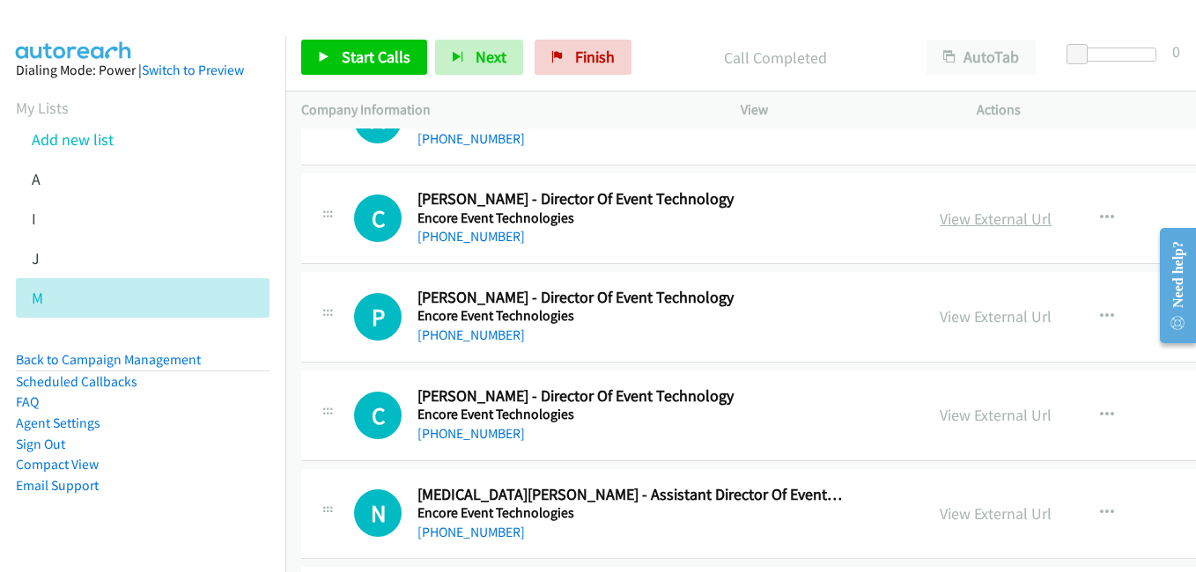
click at [939, 219] on link "View External Url" at bounding box center [995, 219] width 112 height 20
click at [939, 320] on link "View External Url" at bounding box center [995, 316] width 112 height 20
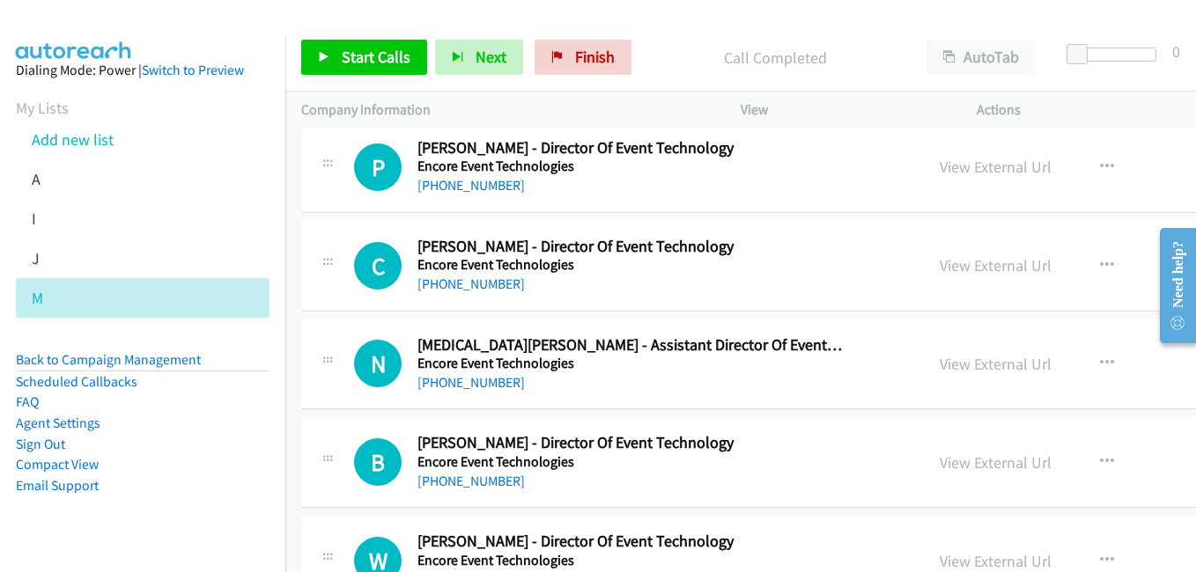
scroll to position [11358, 0]
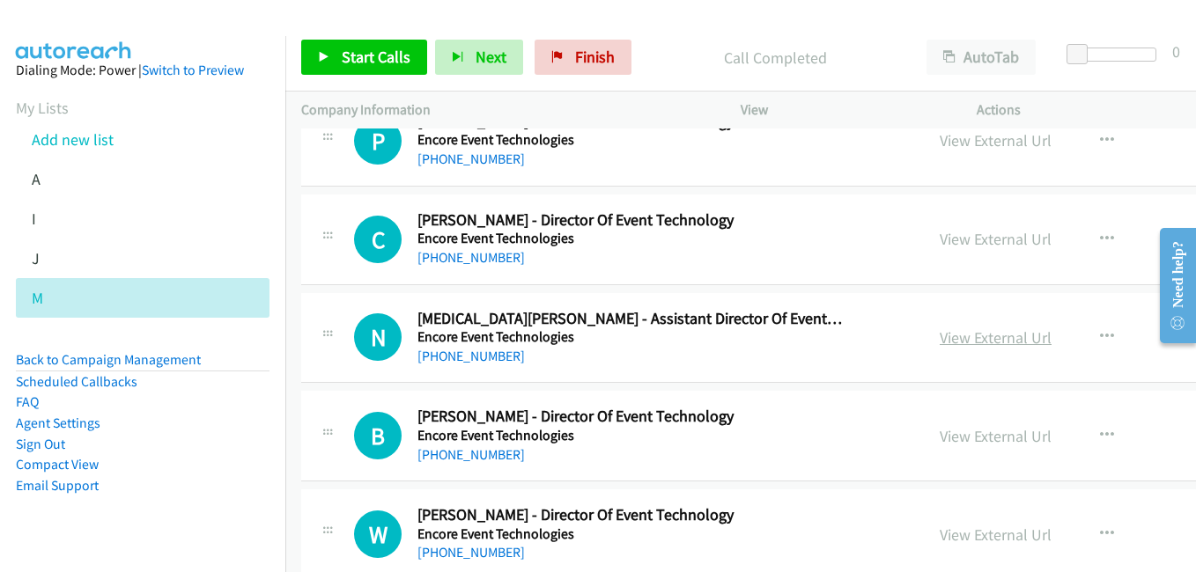
click at [939, 343] on link "View External Url" at bounding box center [995, 338] width 112 height 20
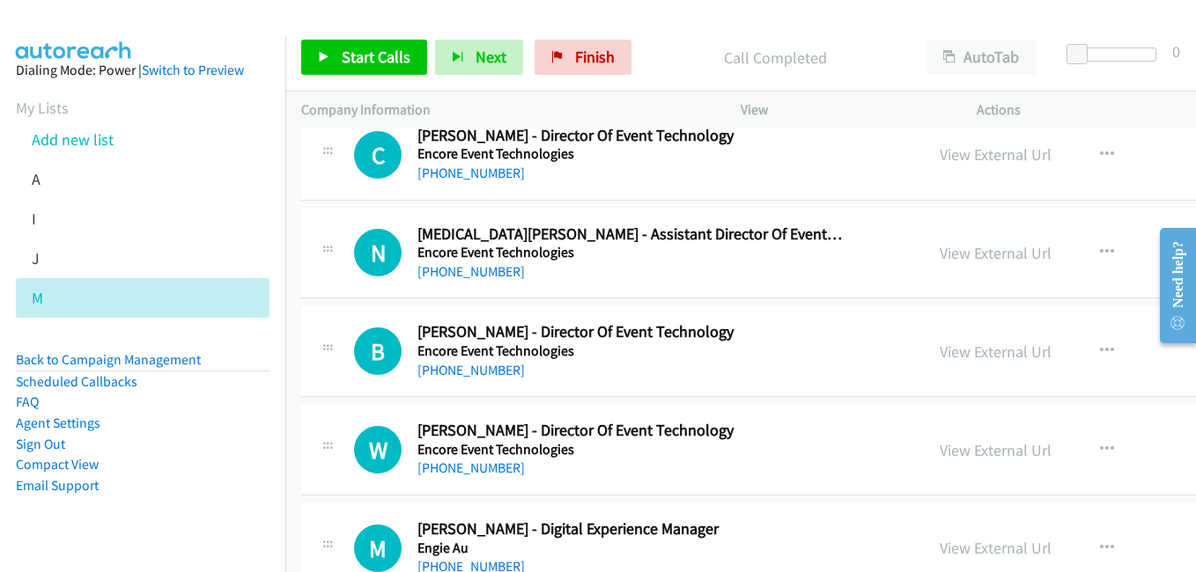
scroll to position [11446, 0]
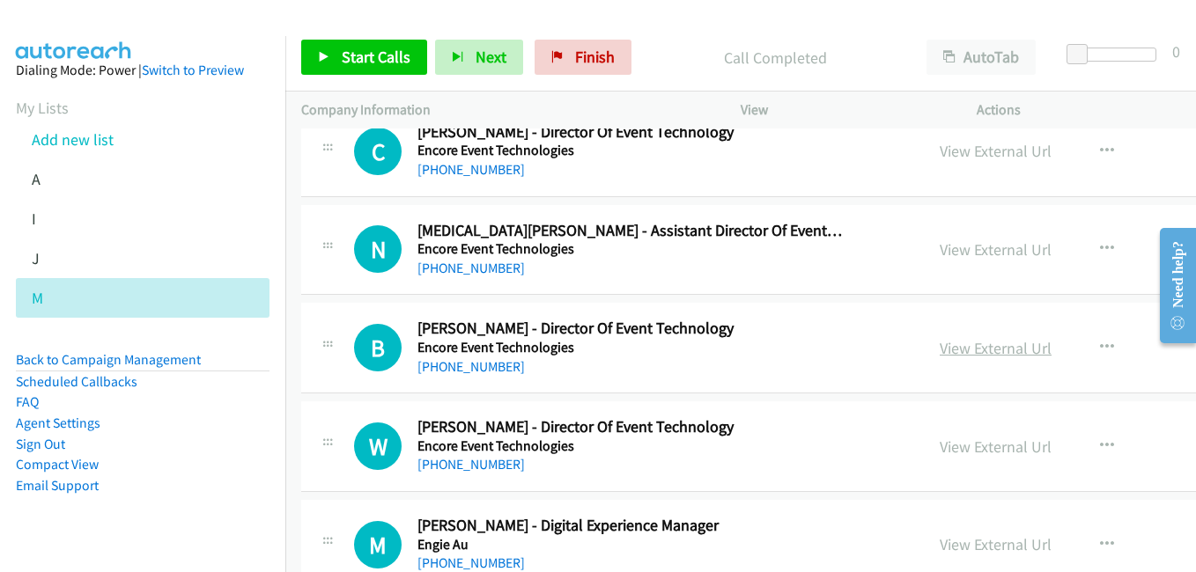
click at [939, 350] on link "View External Url" at bounding box center [995, 348] width 112 height 20
click at [939, 442] on link "View External Url" at bounding box center [995, 447] width 112 height 20
click at [939, 539] on link "View External Url" at bounding box center [995, 544] width 112 height 20
